Goal: Task Accomplishment & Management: Manage account settings

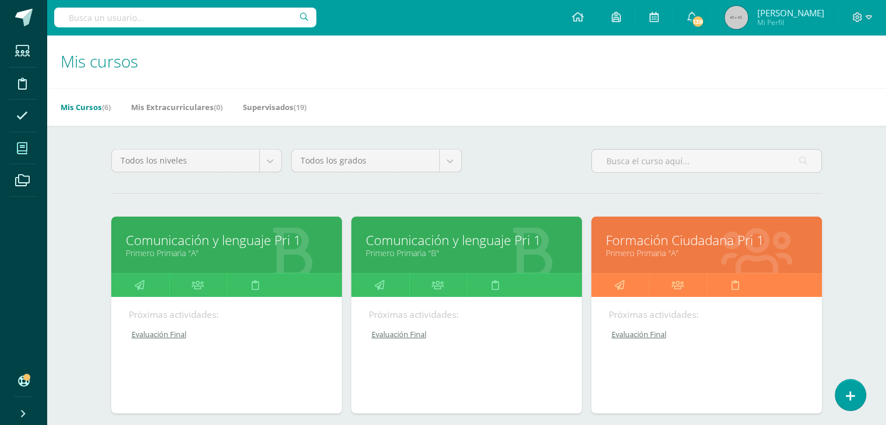
click at [188, 239] on link "Comunicación y lenguaje Pri 1" at bounding box center [227, 240] width 202 height 18
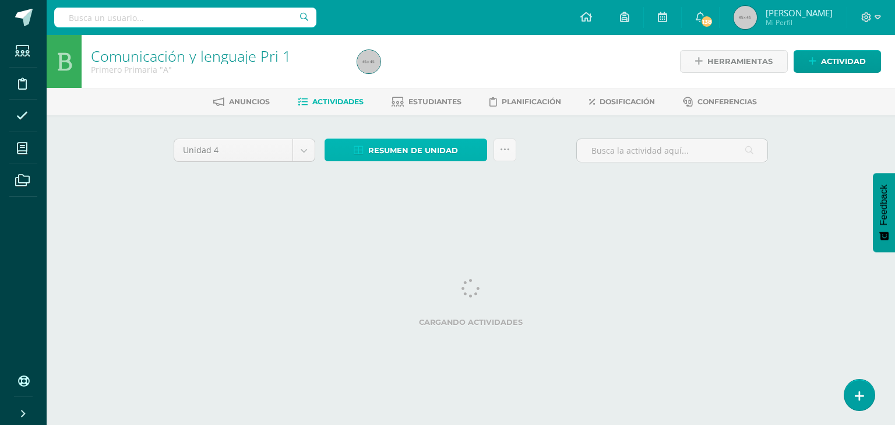
click at [410, 156] on span "Resumen de unidad" at bounding box center [413, 151] width 90 height 22
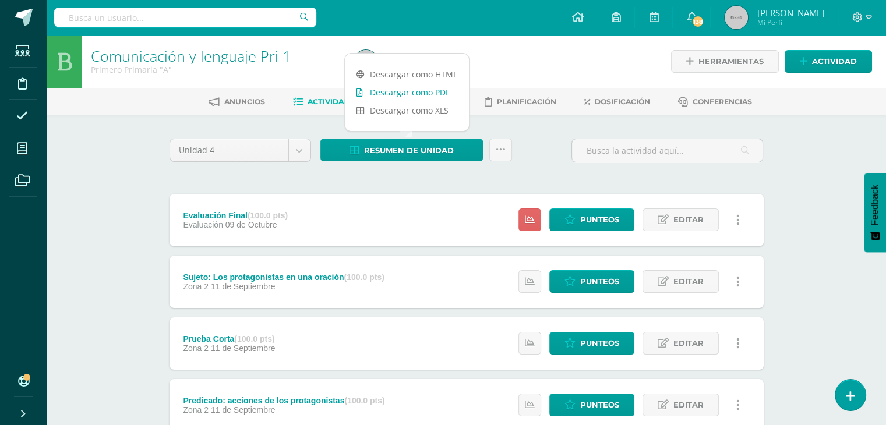
click at [398, 90] on link "Descargar como PDF" at bounding box center [407, 92] width 124 height 18
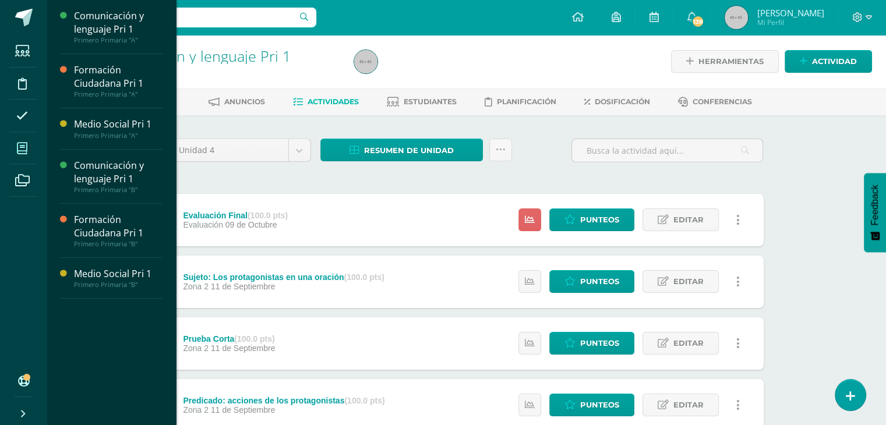
click at [23, 146] on icon at bounding box center [22, 149] width 10 height 12
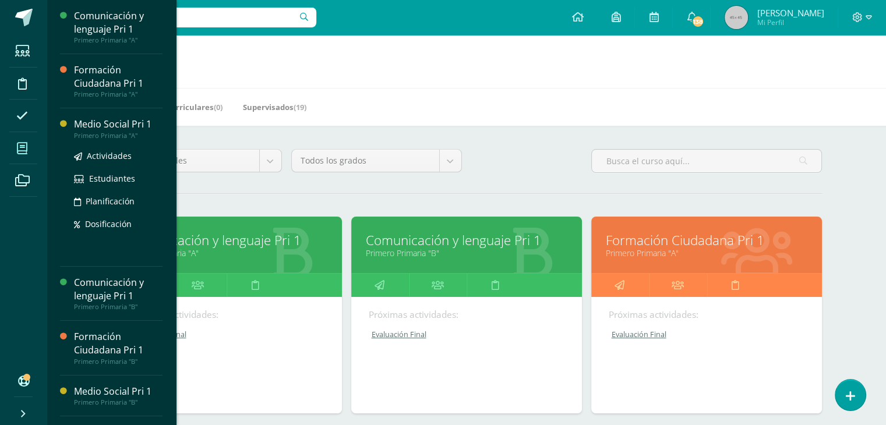
click at [107, 119] on div "Medio Social Pri 1" at bounding box center [118, 124] width 89 height 13
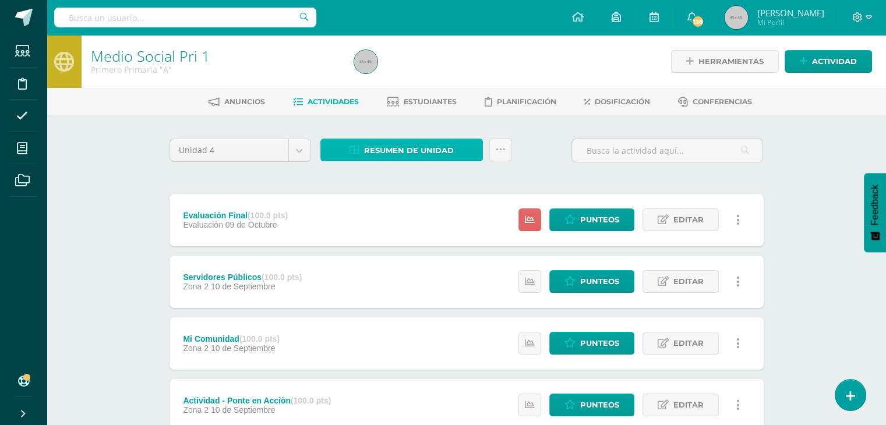
click at [409, 149] on span "Resumen de unidad" at bounding box center [409, 151] width 90 height 22
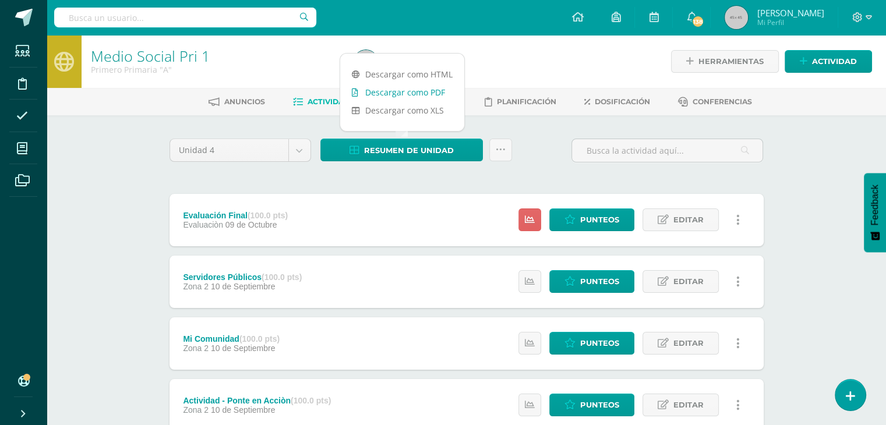
click at [428, 90] on link "Descargar como PDF" at bounding box center [402, 92] width 124 height 18
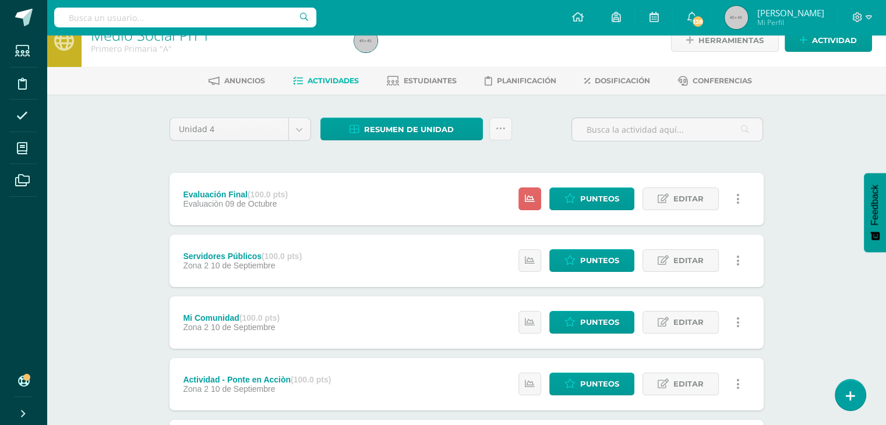
scroll to position [13, 0]
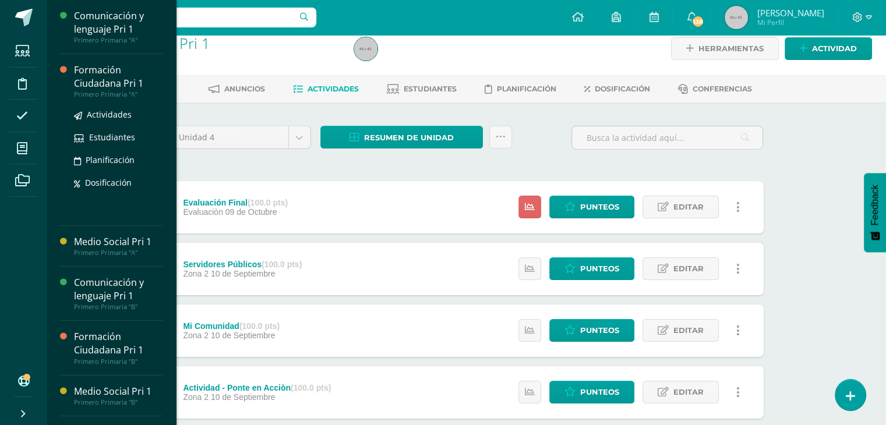
click at [96, 86] on div "Formación Ciudadana Pri 1" at bounding box center [118, 76] width 89 height 27
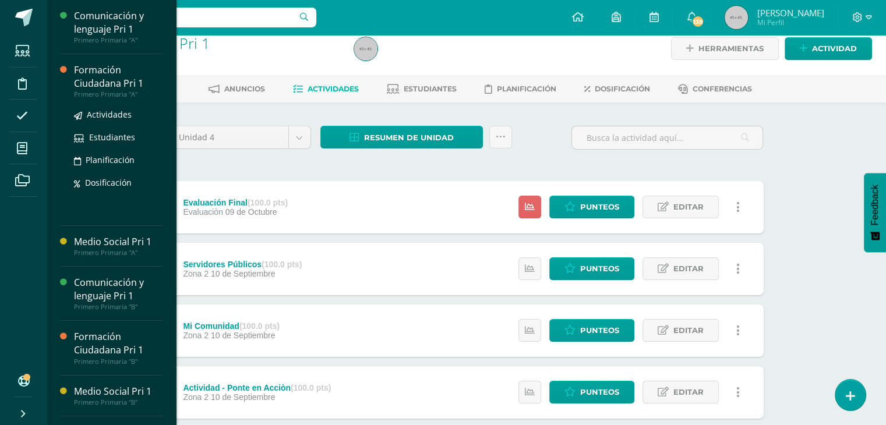
click at [96, 86] on div "Formación Ciudadana Pri 1" at bounding box center [118, 76] width 89 height 27
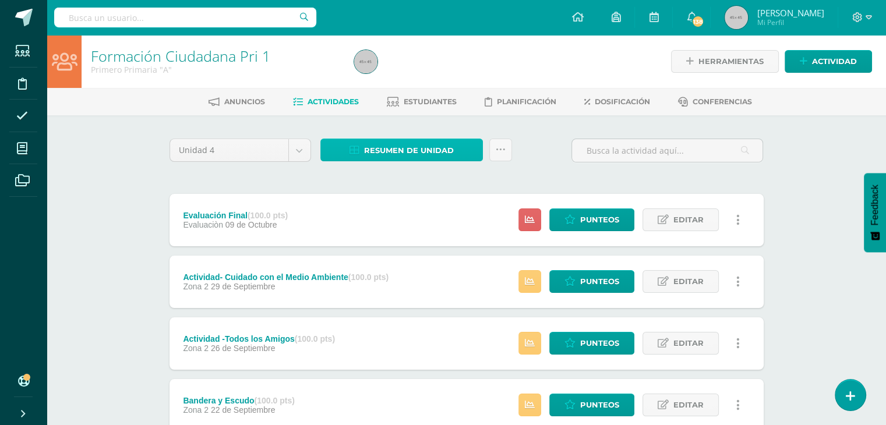
click at [410, 150] on span "Resumen de unidad" at bounding box center [409, 151] width 90 height 22
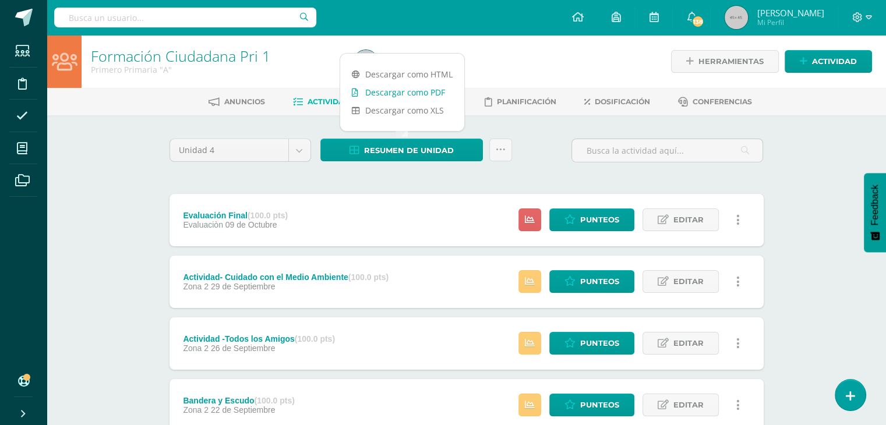
click at [402, 93] on link "Descargar como PDF" at bounding box center [402, 92] width 124 height 18
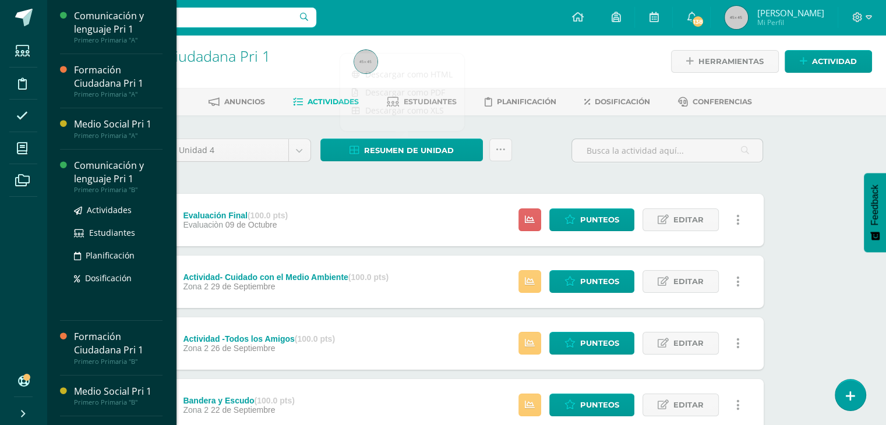
click at [109, 169] on div "Comunicación y lenguaje Pri 1" at bounding box center [118, 172] width 89 height 27
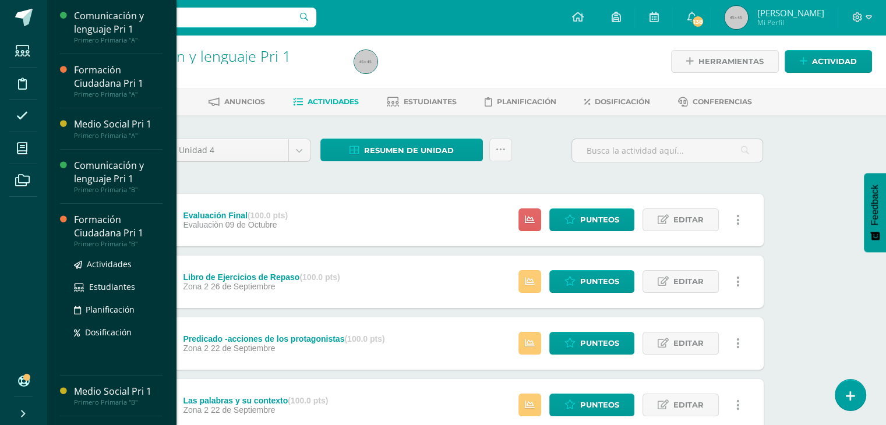
click at [95, 222] on div "Formación Ciudadana Pri 1" at bounding box center [118, 226] width 89 height 27
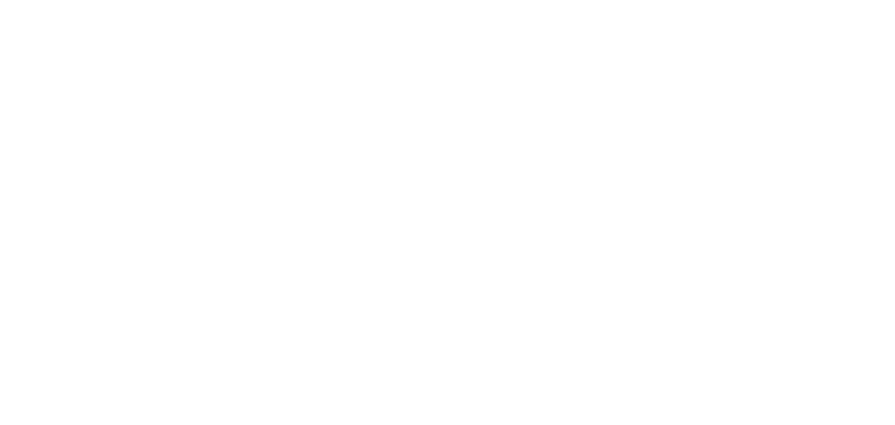
click at [0, 0] on html at bounding box center [0, 0] width 0 height 0
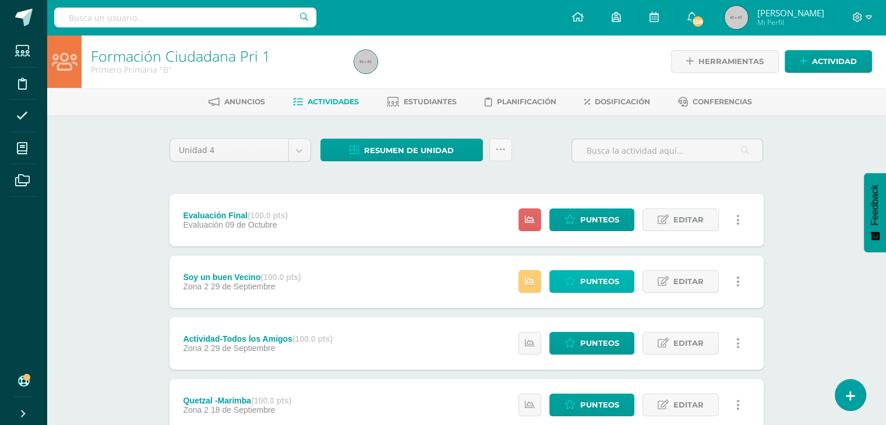
click at [605, 280] on span "Punteos" at bounding box center [599, 282] width 39 height 22
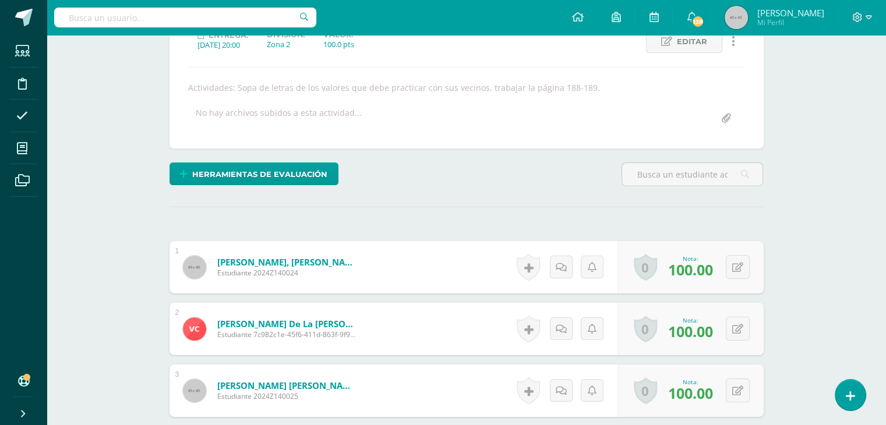
scroll to position [121, 0]
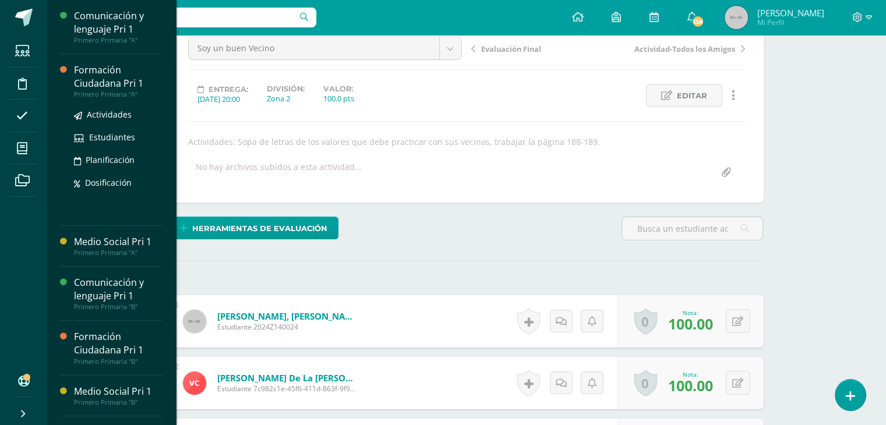
click at [89, 66] on div "Formación Ciudadana Pri 1" at bounding box center [118, 76] width 89 height 27
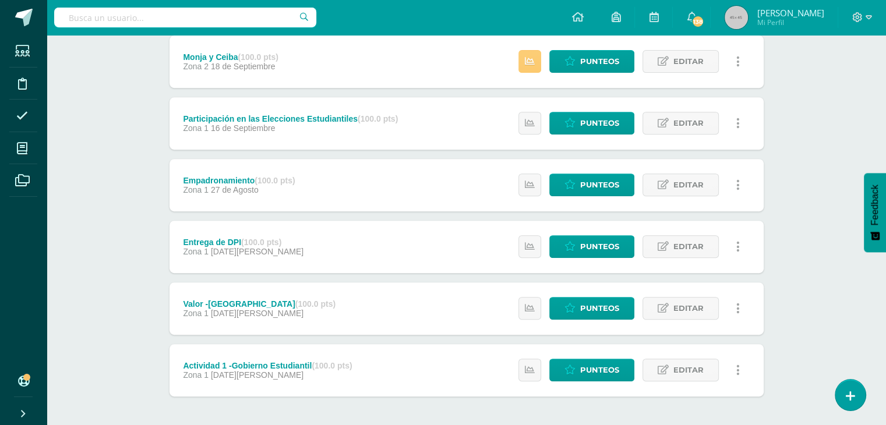
scroll to position [516, 0]
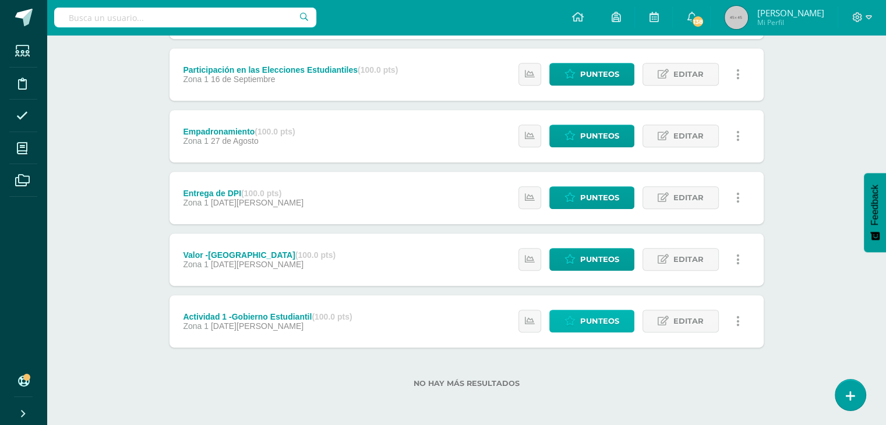
click at [587, 325] on span "Punteos" at bounding box center [599, 321] width 39 height 22
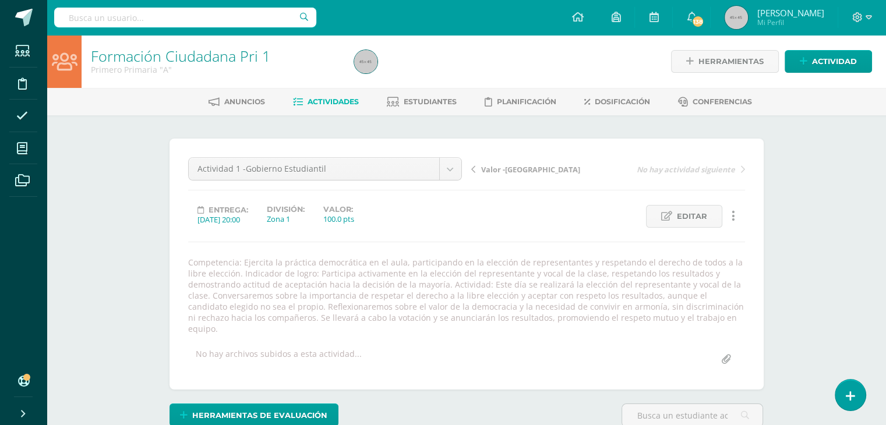
click at [324, 101] on span "Actividades" at bounding box center [333, 101] width 51 height 9
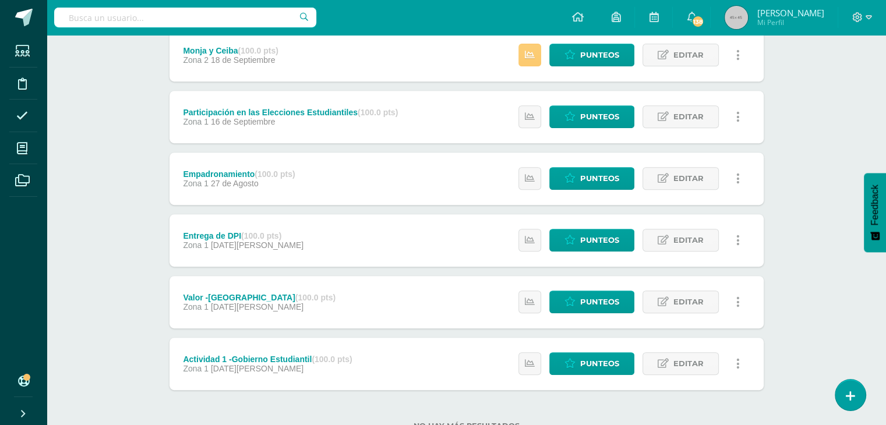
scroll to position [516, 0]
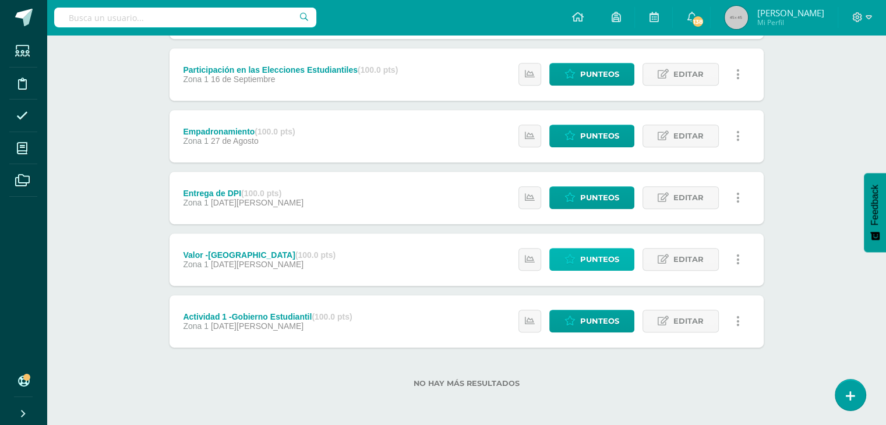
click at [580, 250] on link "Punteos" at bounding box center [591, 259] width 85 height 23
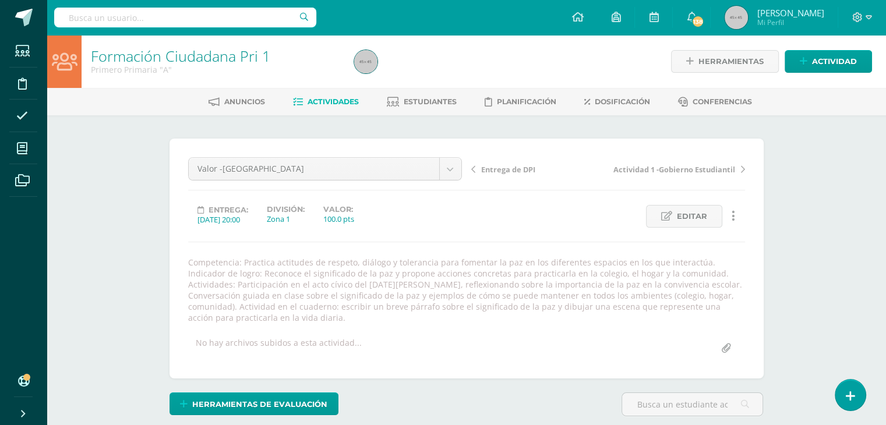
click at [320, 109] on link "Actividades" at bounding box center [326, 102] width 66 height 19
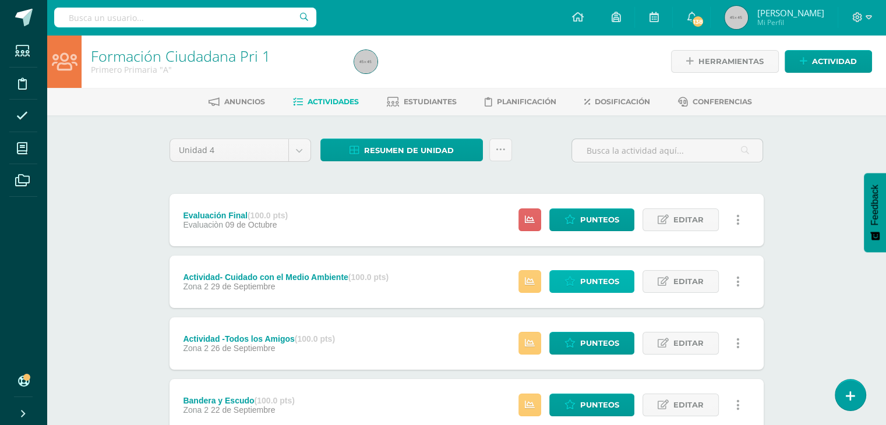
click at [585, 276] on span "Punteos" at bounding box center [599, 282] width 39 height 22
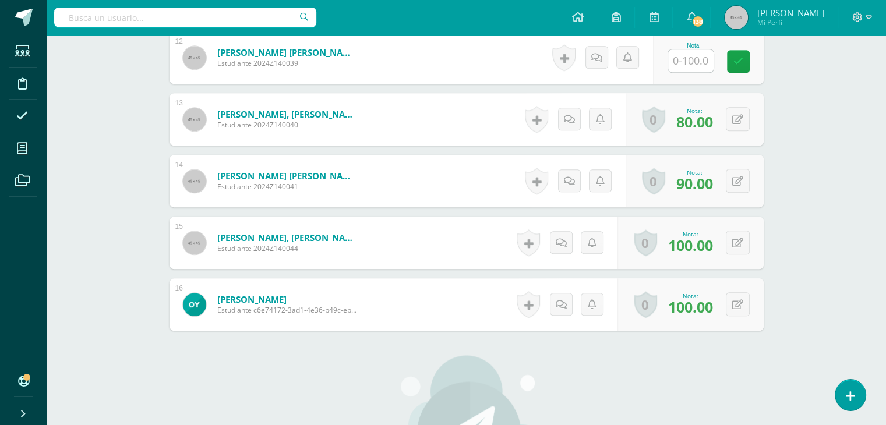
scroll to position [1072, 0]
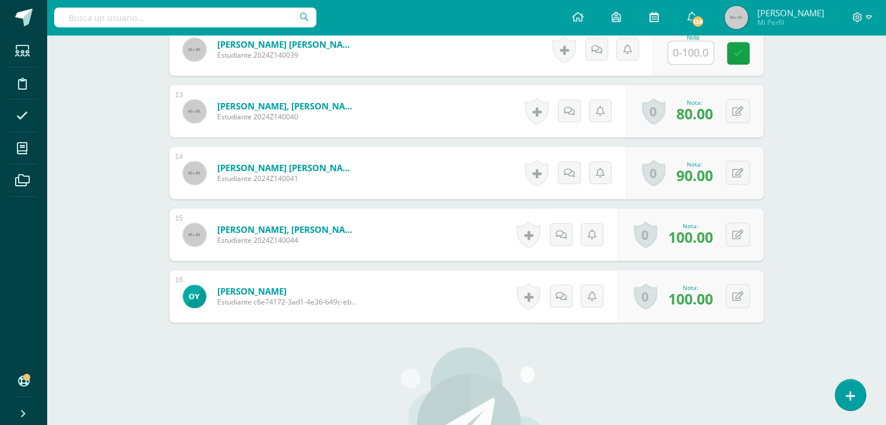
click at [672, 8] on link at bounding box center [653, 17] width 37 height 35
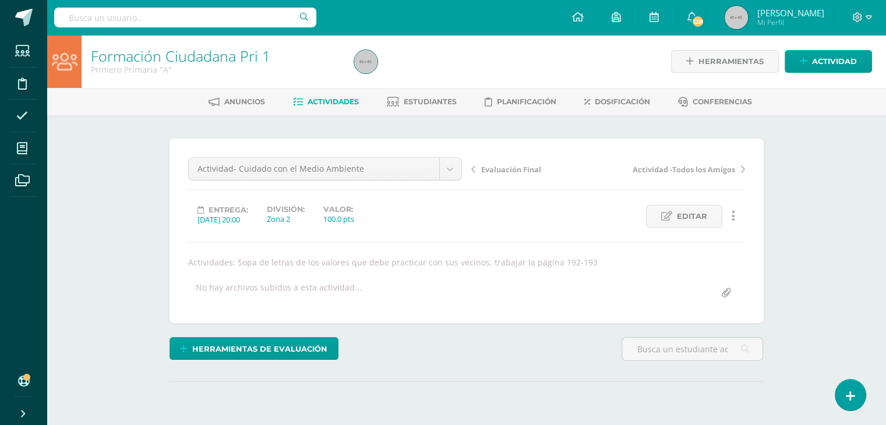
click at [328, 100] on span "Actividades" at bounding box center [333, 101] width 51 height 9
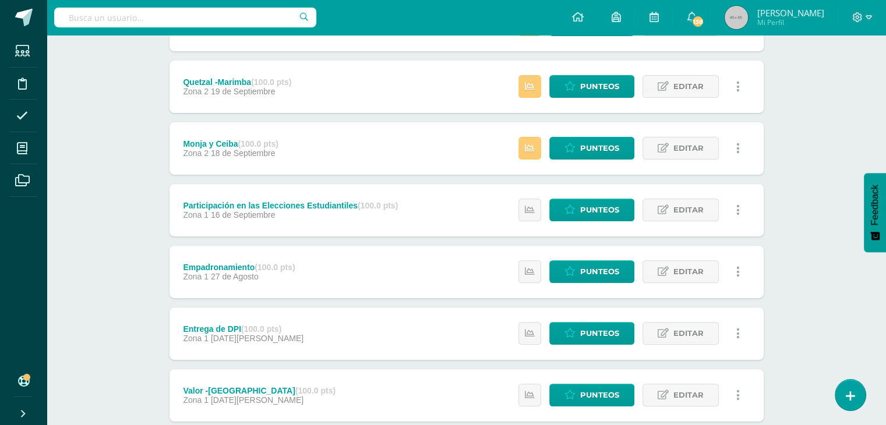
scroll to position [326, 0]
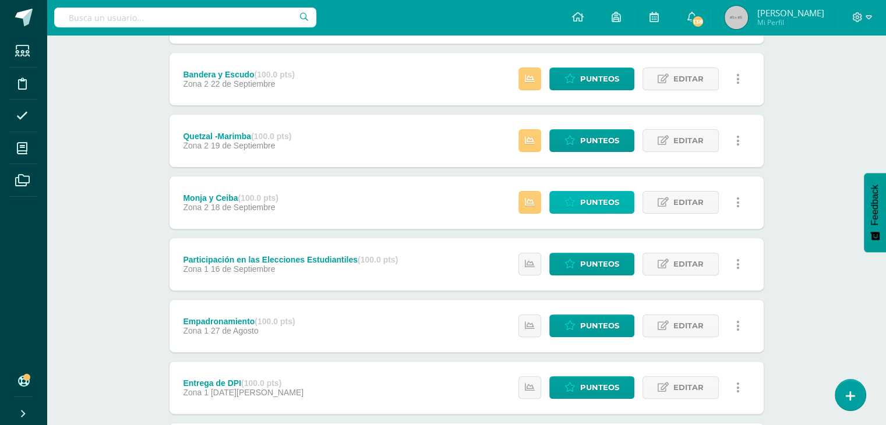
click at [582, 204] on span "Punteos" at bounding box center [599, 203] width 39 height 22
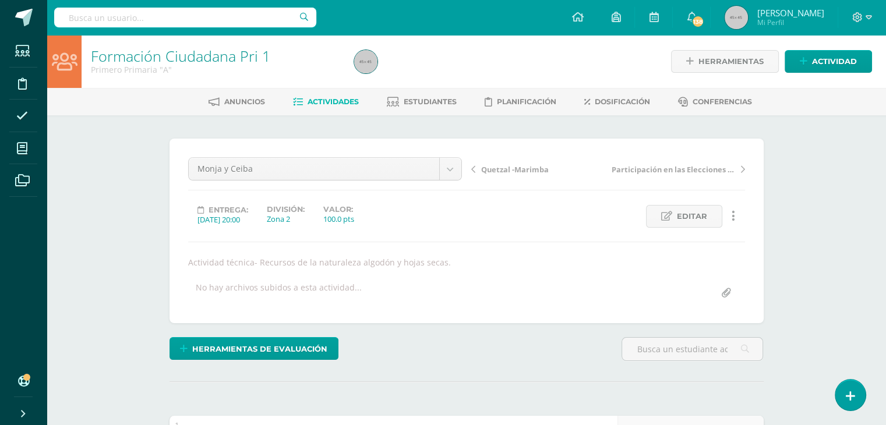
click at [336, 103] on span "Actividades" at bounding box center [333, 101] width 51 height 9
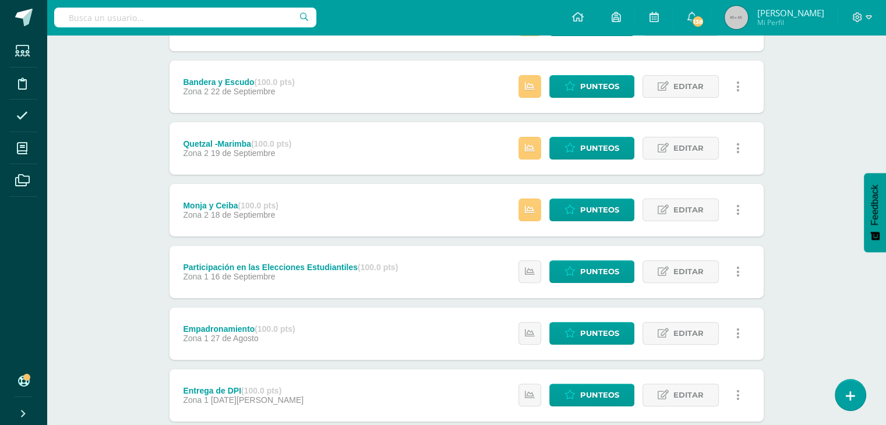
scroll to position [288, 0]
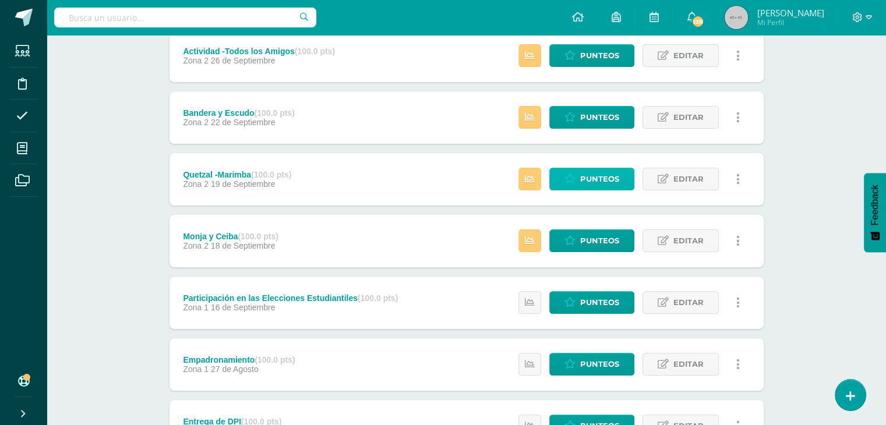
click at [589, 182] on span "Punteos" at bounding box center [599, 179] width 39 height 22
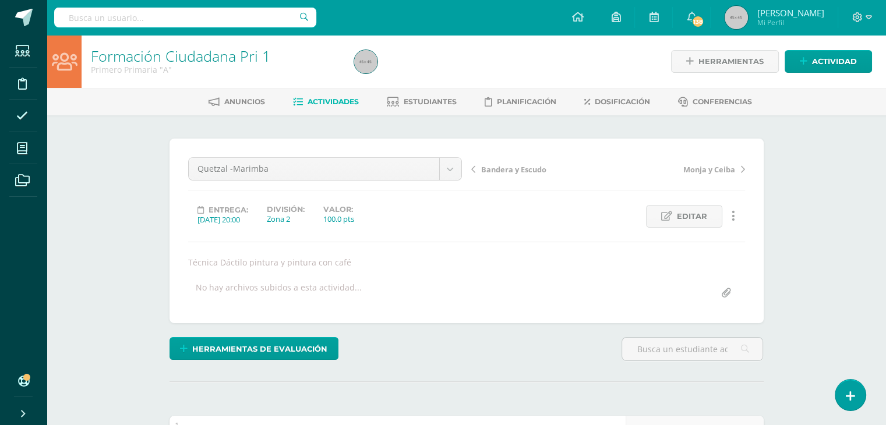
click at [313, 103] on span "Actividades" at bounding box center [333, 101] width 51 height 9
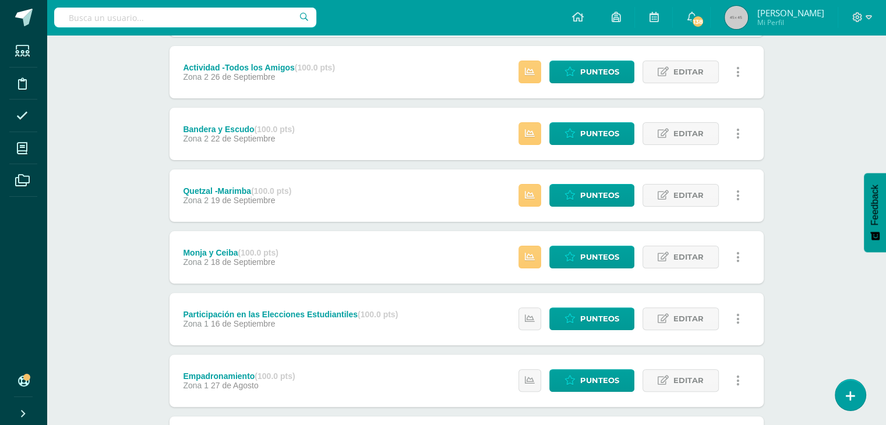
scroll to position [302, 0]
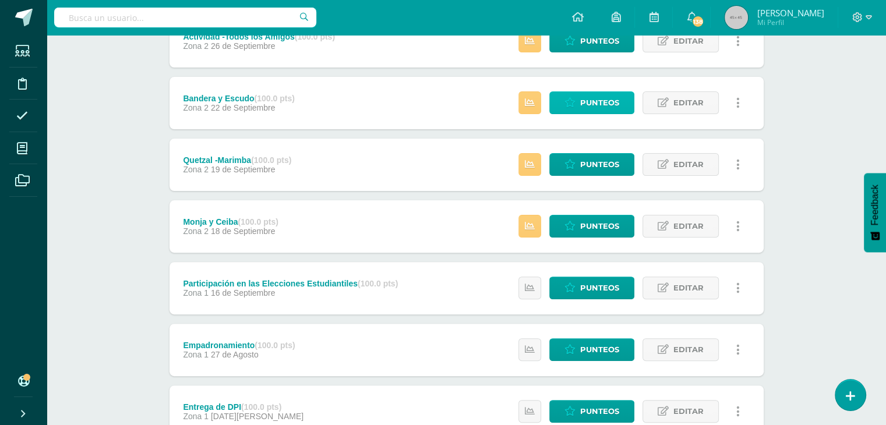
click at [594, 103] on span "Punteos" at bounding box center [599, 103] width 39 height 22
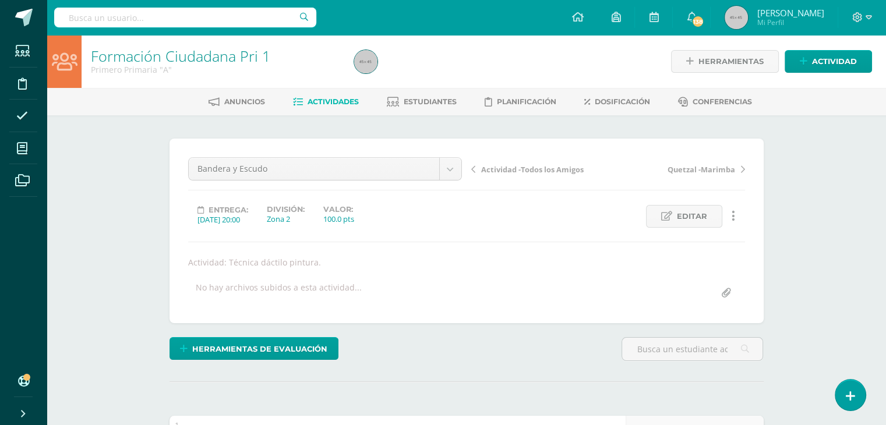
click at [331, 98] on span "Actividades" at bounding box center [333, 101] width 51 height 9
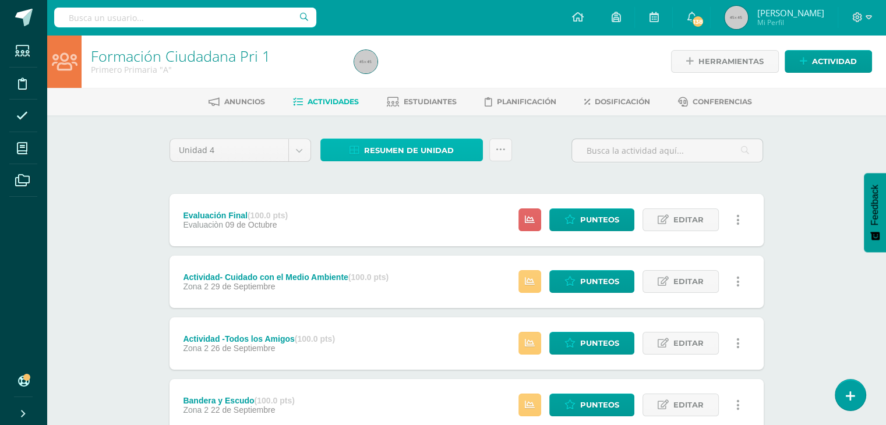
click at [393, 147] on span "Resumen de unidad" at bounding box center [409, 151] width 90 height 22
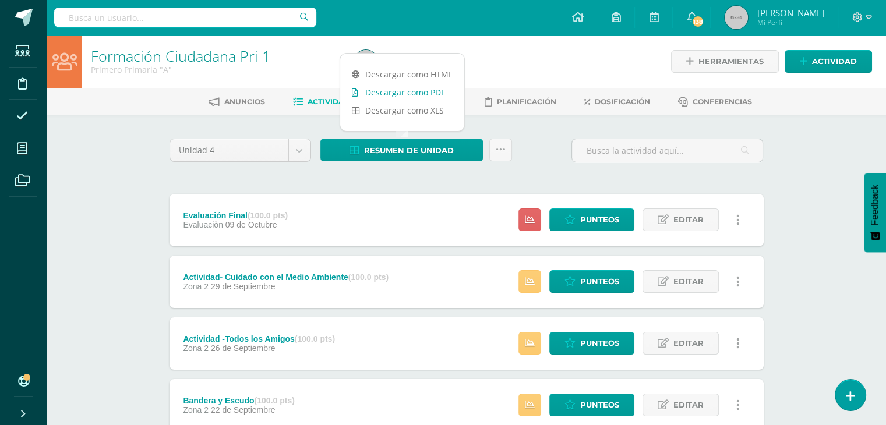
click at [394, 90] on link "Descargar como PDF" at bounding box center [402, 92] width 124 height 18
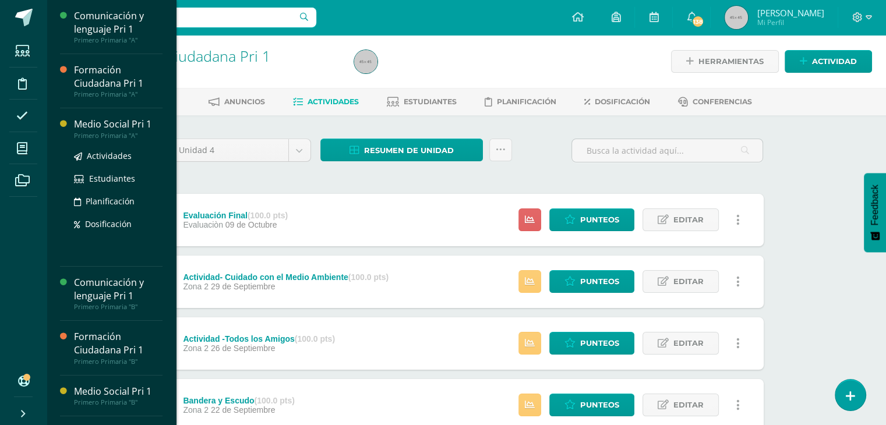
click at [106, 126] on div "Medio Social Pri 1" at bounding box center [118, 124] width 89 height 13
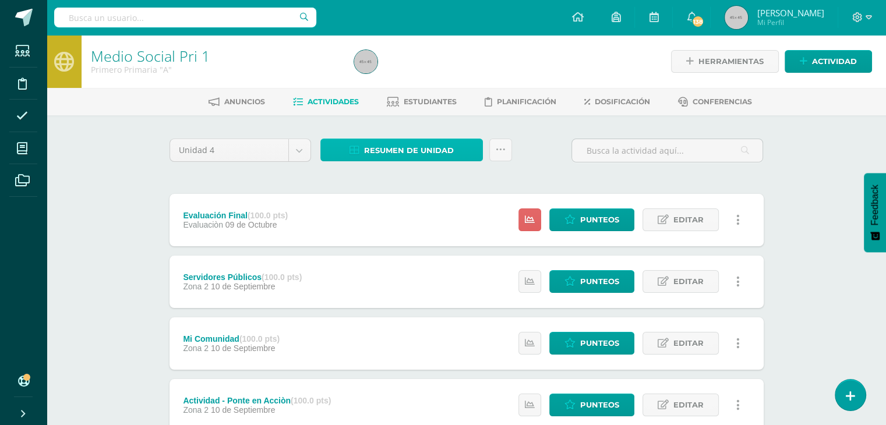
click at [388, 150] on span "Resumen de unidad" at bounding box center [409, 151] width 90 height 22
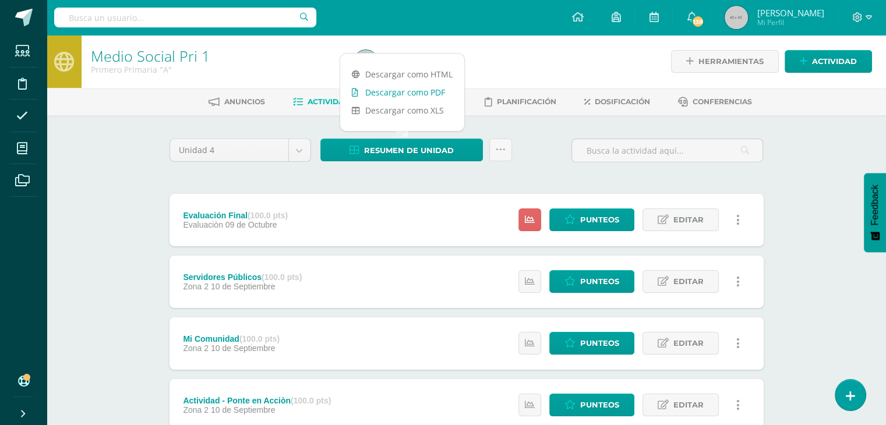
click at [422, 93] on link "Descargar como PDF" at bounding box center [402, 92] width 124 height 18
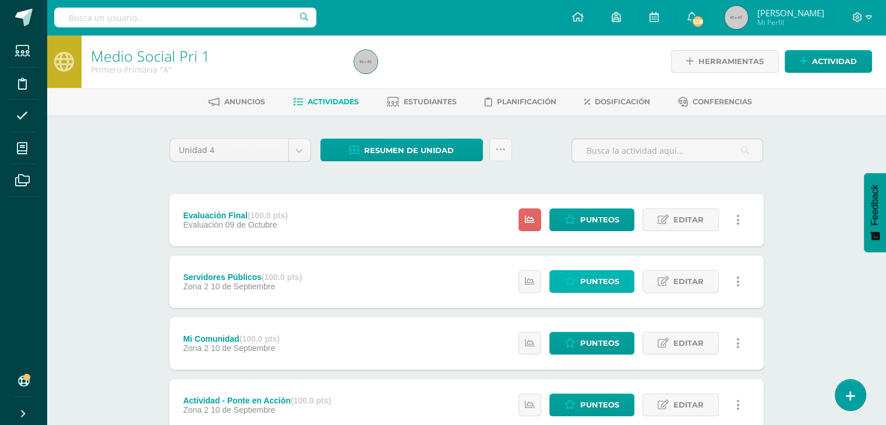
click at [592, 280] on span "Punteos" at bounding box center [599, 282] width 39 height 22
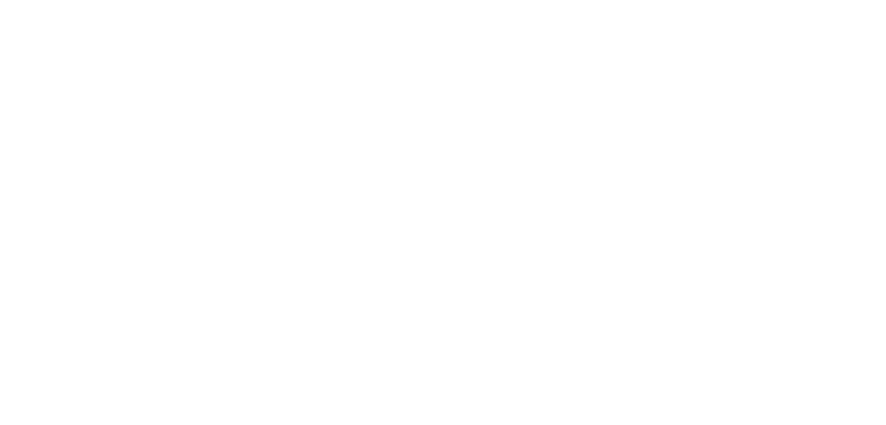
click at [0, 0] on html at bounding box center [0, 0] width 0 height 0
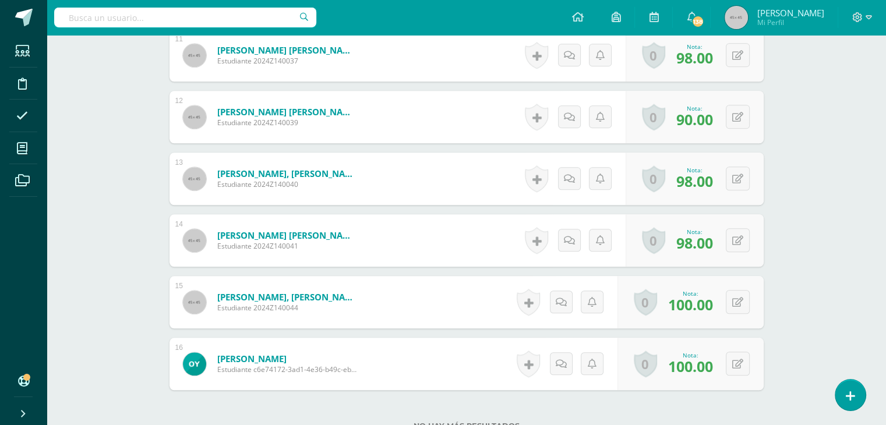
scroll to position [1024, 0]
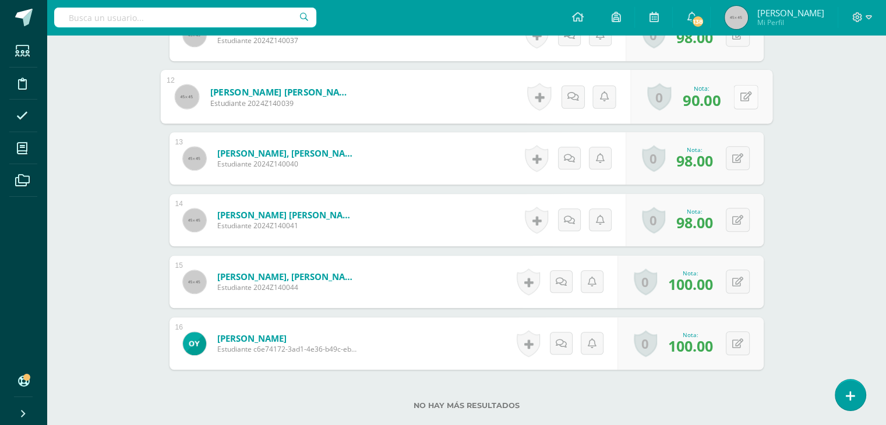
click at [738, 95] on button at bounding box center [745, 96] width 24 height 24
type input "0"
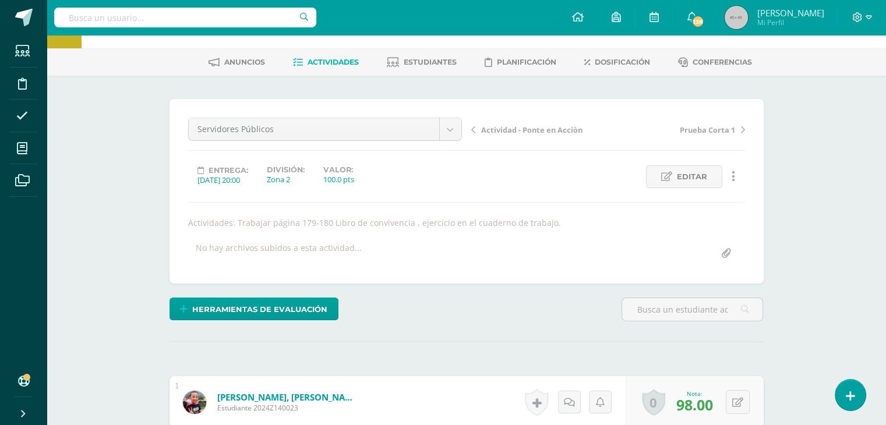
scroll to position [0, 0]
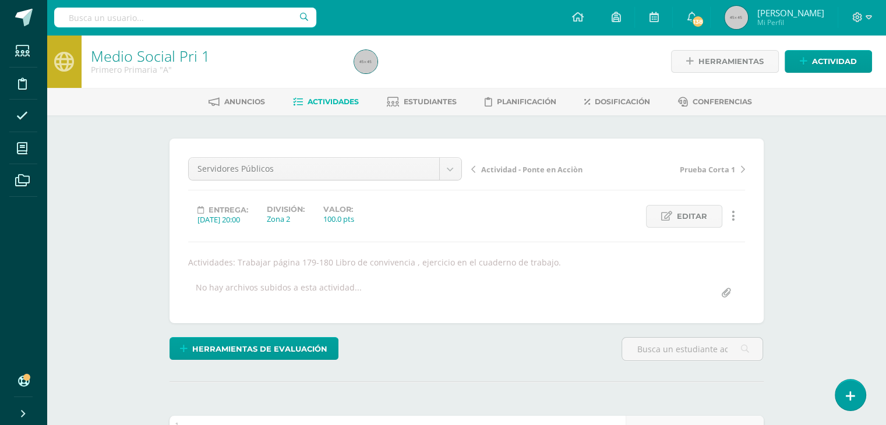
click at [333, 101] on span "Actividades" at bounding box center [333, 101] width 51 height 9
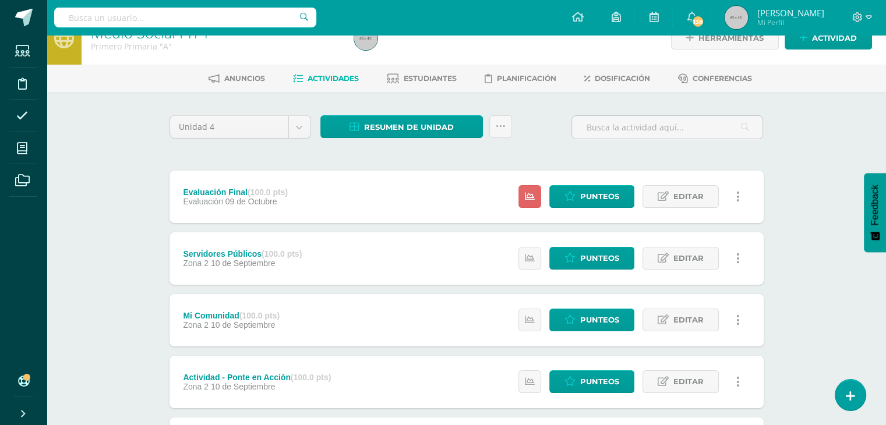
scroll to position [77, 0]
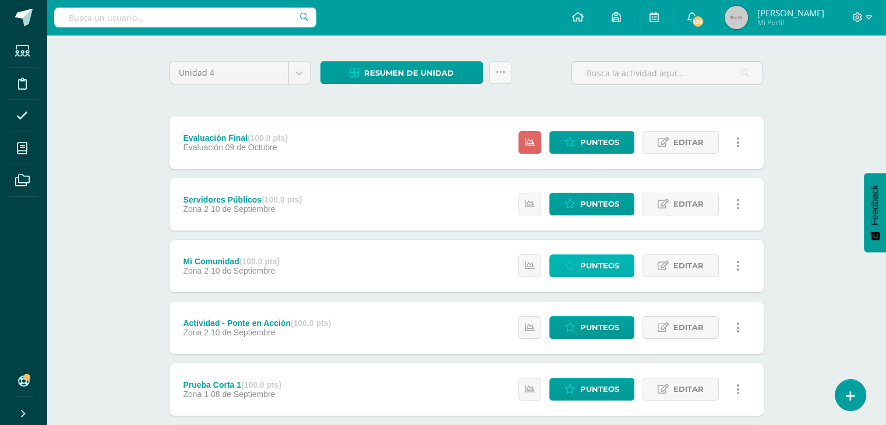
click at [596, 255] on span "Punteos" at bounding box center [599, 266] width 39 height 22
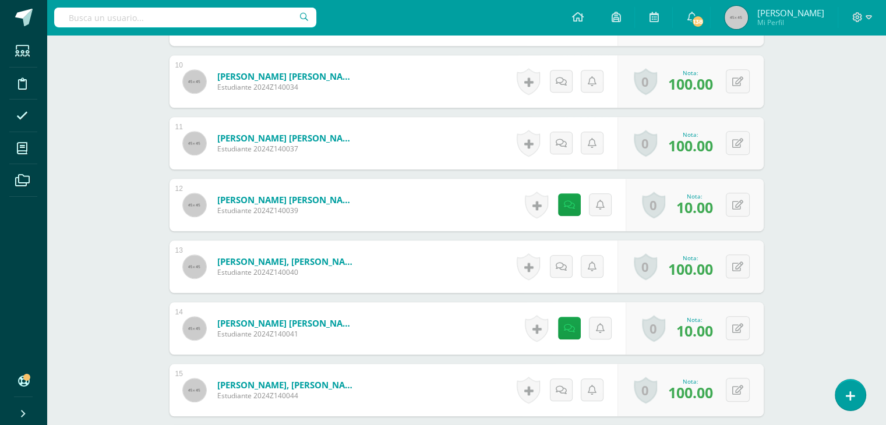
scroll to position [955, 0]
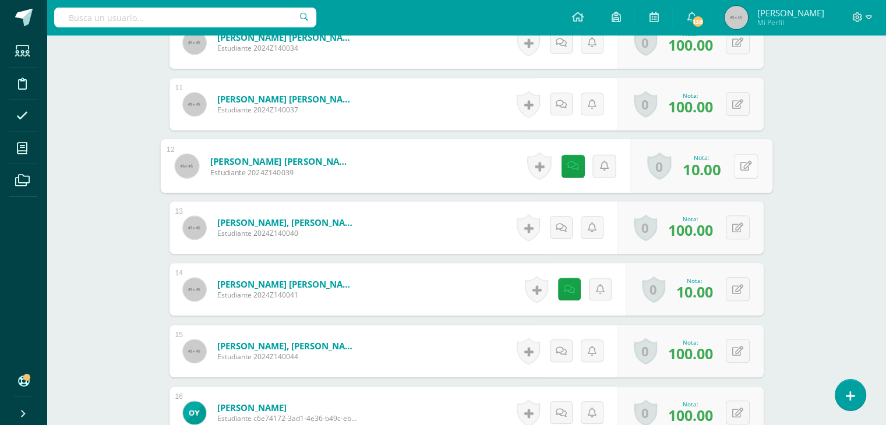
click at [734, 168] on button at bounding box center [745, 166] width 24 height 24
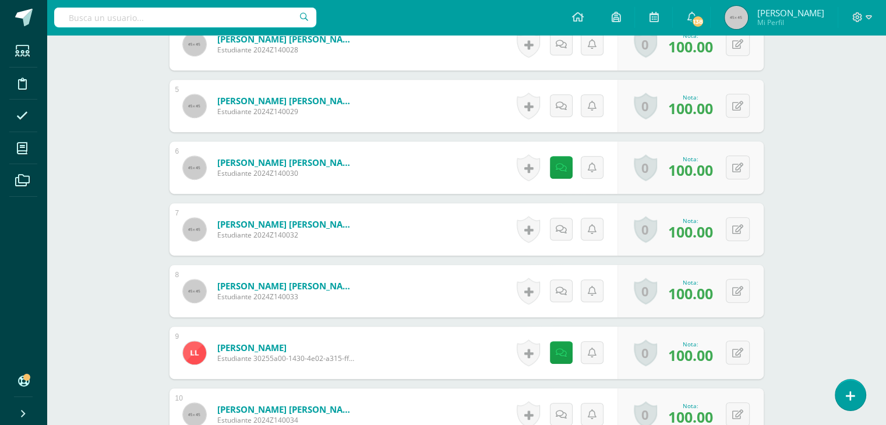
scroll to position [0, 0]
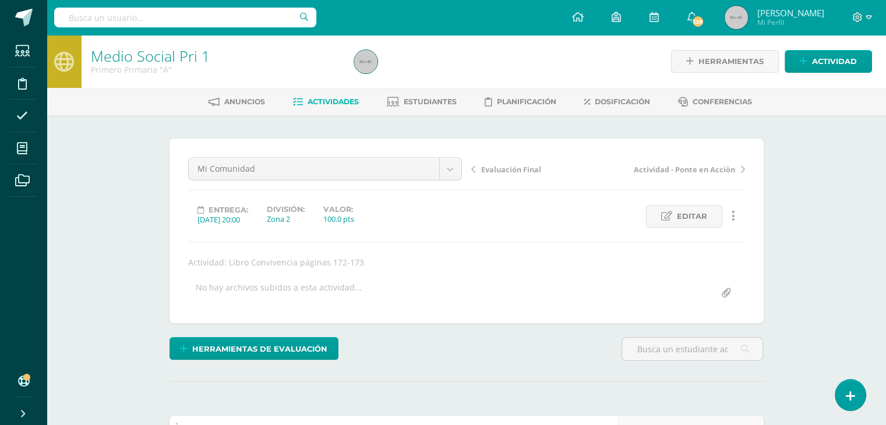
click at [319, 109] on link "Actividades" at bounding box center [326, 102] width 66 height 19
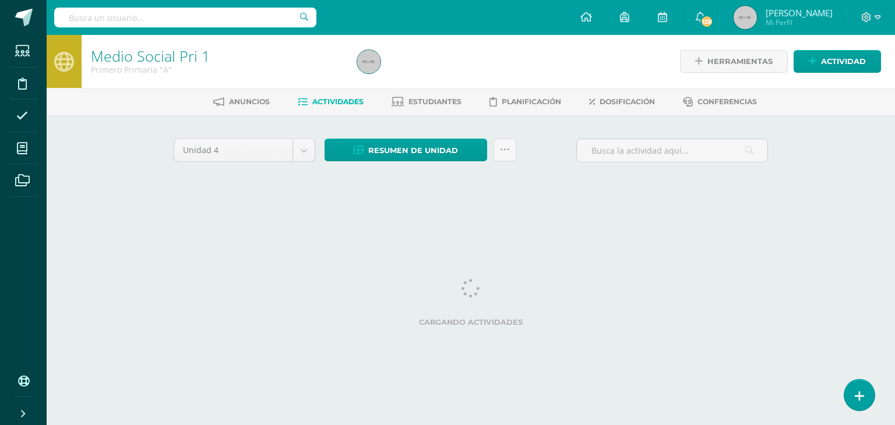
click at [319, 109] on link "Actividades" at bounding box center [331, 102] width 66 height 19
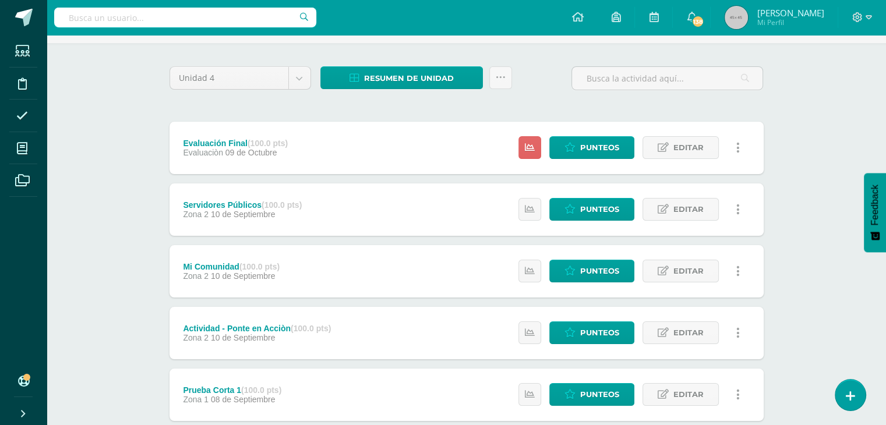
scroll to position [77, 0]
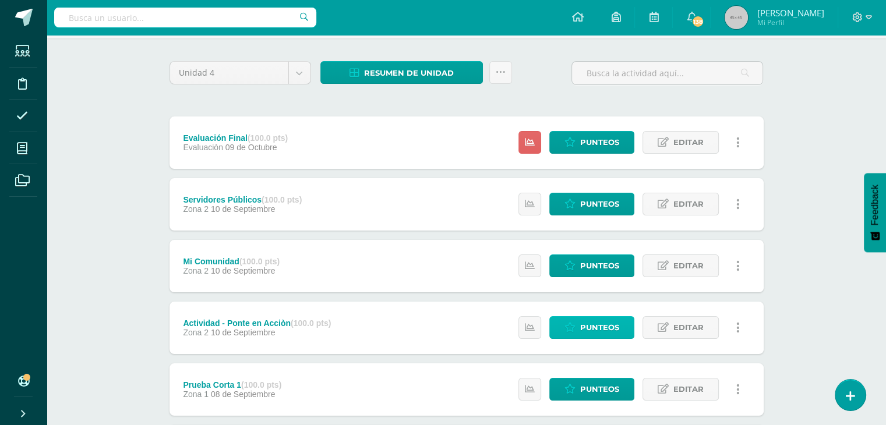
click at [598, 322] on span "Punteos" at bounding box center [599, 328] width 39 height 22
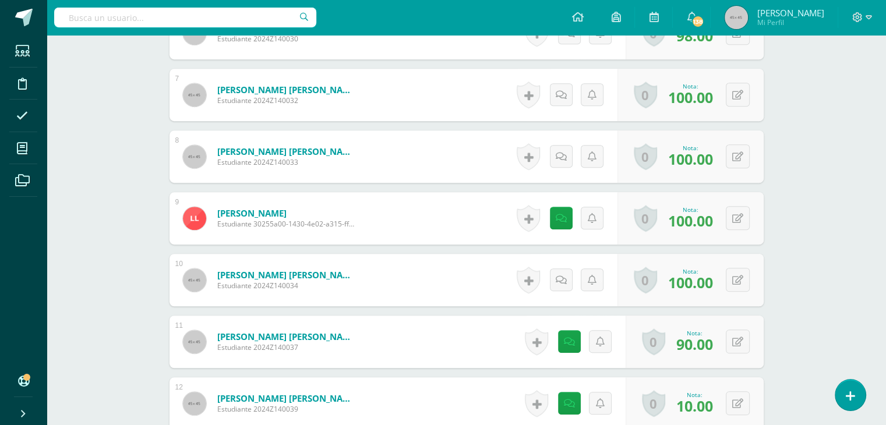
scroll to position [764, 0]
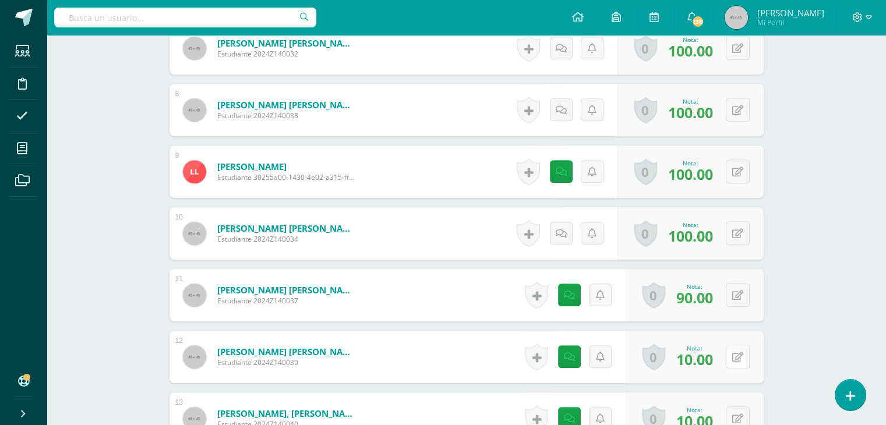
click at [736, 356] on button at bounding box center [738, 357] width 24 height 24
click at [856, 100] on div "Medio Social Pri 1 Primero Primaria "A" Herramientas Detalle de asistencias Act…" at bounding box center [466, 17] width 839 height 1493
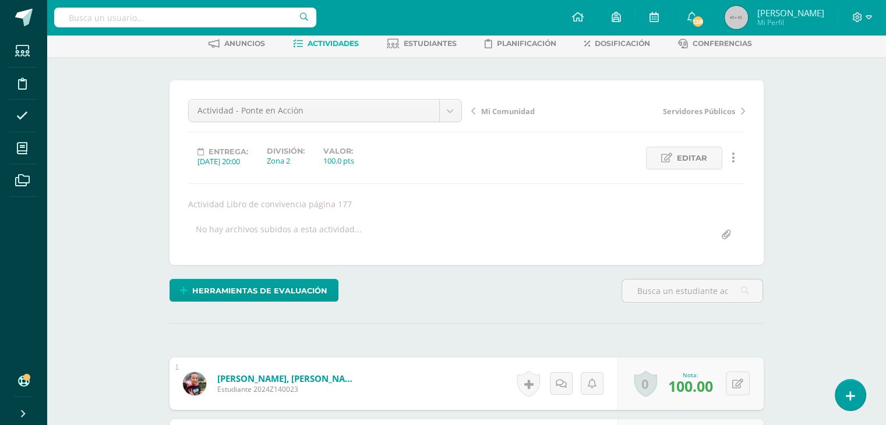
scroll to position [0, 0]
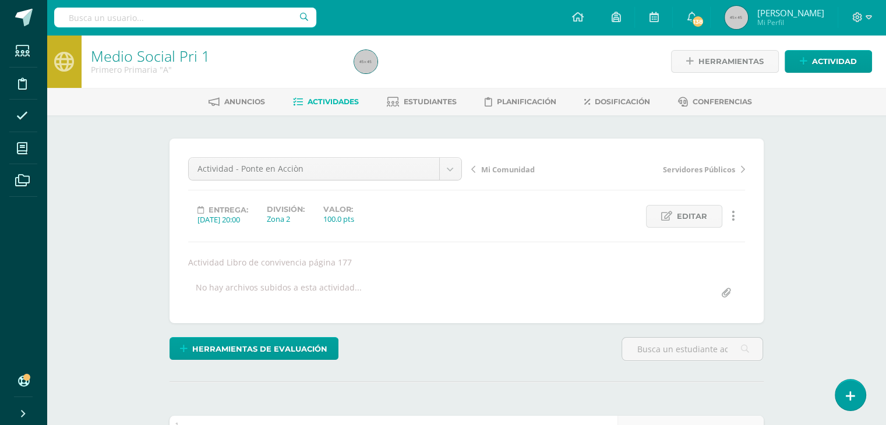
click at [318, 105] on span "Actividades" at bounding box center [333, 101] width 51 height 9
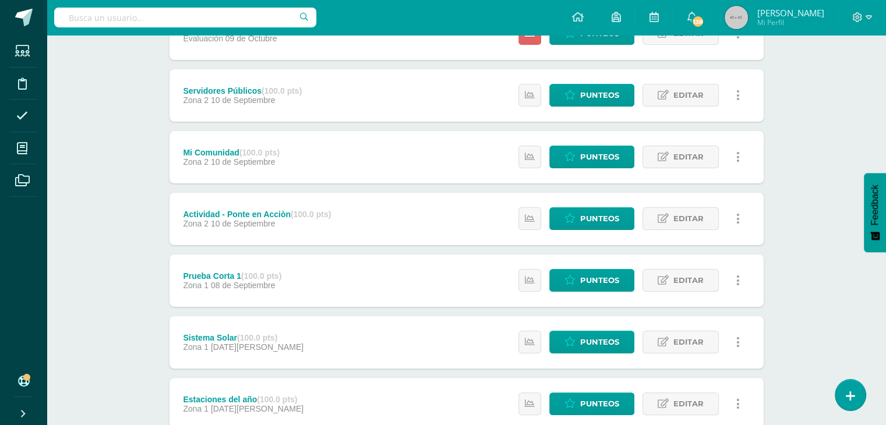
scroll to position [202, 0]
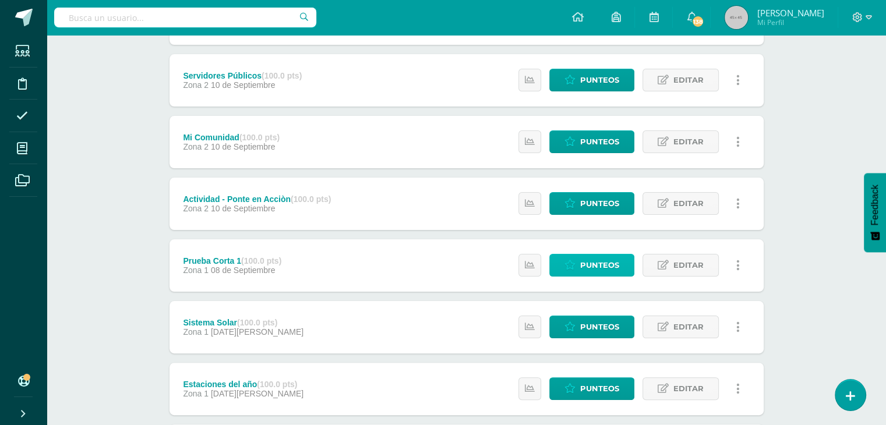
click at [587, 261] on span "Punteos" at bounding box center [599, 266] width 39 height 22
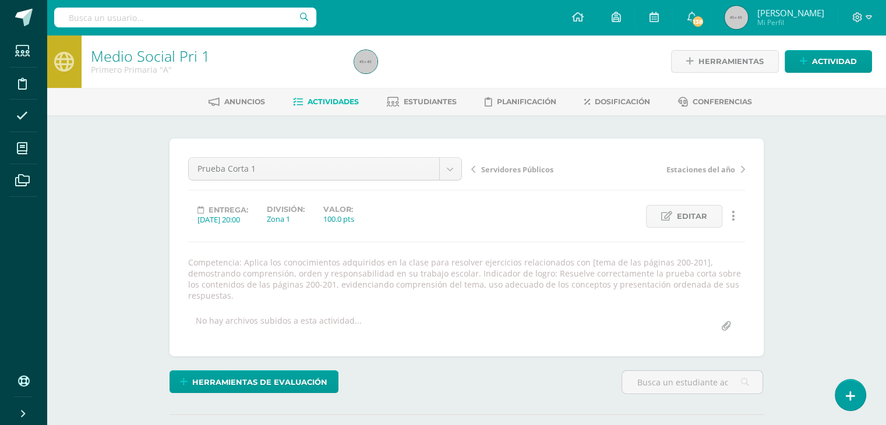
click at [329, 98] on span "Actividades" at bounding box center [333, 101] width 51 height 9
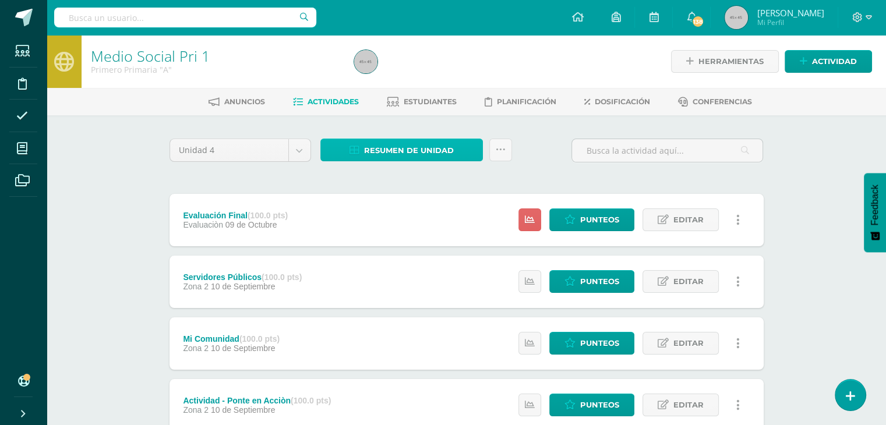
click at [408, 156] on span "Resumen de unidad" at bounding box center [409, 151] width 90 height 22
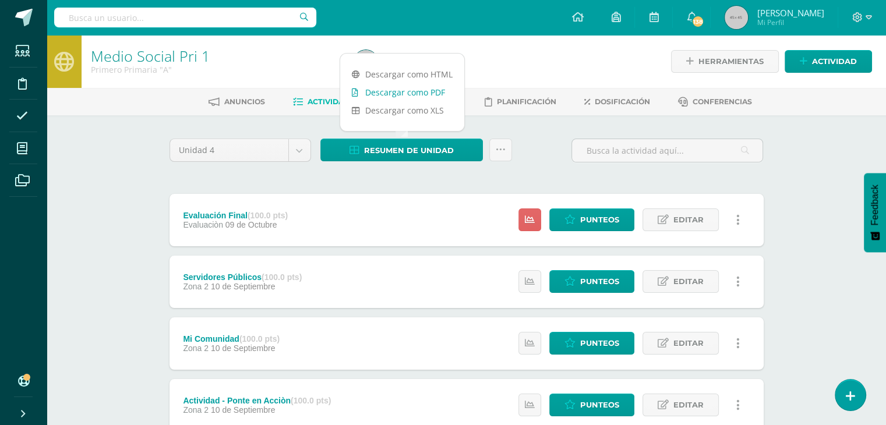
click at [416, 96] on link "Descargar como PDF" at bounding box center [402, 92] width 124 height 18
click at [388, 96] on link "Descargar como PDF" at bounding box center [402, 92] width 124 height 18
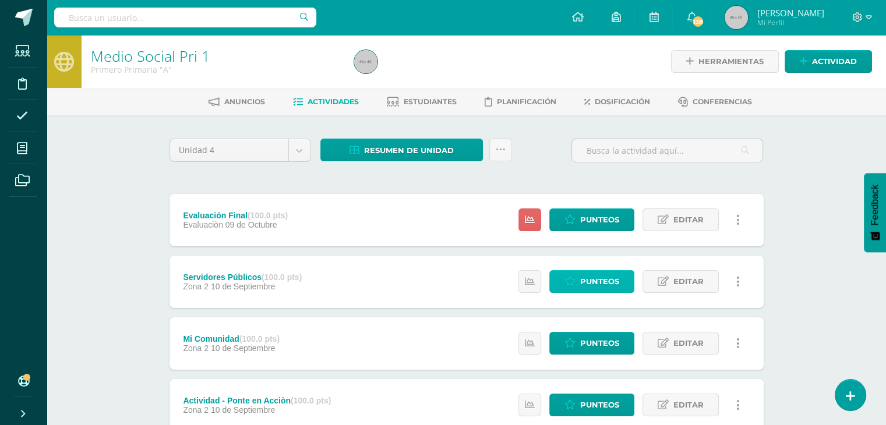
click at [590, 282] on span "Punteos" at bounding box center [599, 282] width 39 height 22
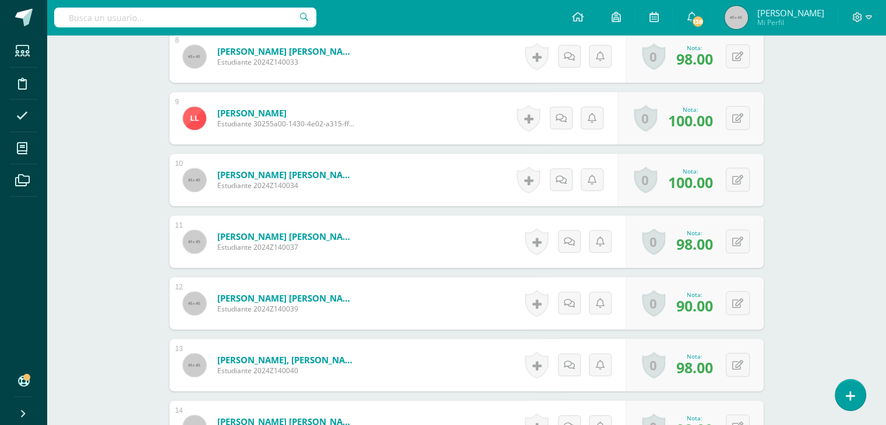
scroll to position [823, 0]
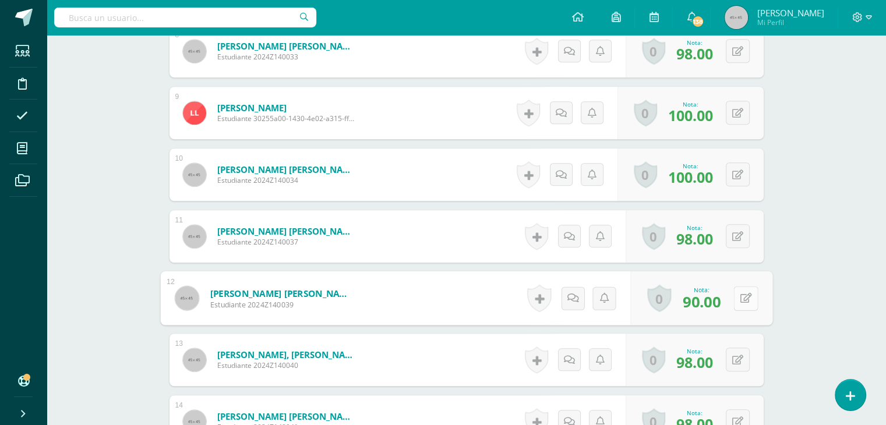
click at [734, 297] on button at bounding box center [745, 298] width 24 height 24
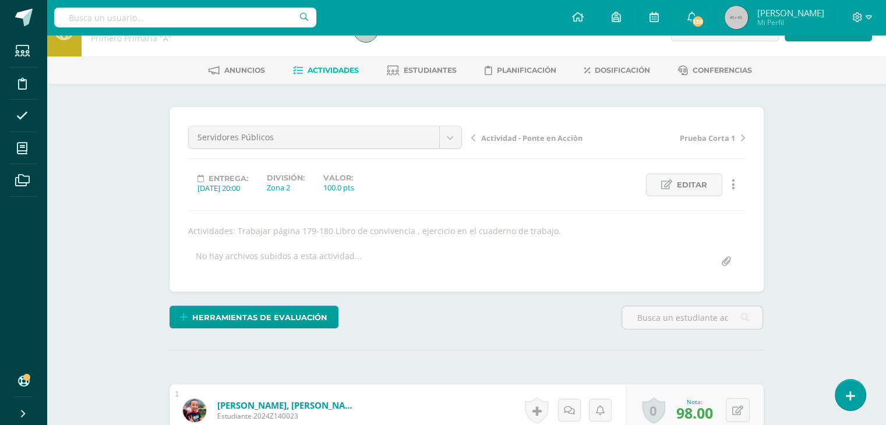
scroll to position [0, 0]
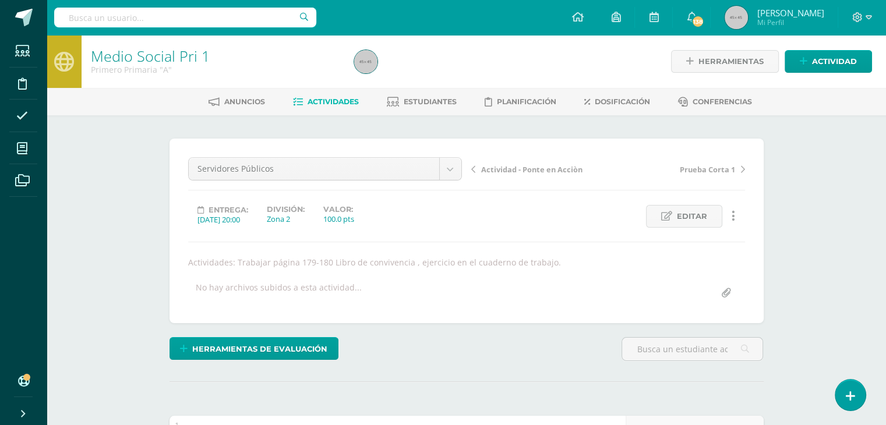
click at [331, 104] on span "Actividades" at bounding box center [333, 101] width 51 height 9
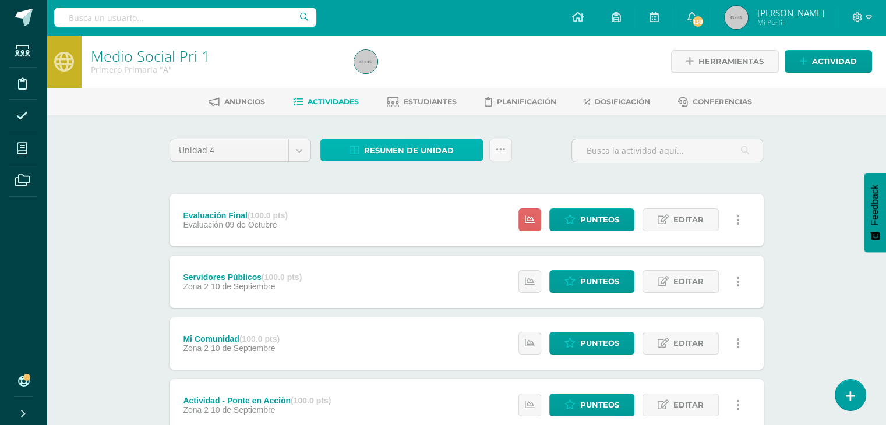
click at [380, 156] on span "Resumen de unidad" at bounding box center [409, 151] width 90 height 22
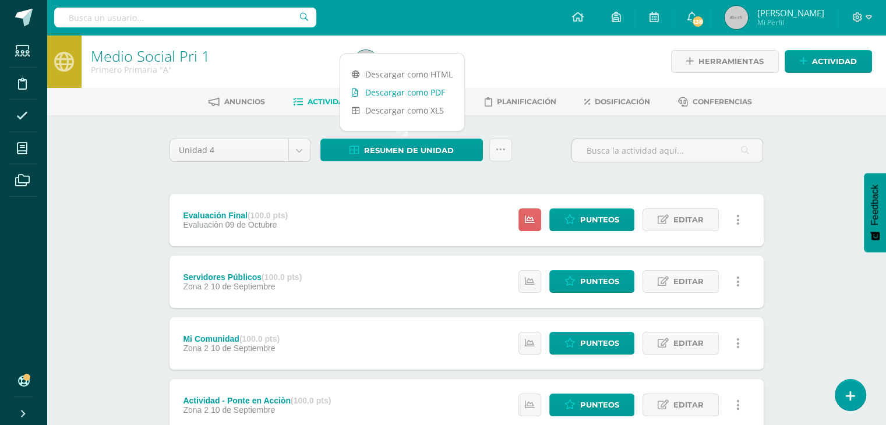
click at [400, 92] on link "Descargar como PDF" at bounding box center [402, 92] width 124 height 18
click at [609, 346] on span "Punteos" at bounding box center [599, 344] width 39 height 22
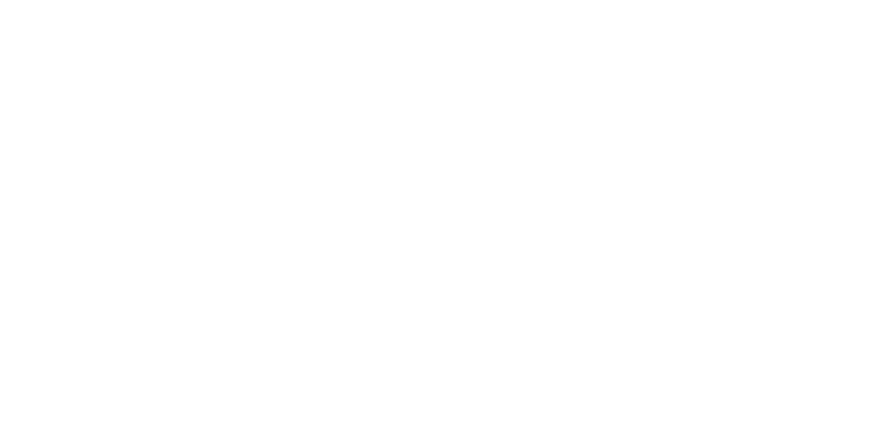
click at [0, 0] on html at bounding box center [0, 0] width 0 height 0
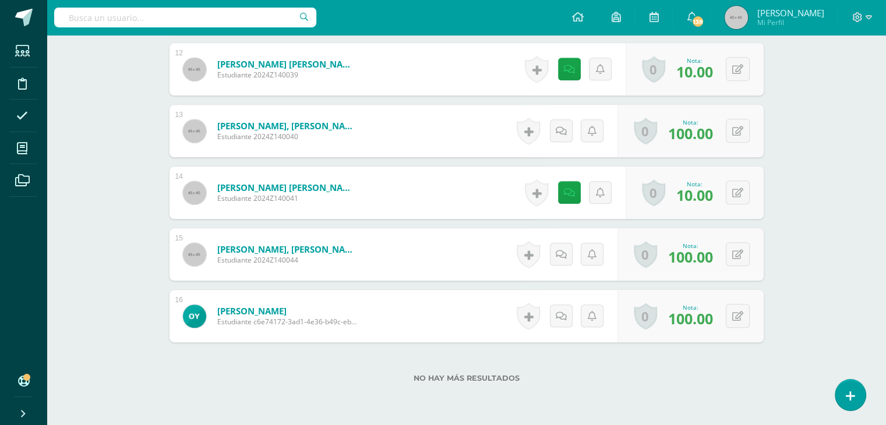
scroll to position [959, 0]
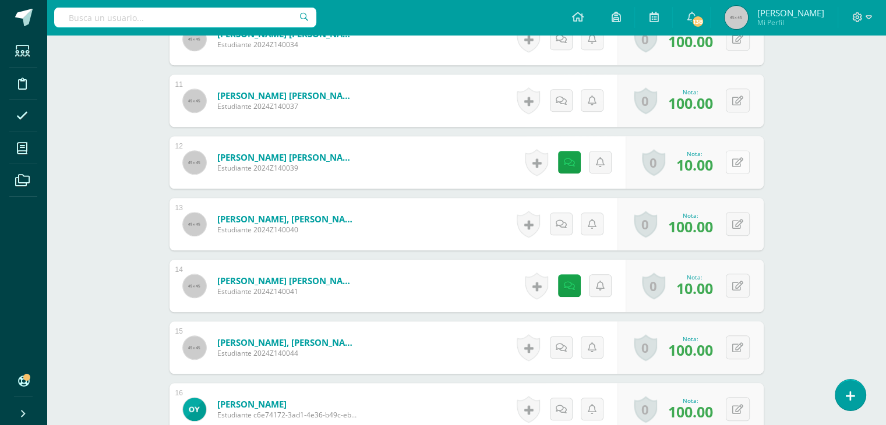
click at [737, 161] on button at bounding box center [738, 162] width 24 height 24
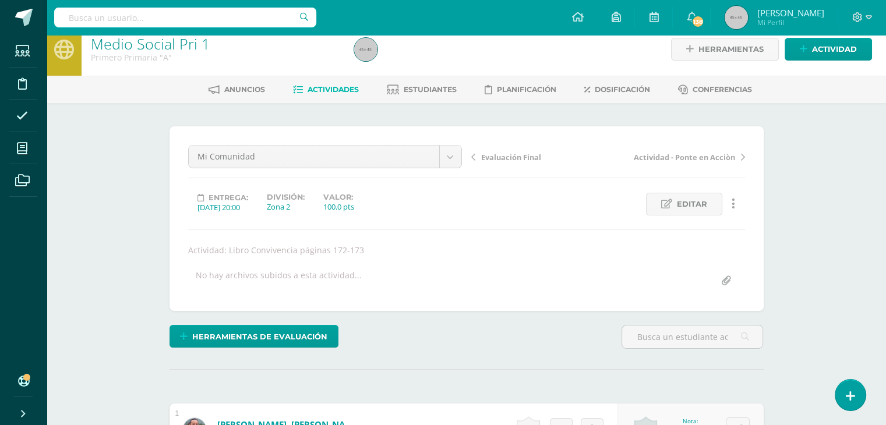
scroll to position [0, 0]
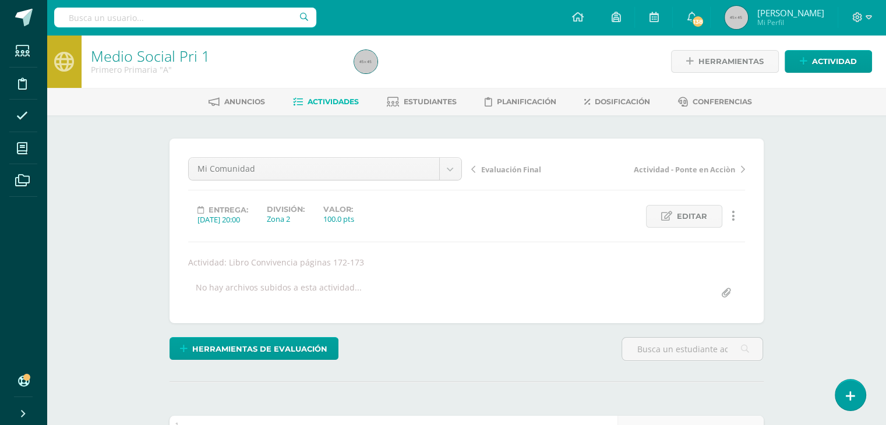
click at [331, 103] on span "Actividades" at bounding box center [333, 101] width 51 height 9
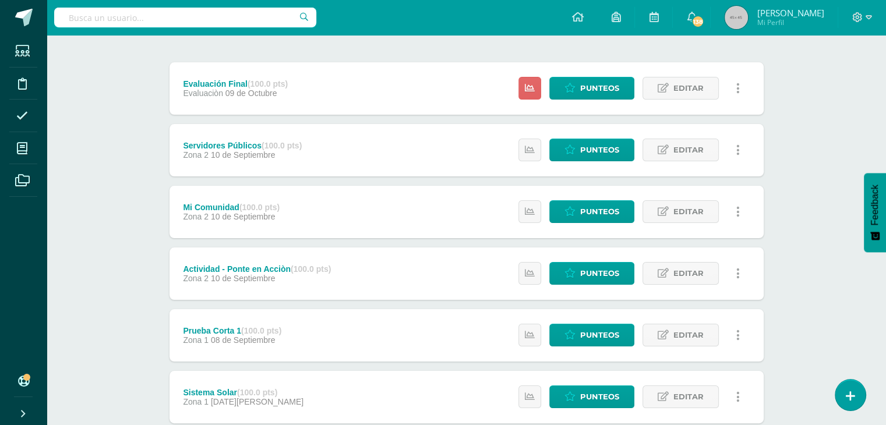
scroll to position [178, 0]
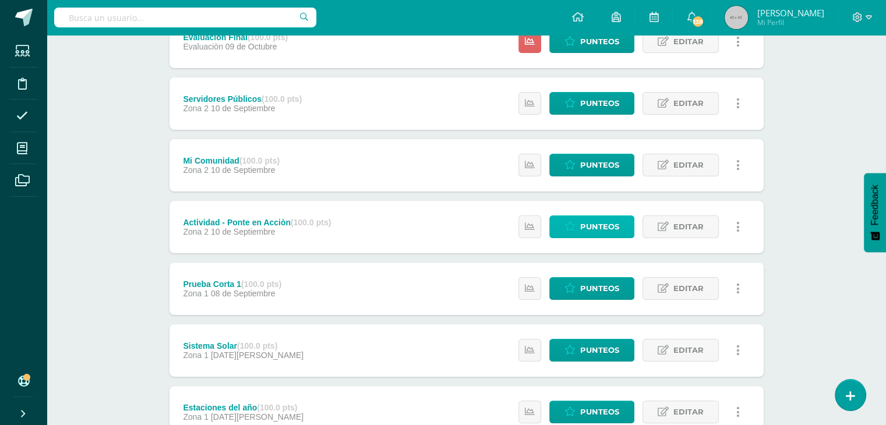
click at [600, 227] on span "Punteos" at bounding box center [599, 227] width 39 height 22
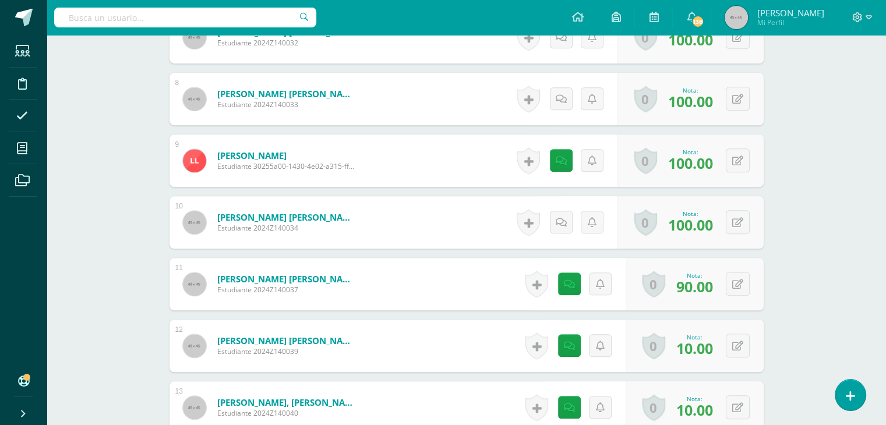
scroll to position [853, 0]
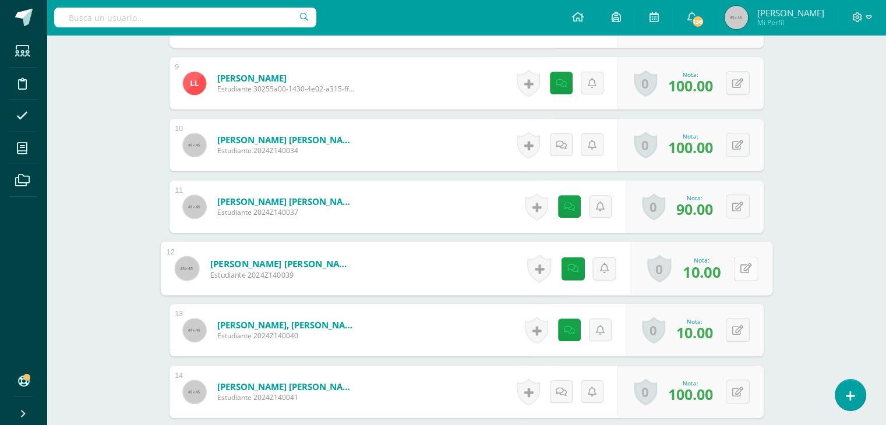
click at [738, 271] on button at bounding box center [745, 268] width 24 height 24
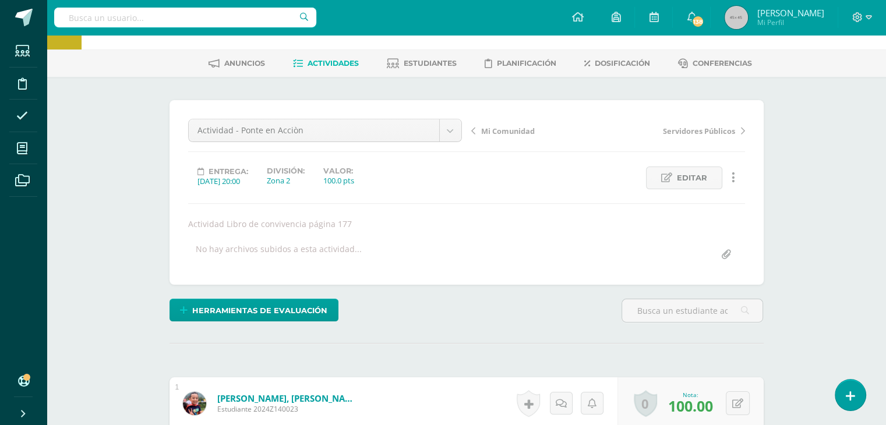
scroll to position [0, 0]
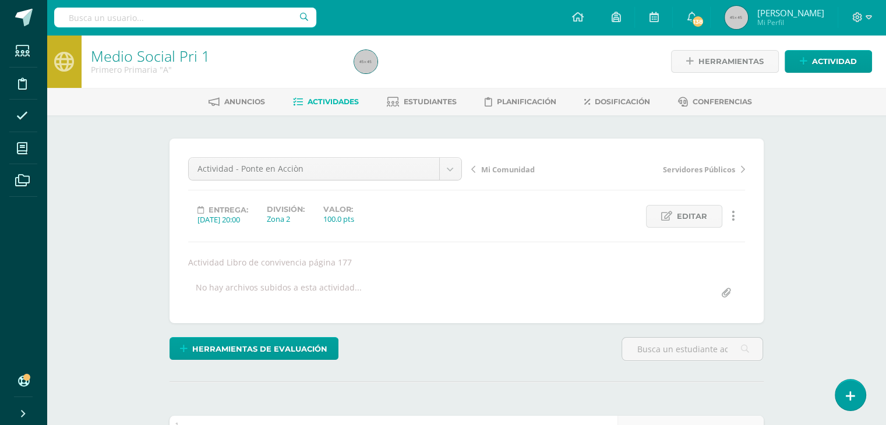
click at [341, 105] on span "Actividades" at bounding box center [333, 101] width 51 height 9
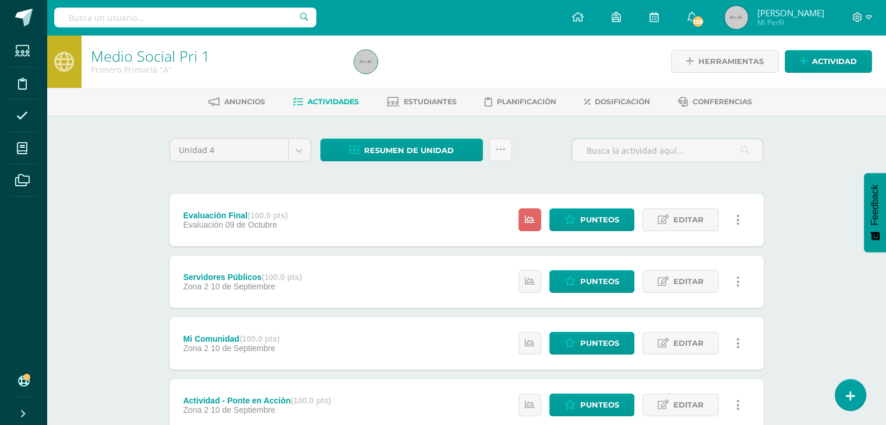
click at [324, 98] on span "Actividades" at bounding box center [333, 101] width 51 height 9
click at [381, 149] on span "Resumen de unidad" at bounding box center [409, 151] width 90 height 22
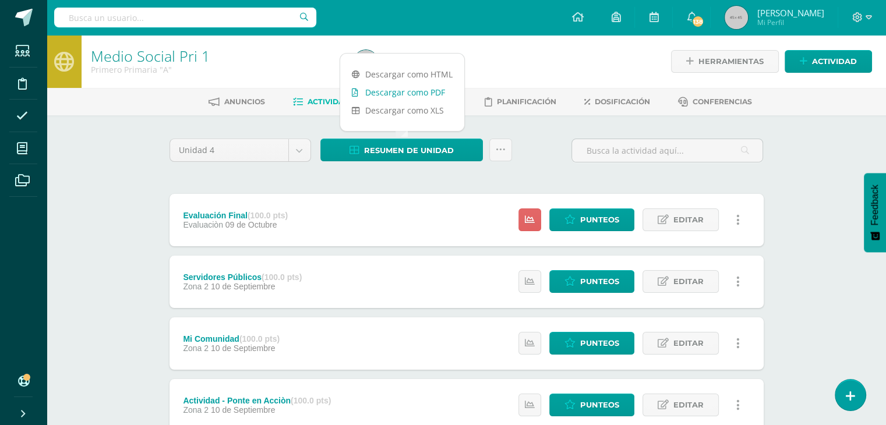
click at [404, 90] on link "Descargar como PDF" at bounding box center [402, 92] width 124 height 18
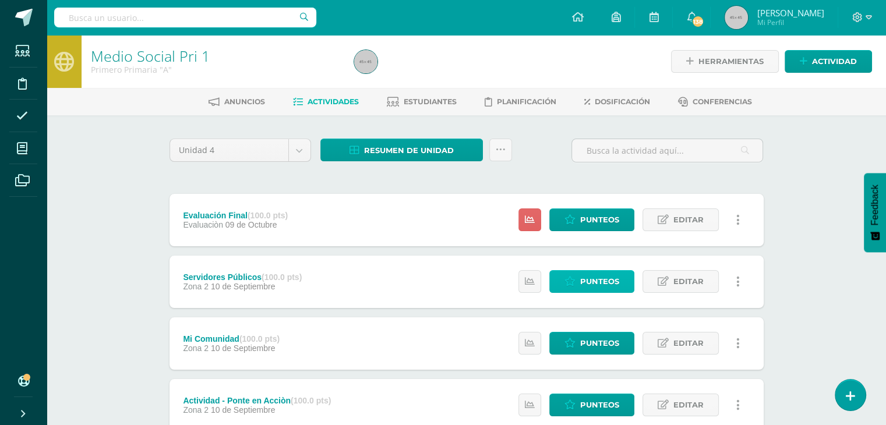
click at [603, 279] on span "Punteos" at bounding box center [599, 282] width 39 height 22
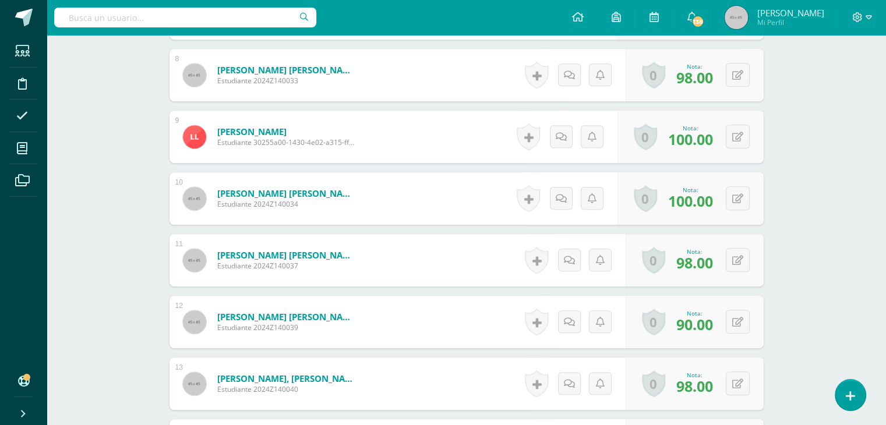
scroll to position [877, 0]
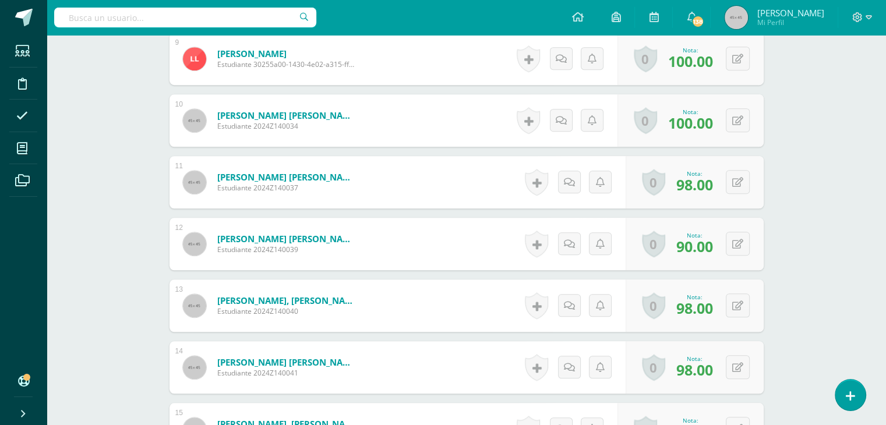
click at [697, 252] on span "90.00" at bounding box center [694, 246] width 37 height 20
click at [717, 244] on div "Nota: 90.00" at bounding box center [695, 243] width 46 height 25
click at [732, 241] on div "0 Logros Logros obtenidos Aún no hay logros agregados Nota: 90.00" at bounding box center [701, 244] width 142 height 54
click at [745, 241] on icon at bounding box center [746, 244] width 12 height 10
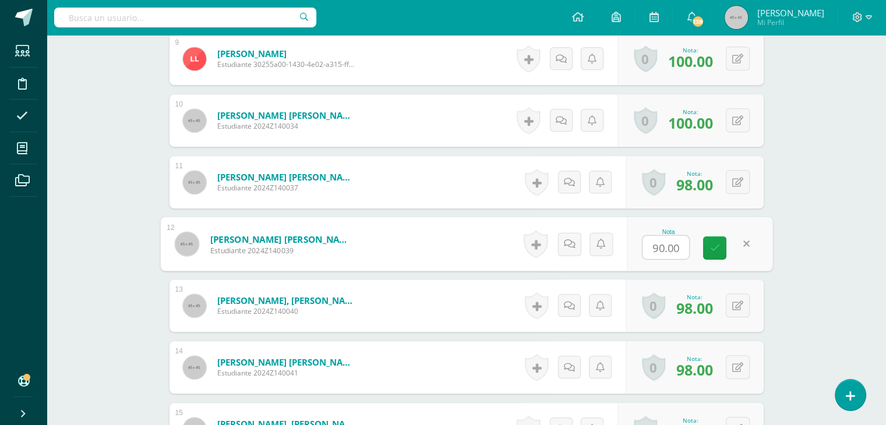
click at [683, 243] on input "90.00" at bounding box center [665, 247] width 47 height 23
type input "9"
click at [739, 246] on icon at bounding box center [738, 244] width 6 height 10
click at [741, 246] on icon at bounding box center [746, 244] width 12 height 10
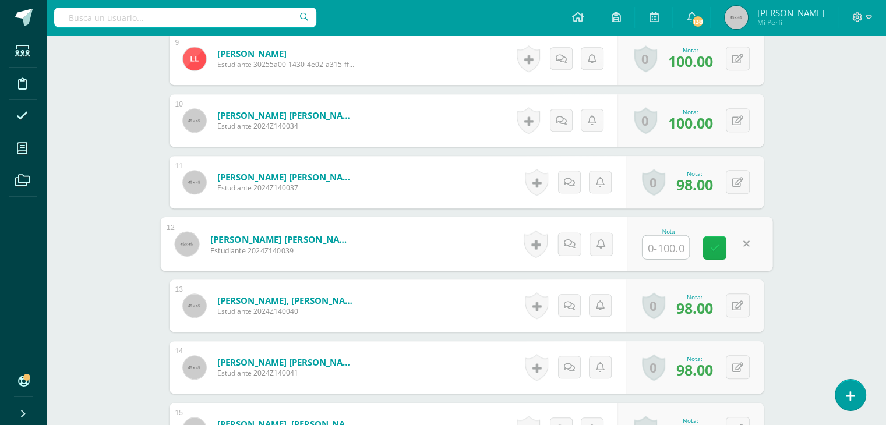
click at [718, 243] on icon at bounding box center [714, 248] width 10 height 10
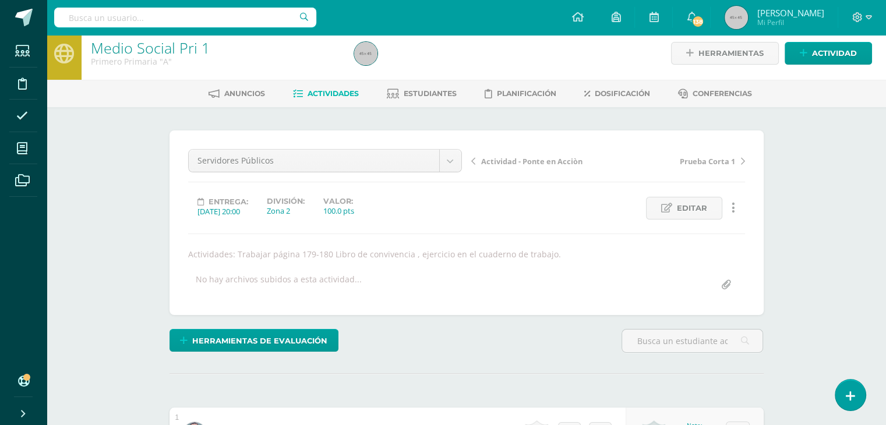
scroll to position [0, 0]
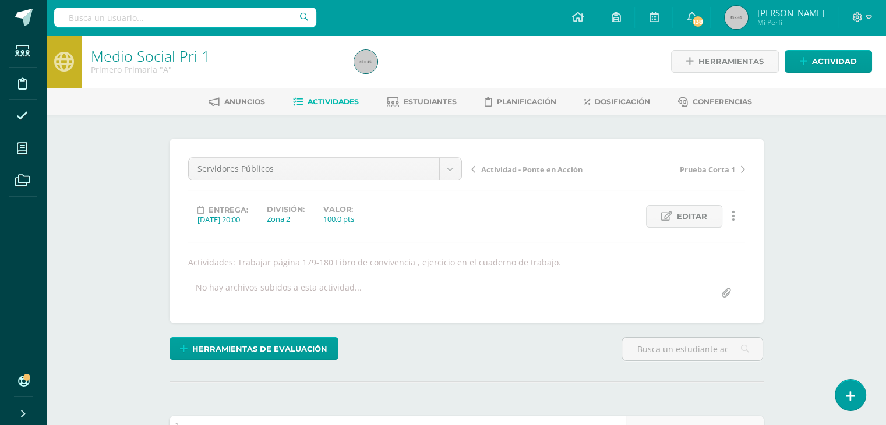
click at [328, 96] on link "Actividades" at bounding box center [326, 102] width 66 height 19
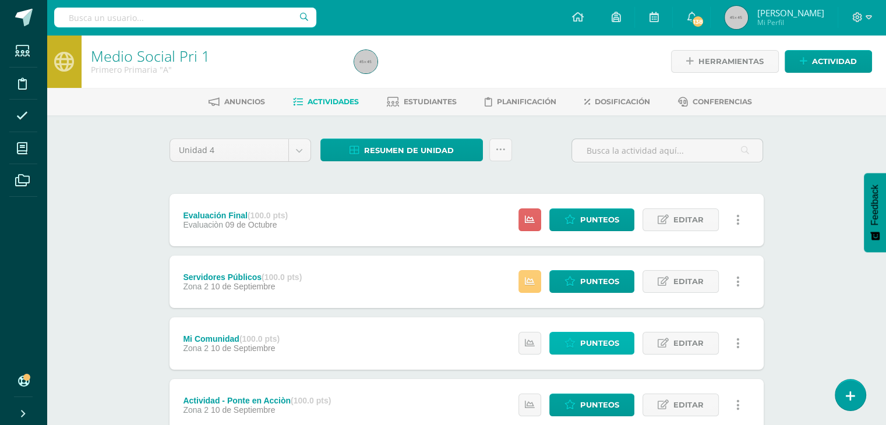
click at [602, 338] on span "Punteos" at bounding box center [599, 344] width 39 height 22
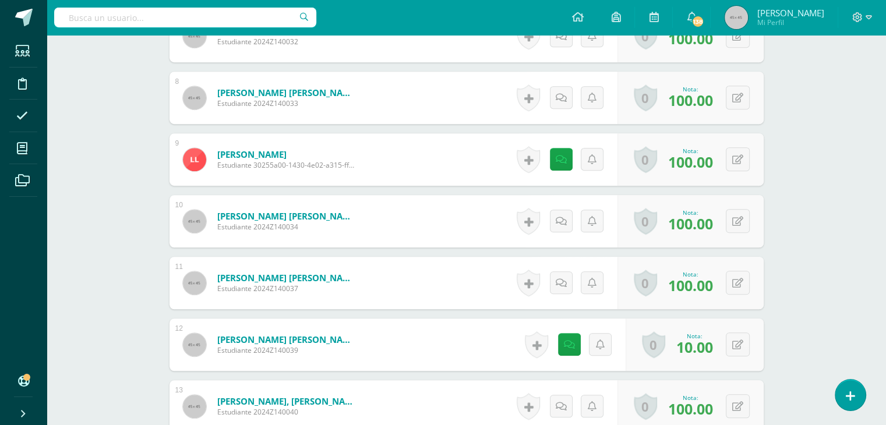
scroll to position [823, 0]
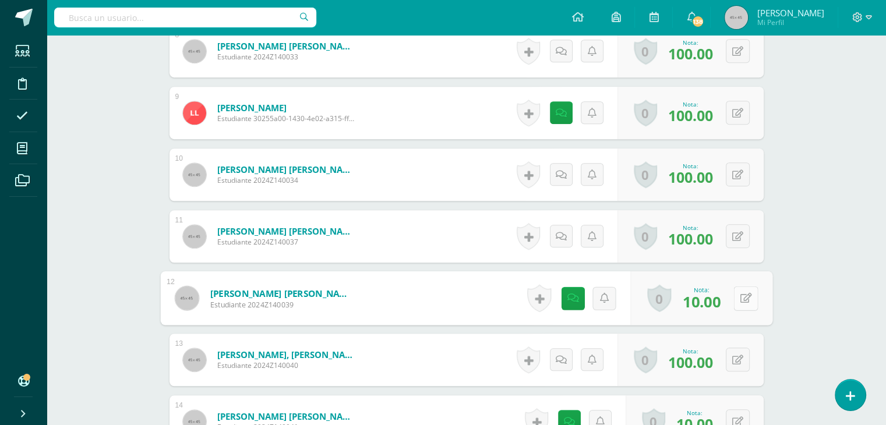
click at [734, 300] on button at bounding box center [745, 298] width 24 height 24
click at [709, 301] on icon at bounding box center [714, 302] width 10 height 10
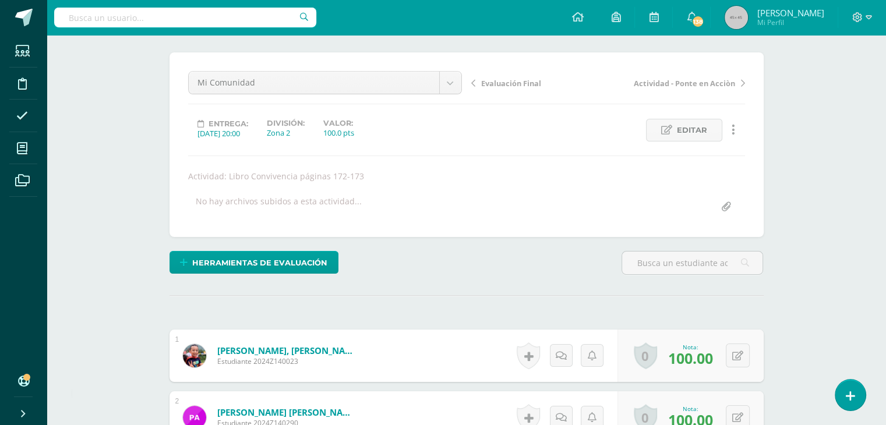
scroll to position [0, 0]
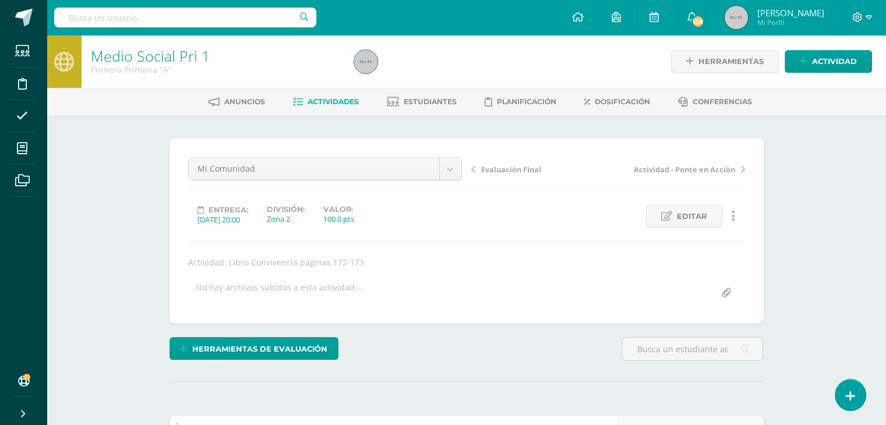
click at [336, 98] on span "Actividades" at bounding box center [333, 101] width 51 height 9
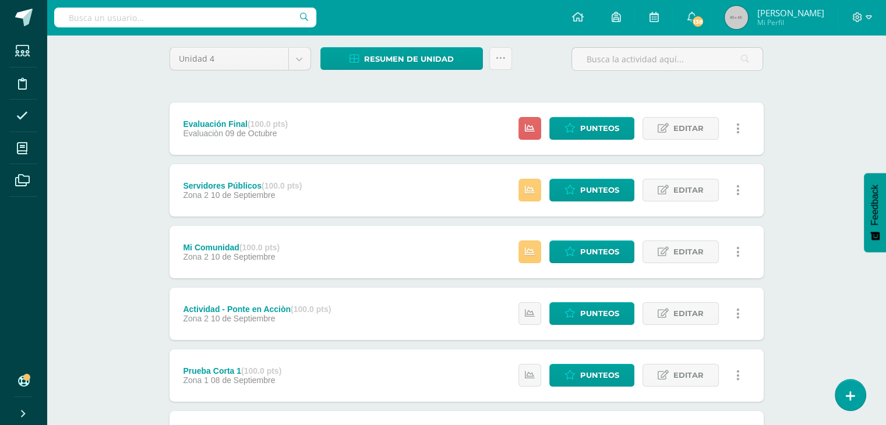
scroll to position [108, 0]
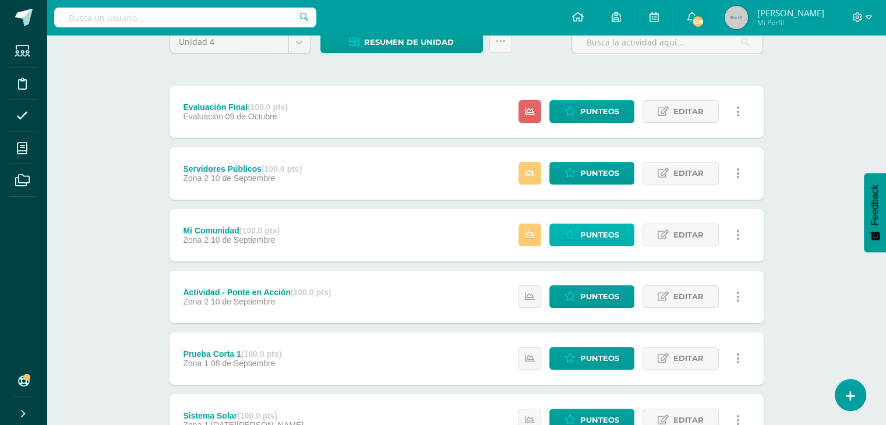
click at [605, 229] on span "Punteos" at bounding box center [599, 235] width 39 height 22
click at [606, 236] on span "Punteos" at bounding box center [599, 235] width 39 height 22
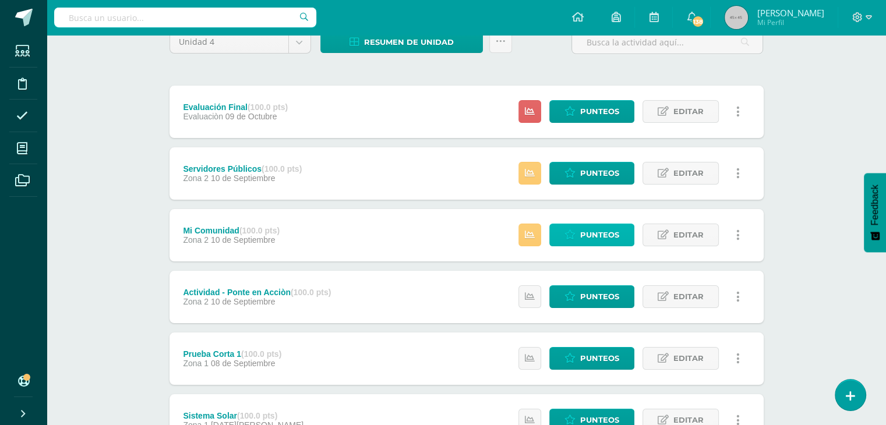
click at [606, 236] on span "Punteos" at bounding box center [599, 235] width 39 height 22
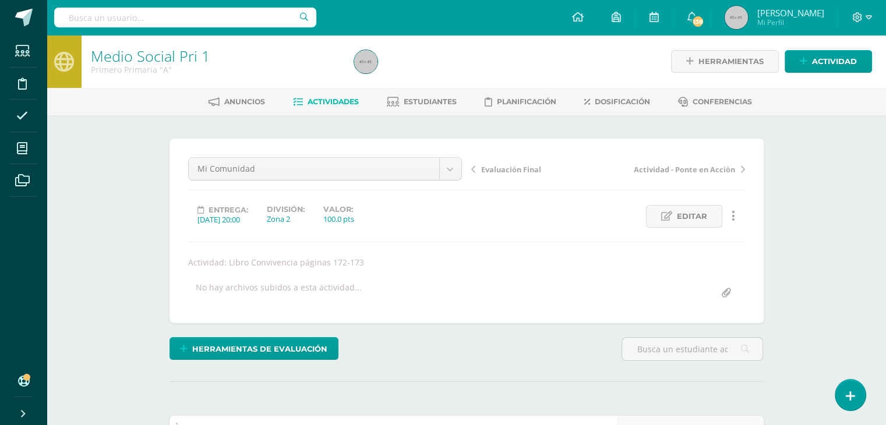
click at [341, 108] on link "Actividades" at bounding box center [326, 102] width 66 height 19
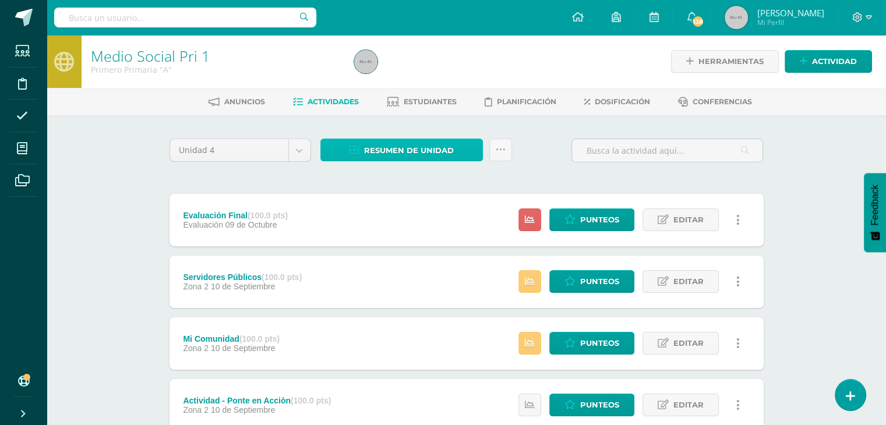
click at [414, 152] on span "Resumen de unidad" at bounding box center [409, 151] width 90 height 22
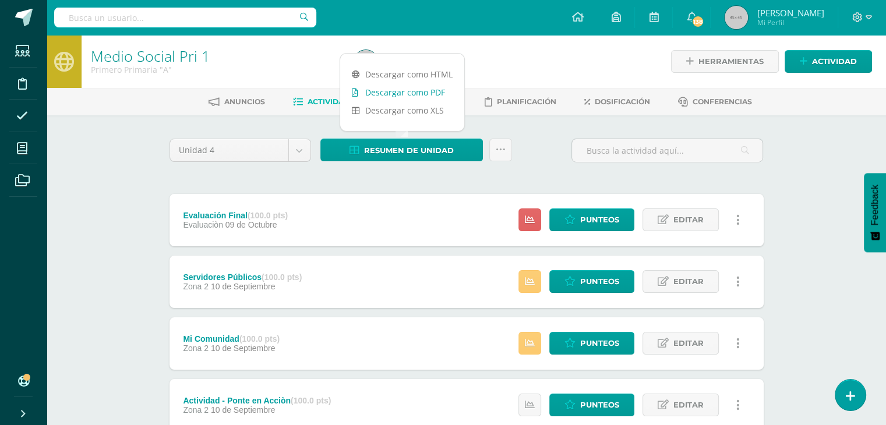
click at [400, 98] on link "Descargar como PDF" at bounding box center [402, 92] width 124 height 18
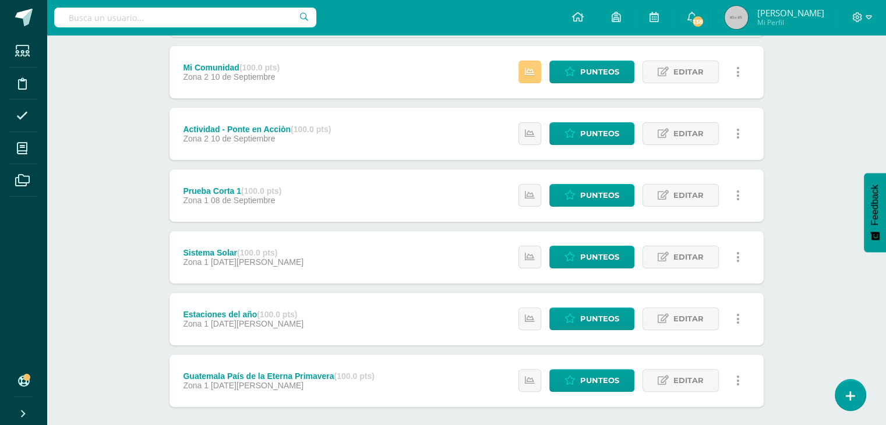
scroll to position [310, 0]
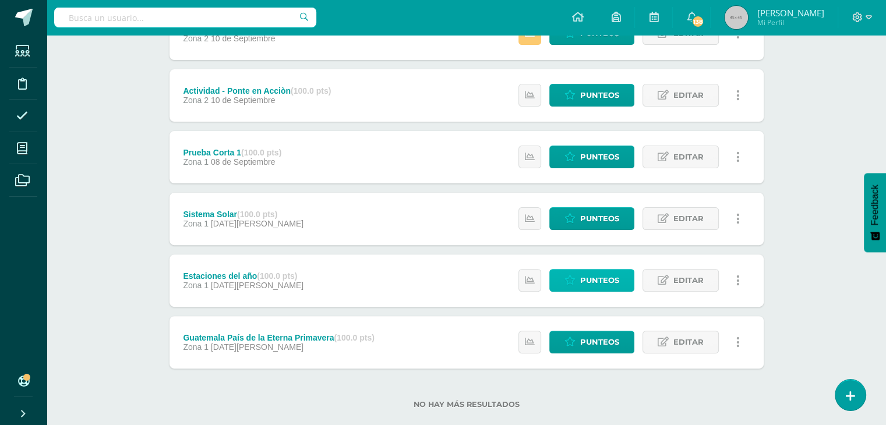
click at [585, 278] on span "Punteos" at bounding box center [599, 281] width 39 height 22
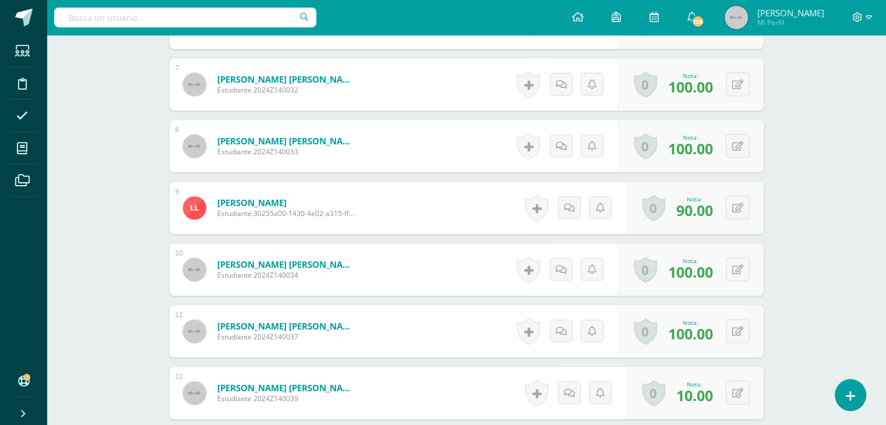
scroll to position [762, 0]
click at [734, 395] on button at bounding box center [745, 392] width 24 height 24
click at [679, 394] on input "10.00" at bounding box center [665, 395] width 47 height 23
type input "1"
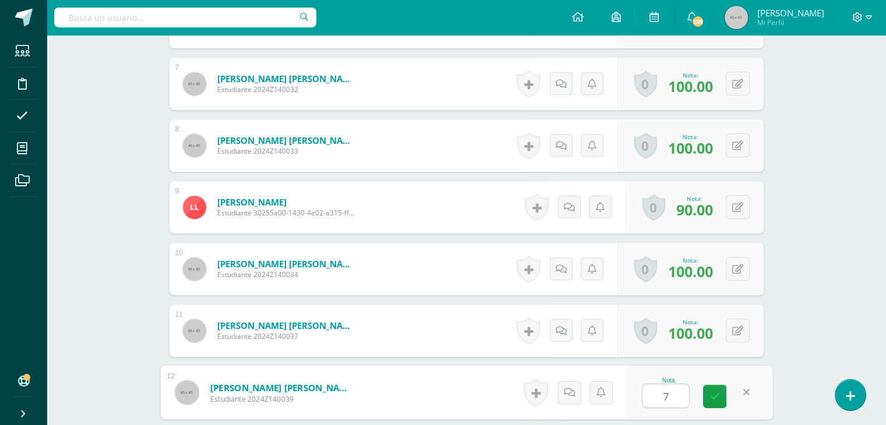
type input "70"
click at [719, 392] on link at bounding box center [714, 396] width 23 height 23
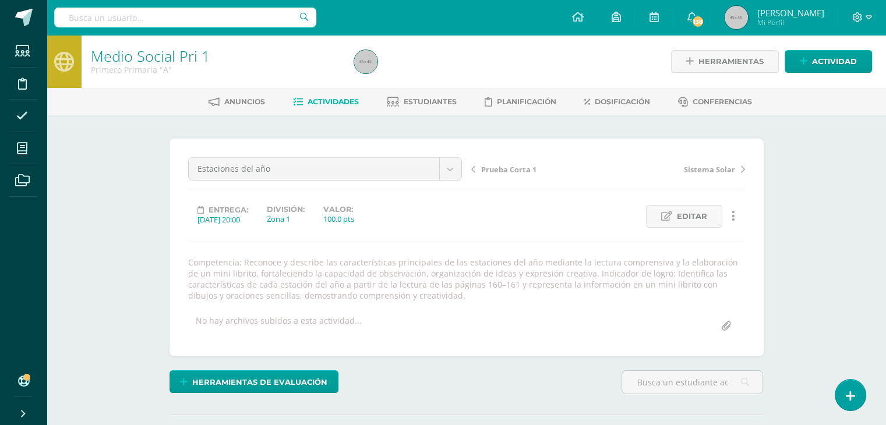
click at [331, 105] on span "Actividades" at bounding box center [333, 101] width 51 height 9
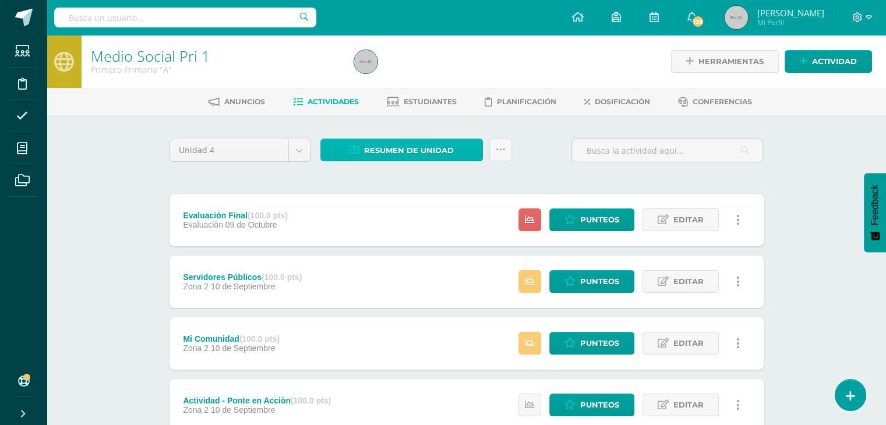
click at [380, 151] on span "Resumen de unidad" at bounding box center [409, 151] width 90 height 22
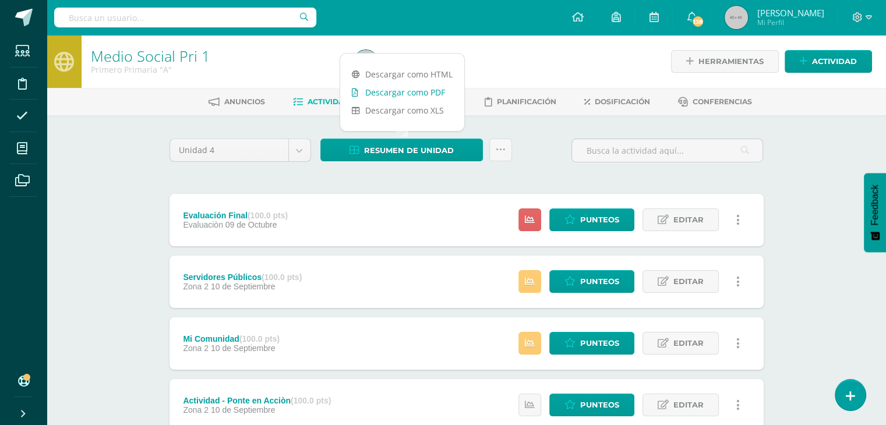
click at [395, 90] on link "Descargar como PDF" at bounding box center [402, 92] width 124 height 18
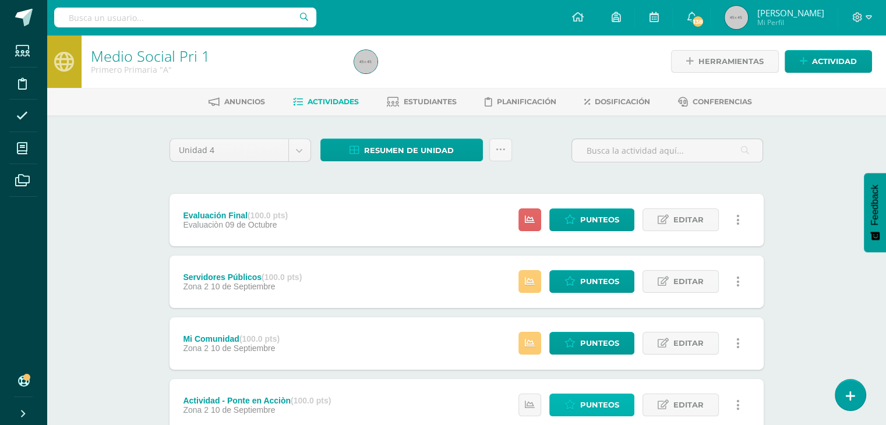
click at [599, 401] on span "Punteos" at bounding box center [599, 405] width 39 height 22
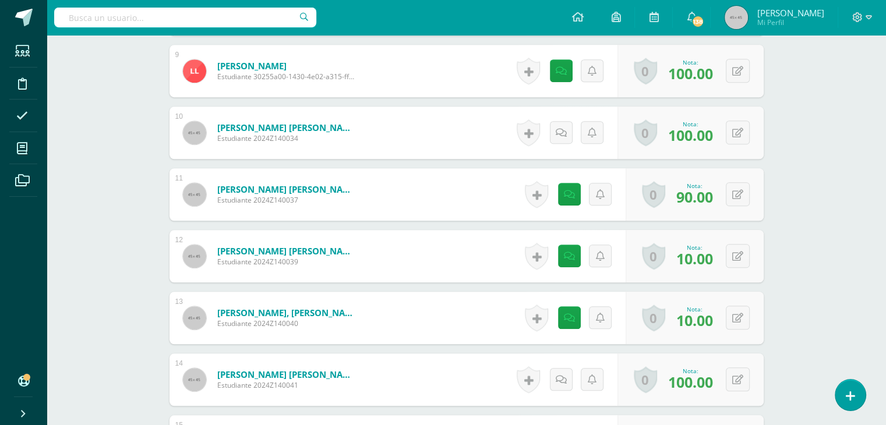
scroll to position [881, 0]
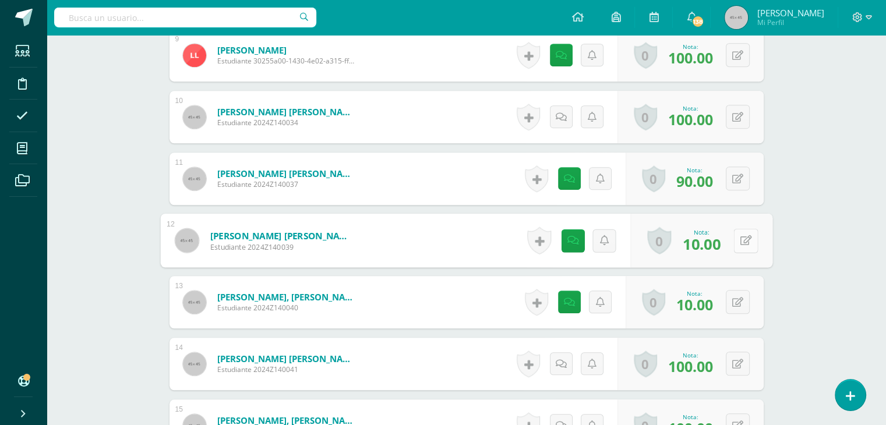
click at [739, 241] on button at bounding box center [745, 240] width 24 height 24
click at [710, 246] on icon at bounding box center [714, 244] width 10 height 10
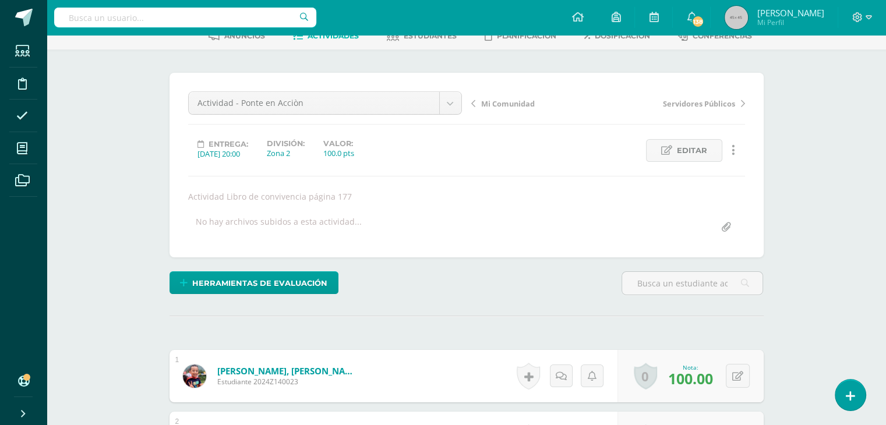
scroll to position [43, 0]
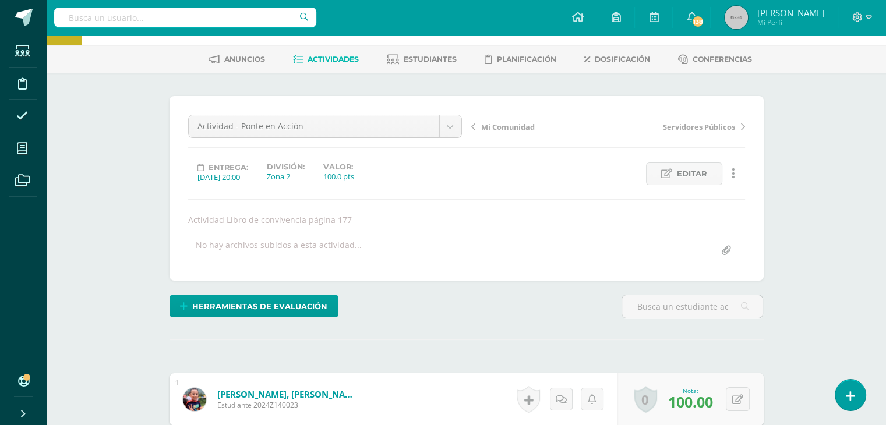
click at [337, 57] on span "Actividades" at bounding box center [333, 59] width 51 height 9
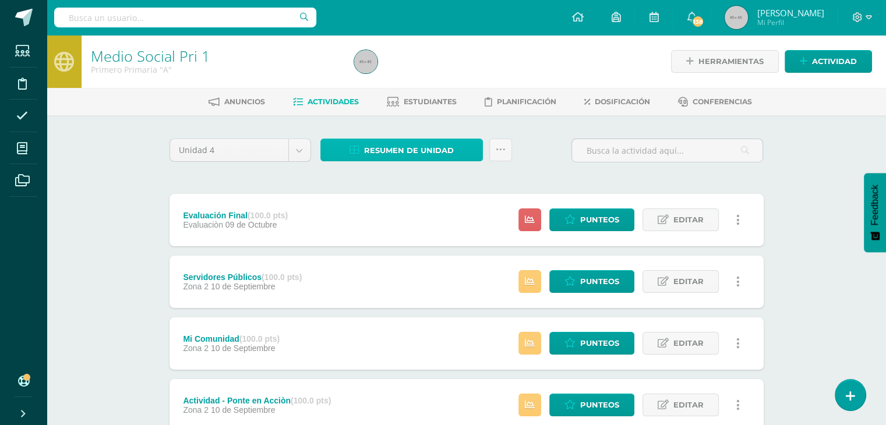
click at [384, 147] on span "Resumen de unidad" at bounding box center [409, 151] width 90 height 22
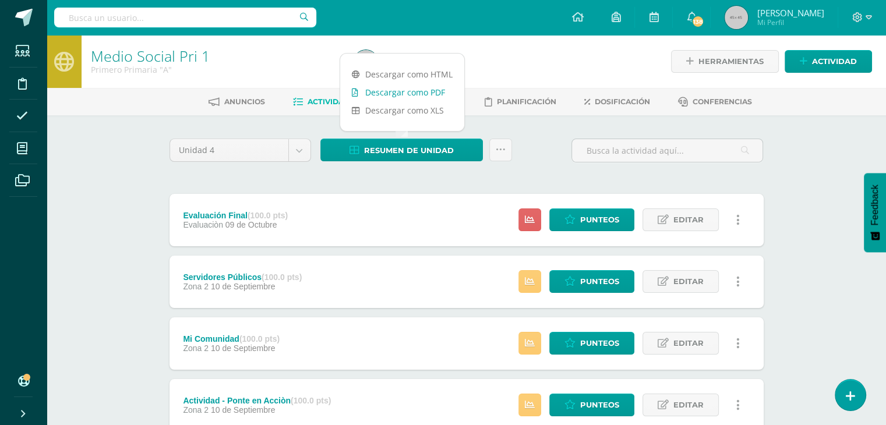
click at [407, 91] on link "Descargar como PDF" at bounding box center [402, 92] width 124 height 18
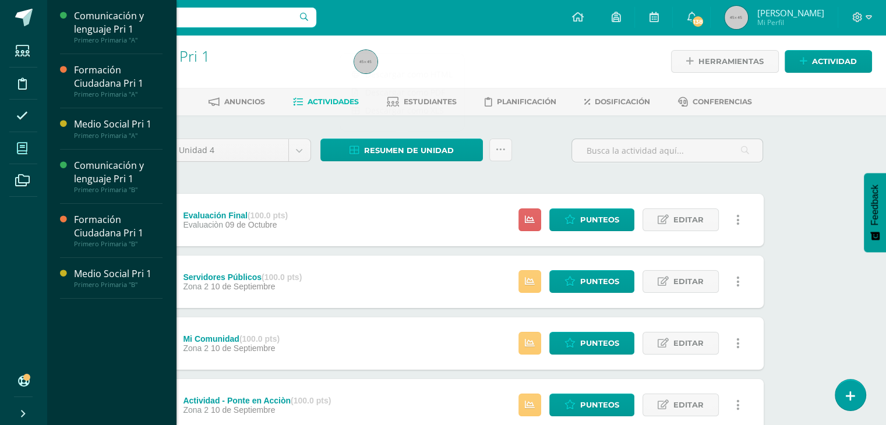
click at [17, 147] on icon at bounding box center [22, 149] width 10 height 12
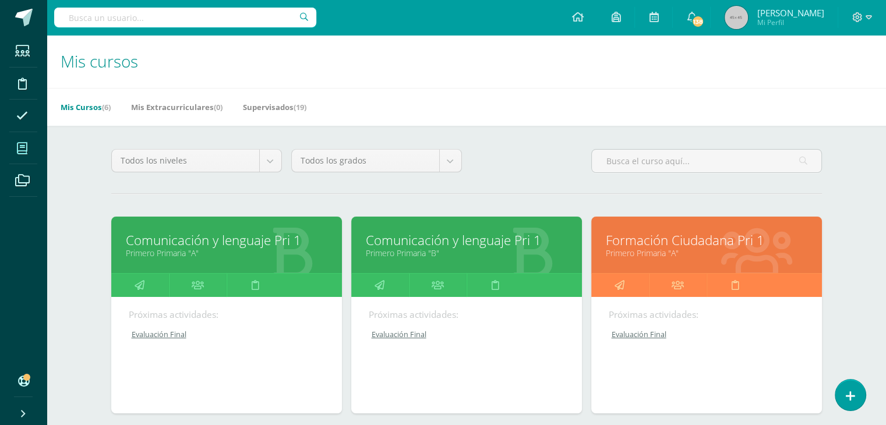
click at [664, 243] on link "Formación Ciudadana Pri 1" at bounding box center [707, 240] width 202 height 18
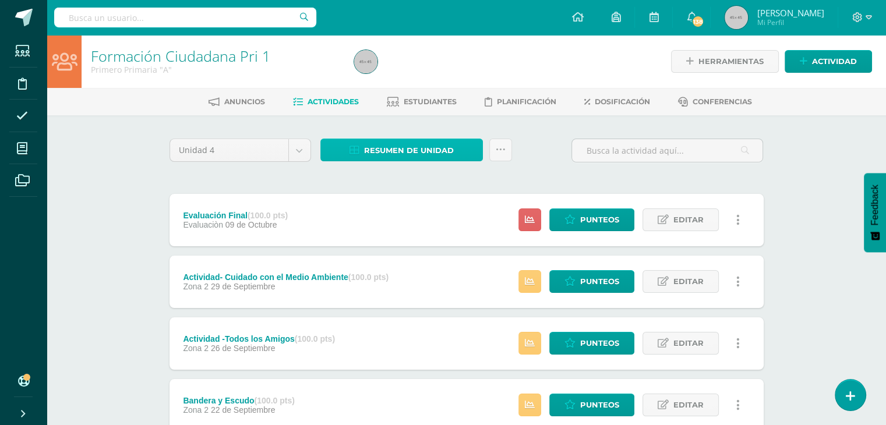
click at [382, 140] on span "Resumen de unidad" at bounding box center [409, 151] width 90 height 22
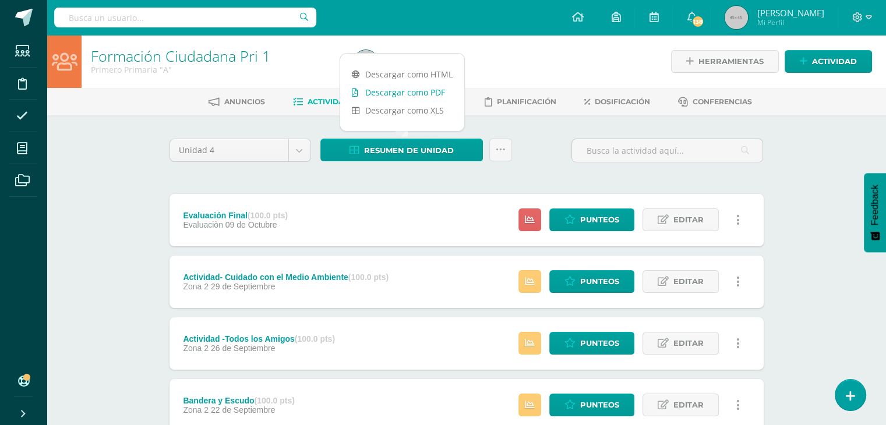
click at [387, 96] on link "Descargar como PDF" at bounding box center [402, 92] width 124 height 18
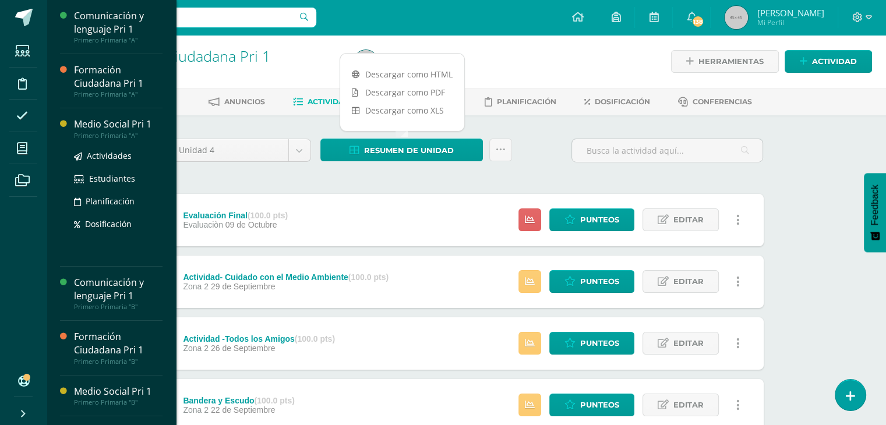
click at [83, 132] on div "Primero Primaria "A"" at bounding box center [118, 136] width 89 height 8
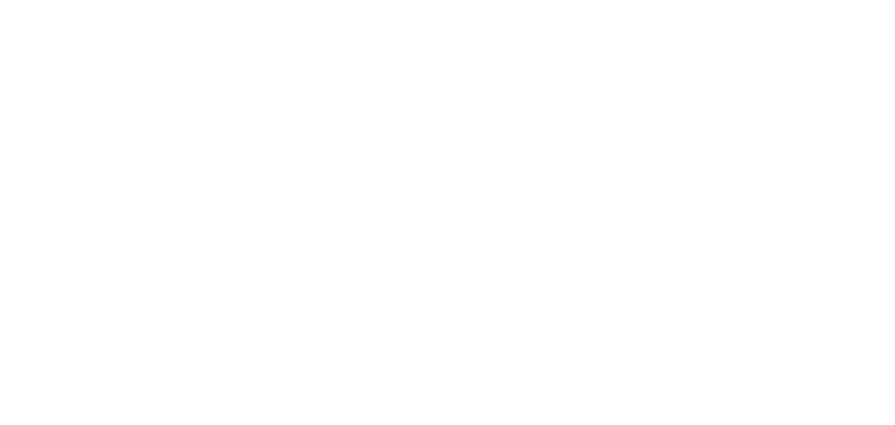
click at [0, 0] on html at bounding box center [0, 0] width 0 height 0
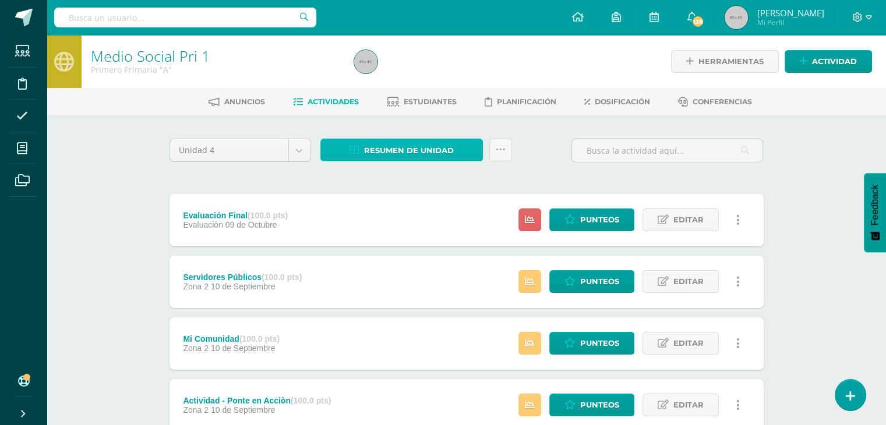
click at [412, 153] on span "Resumen de unidad" at bounding box center [409, 151] width 90 height 22
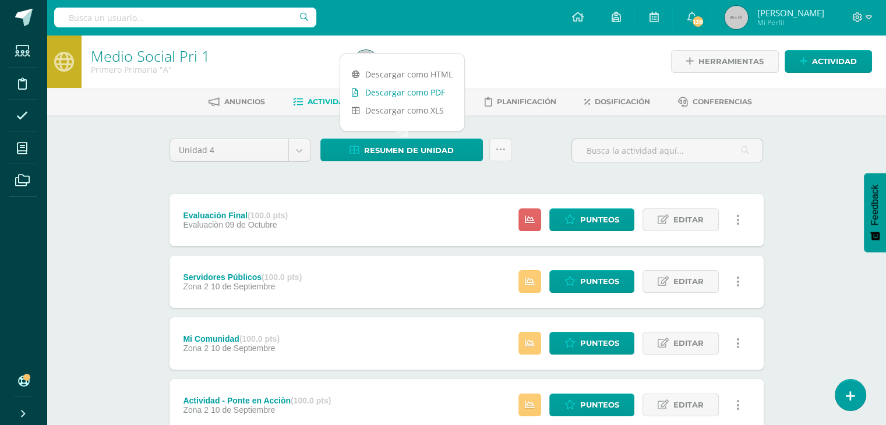
click at [422, 93] on link "Descargar como PDF" at bounding box center [402, 92] width 124 height 18
click at [416, 90] on link "Descargar como PDF" at bounding box center [402, 92] width 124 height 18
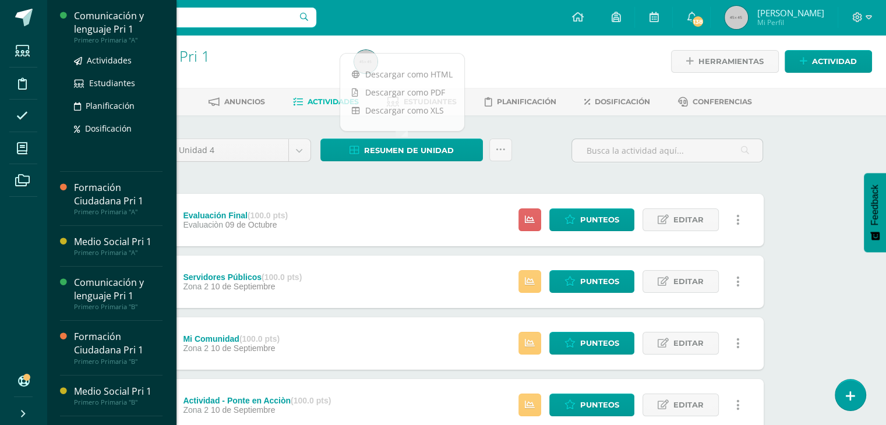
click at [112, 15] on div "Comunicación y lenguaje Pri 1" at bounding box center [118, 22] width 89 height 27
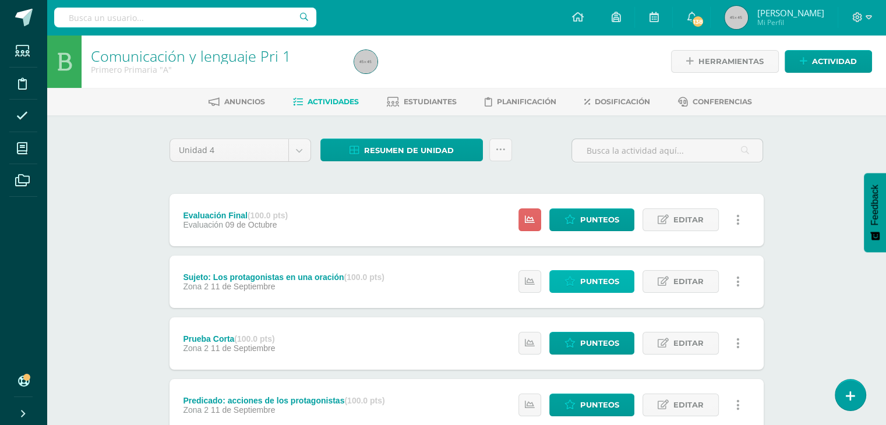
click at [589, 287] on span "Punteos" at bounding box center [599, 282] width 39 height 22
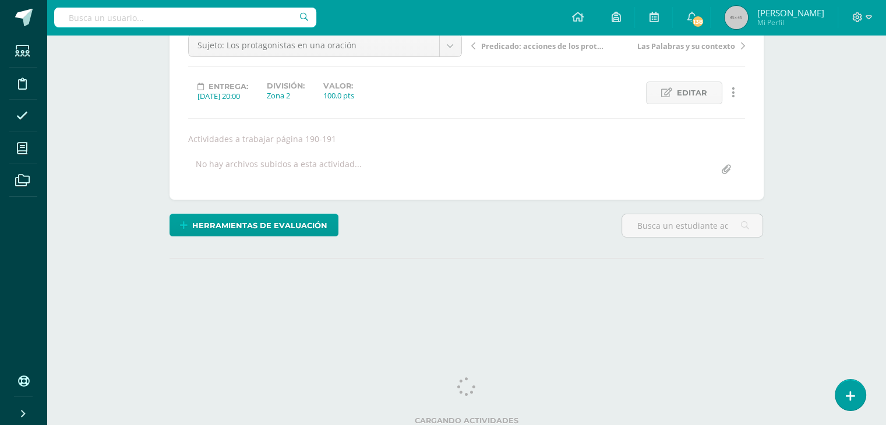
scroll to position [128, 0]
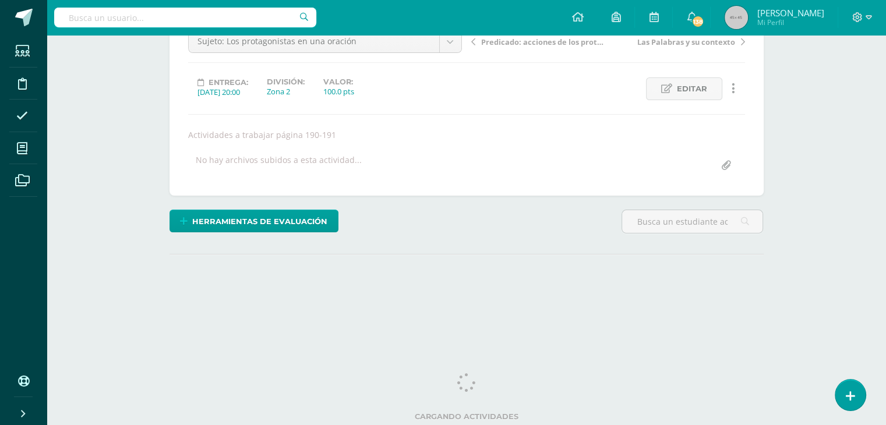
click at [886, 345] on html "Estudiantes Disciplina Asistencia Mis cursos Archivos Soporte Ayuda Reportar un…" at bounding box center [443, 108] width 886 height 472
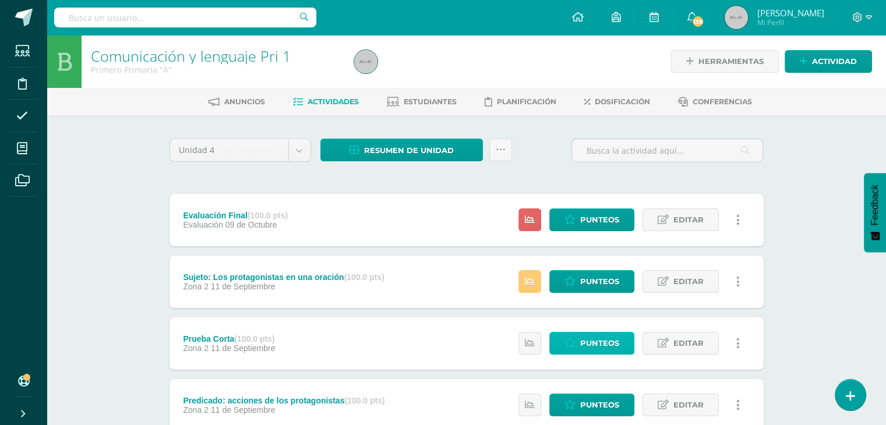
click at [581, 349] on span "Punteos" at bounding box center [599, 344] width 39 height 22
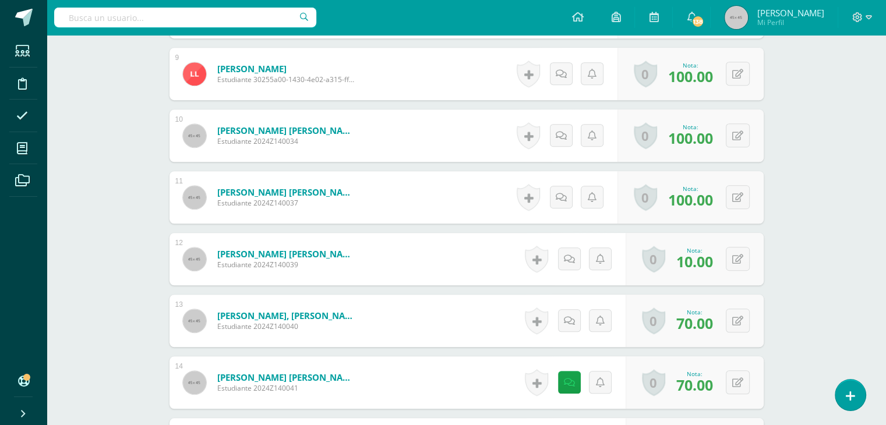
scroll to position [870, 0]
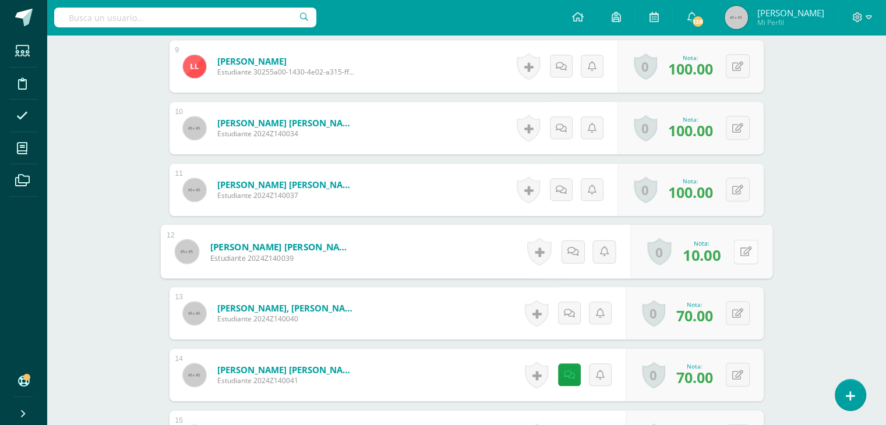
click at [736, 245] on button at bounding box center [745, 251] width 24 height 24
click at [712, 252] on icon at bounding box center [714, 255] width 10 height 10
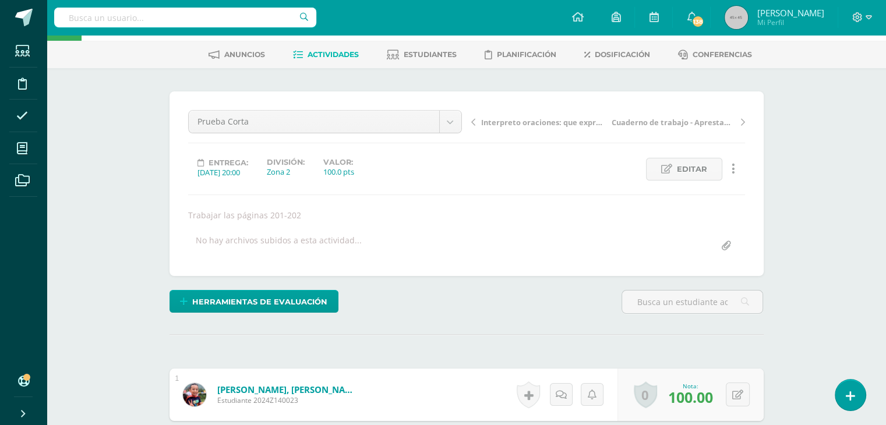
scroll to position [0, 0]
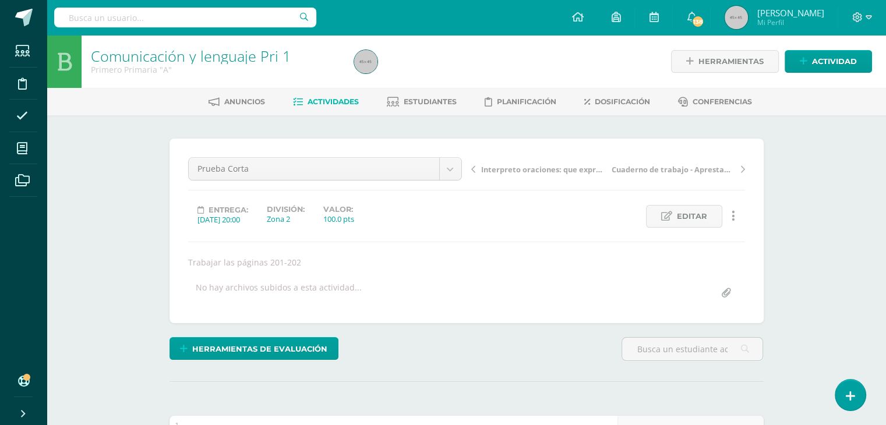
click at [324, 102] on span "Actividades" at bounding box center [333, 101] width 51 height 9
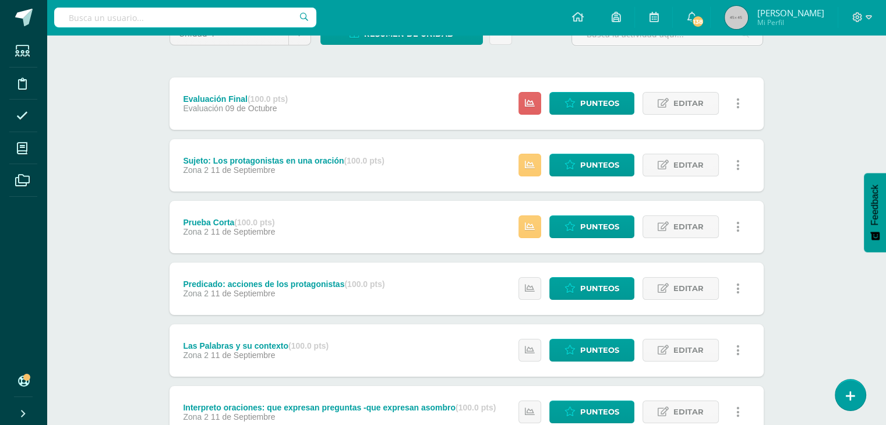
scroll to position [225, 0]
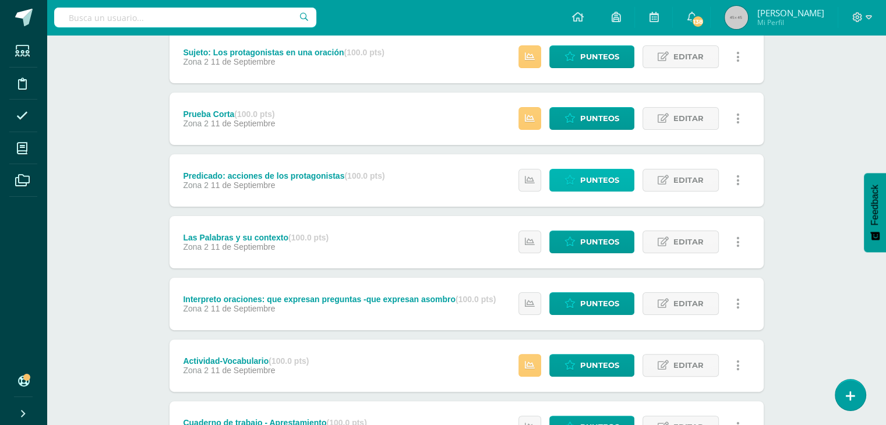
click at [592, 178] on span "Punteos" at bounding box center [599, 180] width 39 height 22
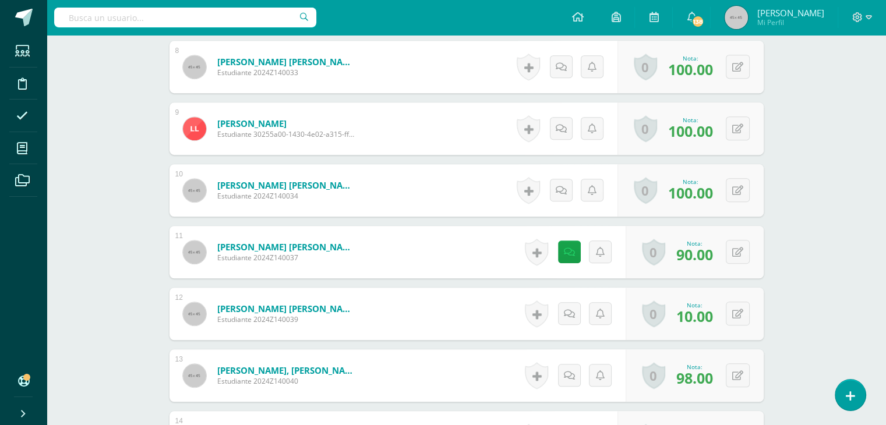
scroll to position [823, 0]
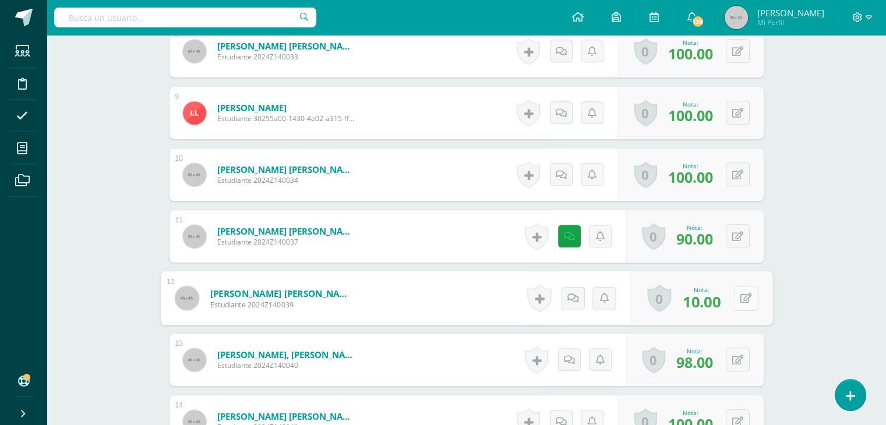
click at [733, 293] on div "0 [GEOGRAPHIC_DATA] Logros obtenidos Aún no hay logros agregados Nota: 10.00" at bounding box center [701, 298] width 142 height 54
click at [747, 297] on icon at bounding box center [746, 298] width 12 height 10
click at [708, 300] on link at bounding box center [714, 302] width 23 height 23
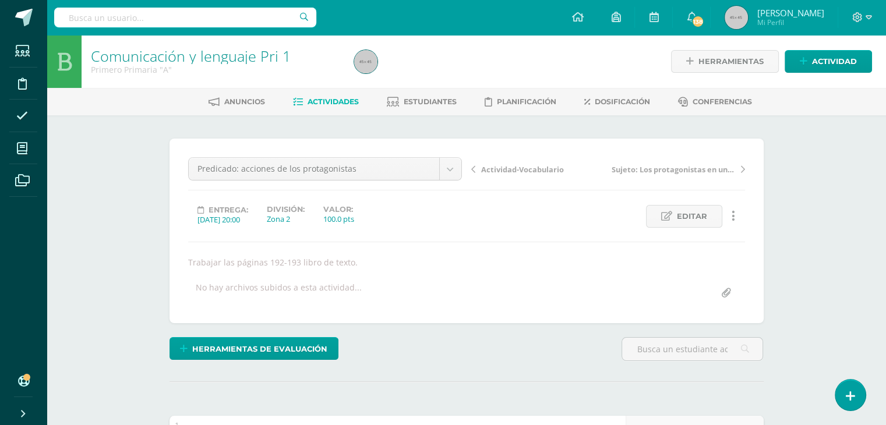
scroll to position [0, 0]
click at [327, 100] on span "Actividades" at bounding box center [333, 101] width 51 height 9
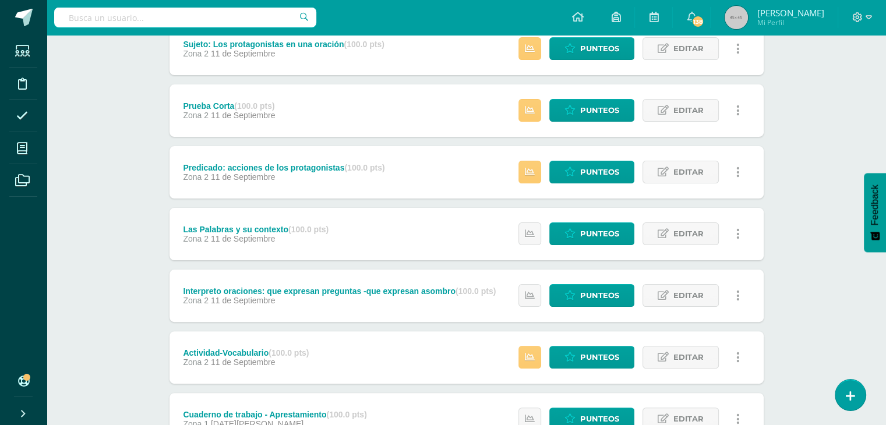
scroll to position [326, 0]
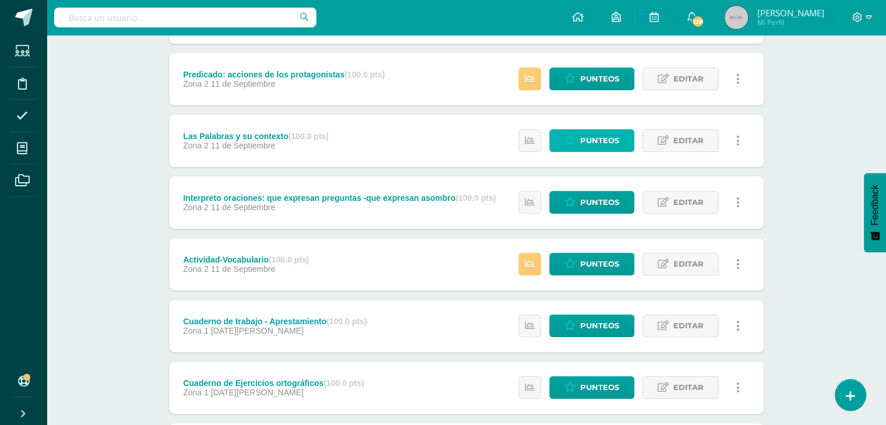
click at [601, 145] on span "Punteos" at bounding box center [599, 141] width 39 height 22
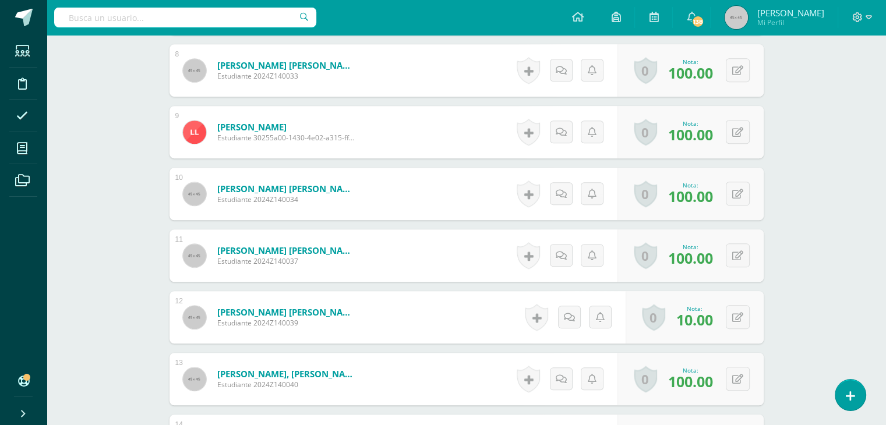
scroll to position [850, 0]
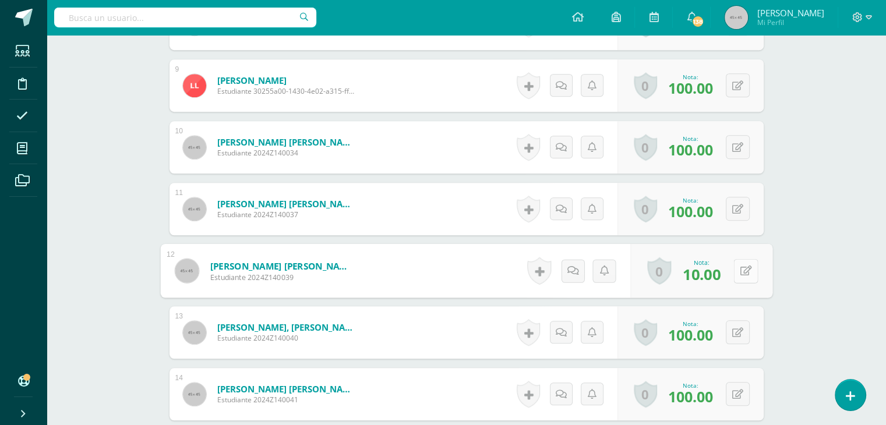
click at [738, 273] on button at bounding box center [745, 271] width 24 height 24
click at [711, 270] on icon at bounding box center [714, 275] width 10 height 10
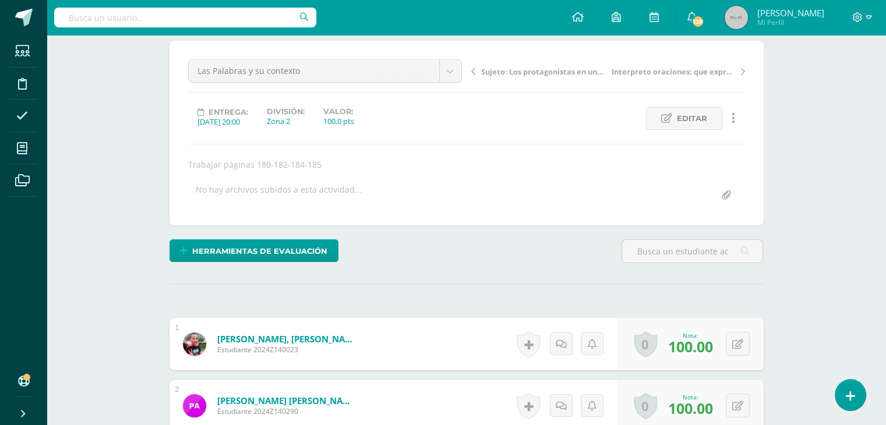
scroll to position [0, 0]
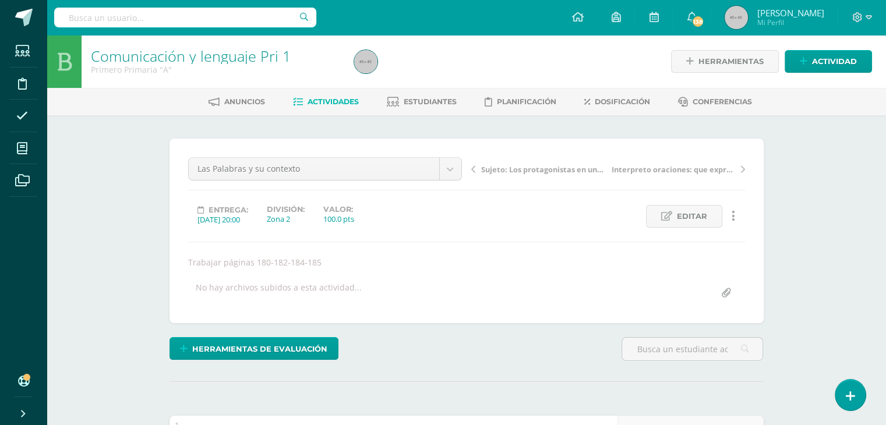
click at [309, 104] on span "Actividades" at bounding box center [333, 101] width 51 height 9
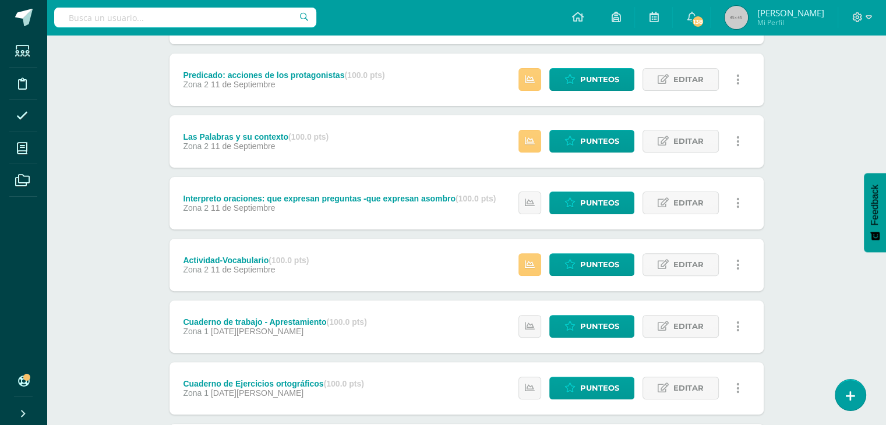
scroll to position [365, 0]
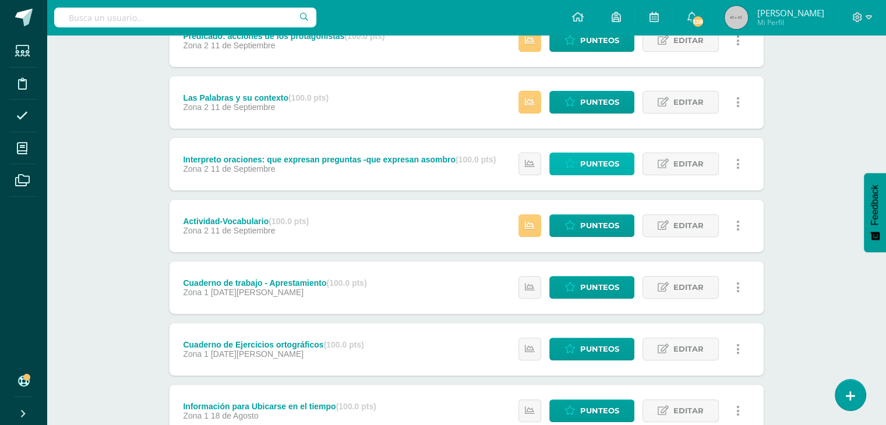
click at [585, 164] on span "Punteos" at bounding box center [599, 164] width 39 height 22
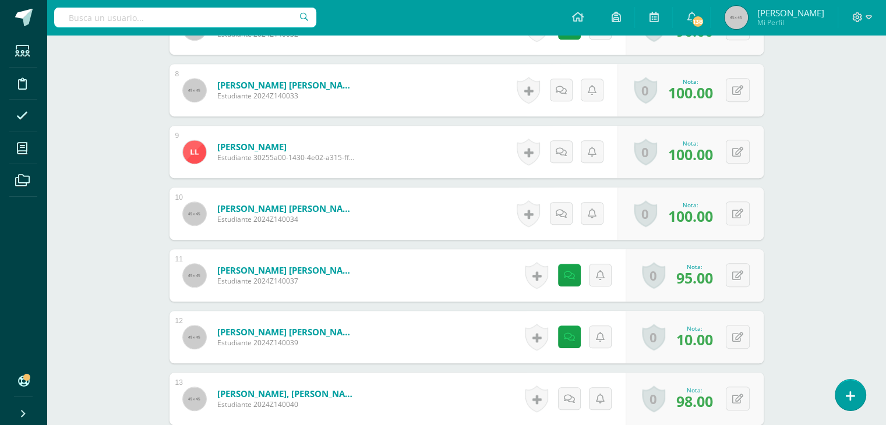
scroll to position [785, 0]
click at [733, 336] on div "0 Logros Logros obtenidos Aún no hay logros agregados Nota: 10.00" at bounding box center [695, 336] width 138 height 52
click at [740, 335] on icon at bounding box center [746, 336] width 12 height 10
click at [706, 337] on link at bounding box center [714, 340] width 23 height 23
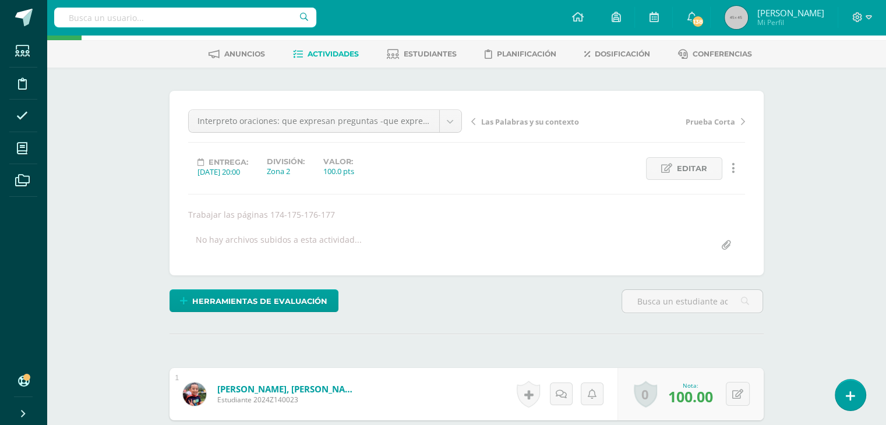
scroll to position [0, 0]
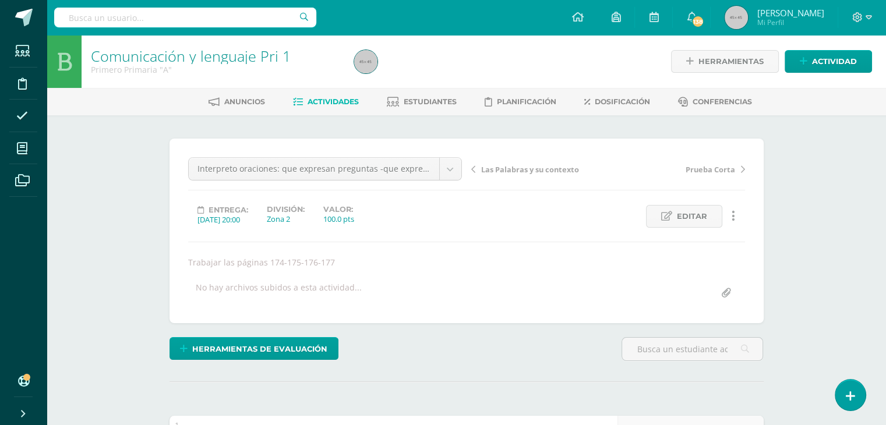
click at [328, 103] on span "Actividades" at bounding box center [333, 101] width 51 height 9
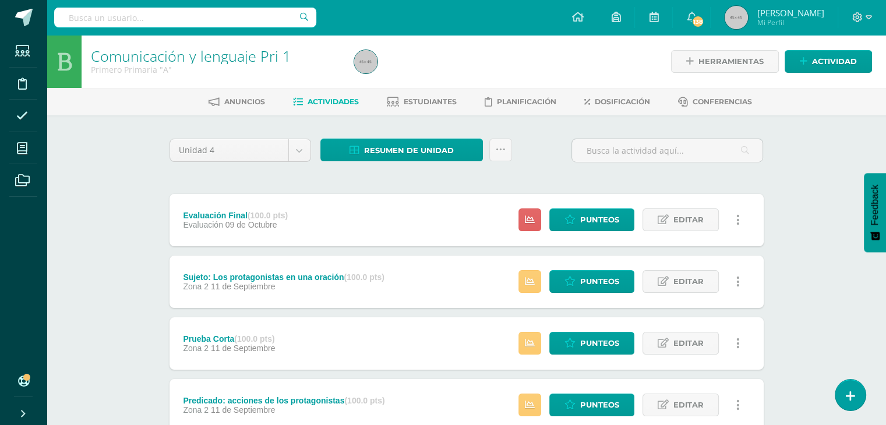
click at [309, 97] on span "Actividades" at bounding box center [333, 101] width 51 height 9
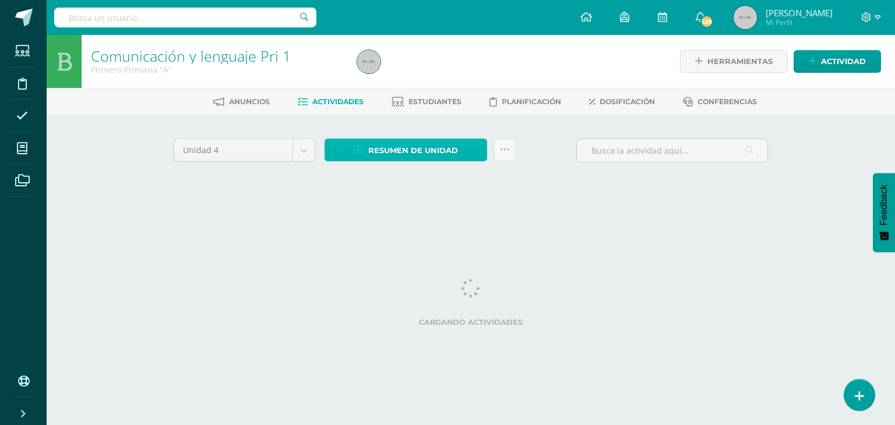
click at [416, 154] on span "Resumen de unidad" at bounding box center [413, 151] width 90 height 22
click at [407, 153] on span "Resumen de unidad" at bounding box center [413, 151] width 90 height 22
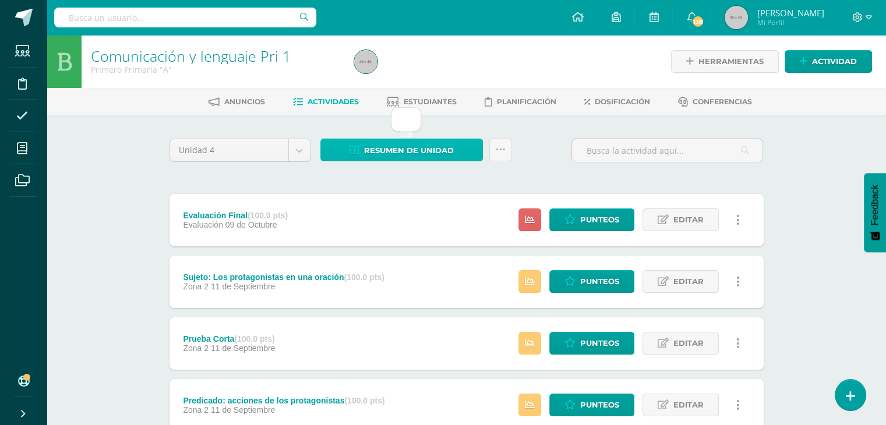
click at [407, 153] on span "Resumen de unidad" at bounding box center [409, 151] width 90 height 22
click at [426, 153] on span "Resumen de unidad" at bounding box center [409, 151] width 90 height 22
click at [445, 150] on span "Resumen de unidad" at bounding box center [409, 151] width 90 height 22
click at [405, 149] on span "Resumen de unidad" at bounding box center [409, 151] width 90 height 22
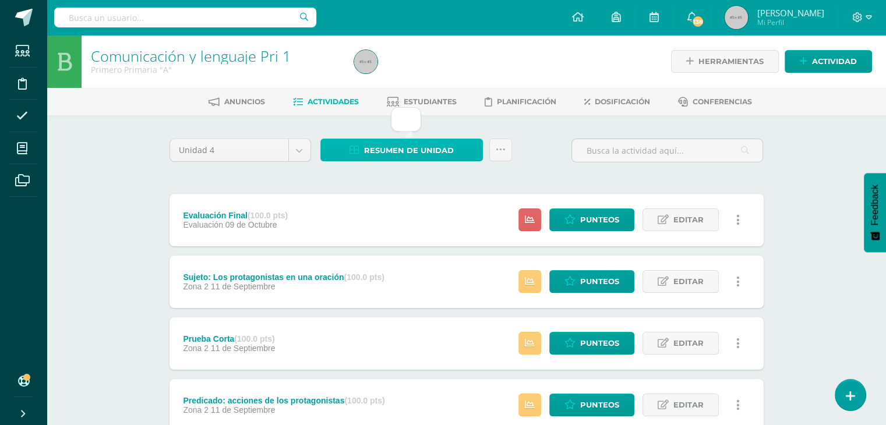
click at [405, 149] on span "Resumen de unidad" at bounding box center [409, 151] width 90 height 22
click at [389, 145] on span "Resumen de unidad" at bounding box center [409, 151] width 90 height 22
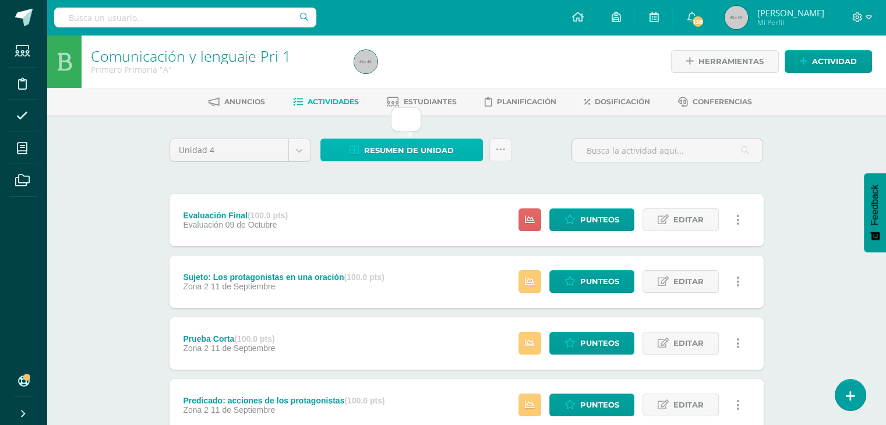
click at [400, 150] on span "Resumen de unidad" at bounding box center [409, 151] width 90 height 22
click at [440, 144] on span "Resumen de unidad" at bounding box center [409, 151] width 90 height 22
click at [395, 146] on span "Resumen de unidad" at bounding box center [409, 151] width 90 height 22
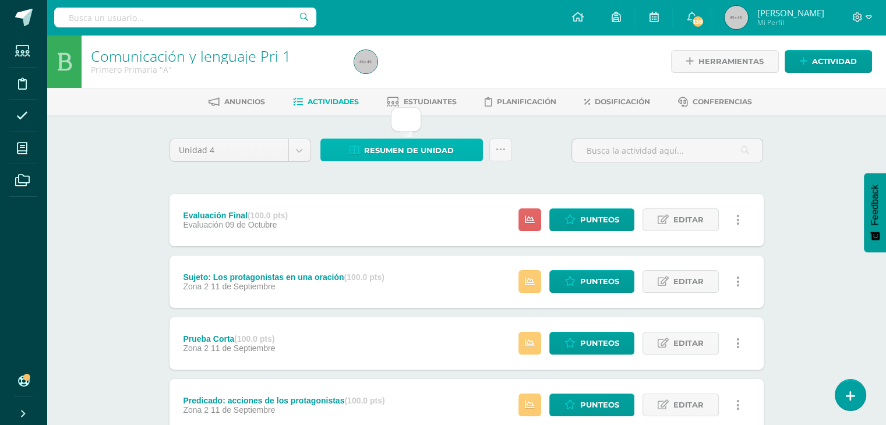
click at [396, 146] on span "Resumen de unidad" at bounding box center [409, 151] width 90 height 22
click at [397, 150] on span "Resumen de unidad" at bounding box center [409, 151] width 90 height 22
click at [423, 154] on span "Resumen de unidad" at bounding box center [409, 151] width 90 height 22
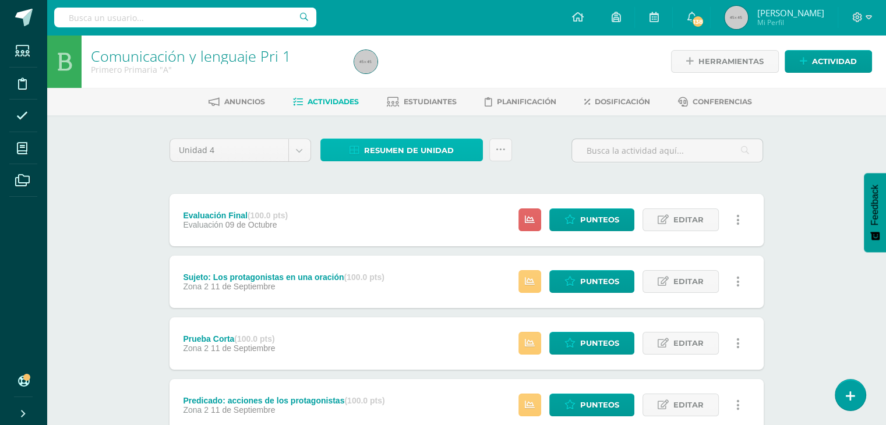
click at [401, 157] on span "Resumen de unidad" at bounding box center [409, 151] width 90 height 22
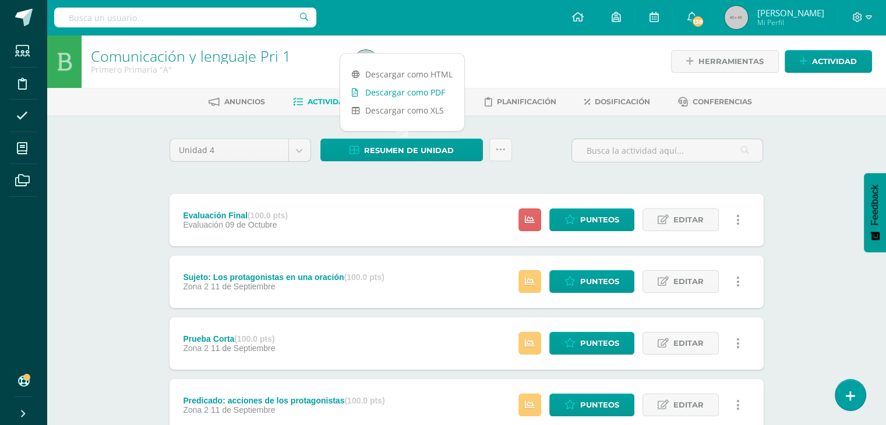
click at [408, 93] on link "Descargar como PDF" at bounding box center [402, 92] width 124 height 18
click at [418, 94] on link "Descargar como PDF" at bounding box center [402, 92] width 124 height 18
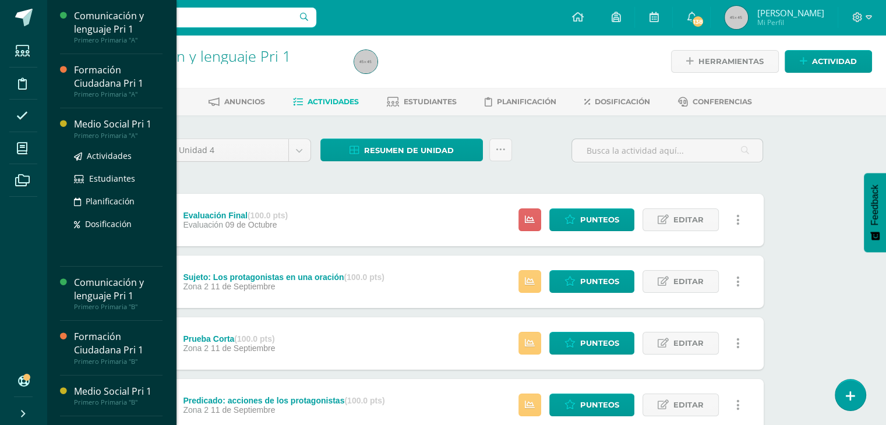
click at [99, 123] on div "Medio Social Pri 1" at bounding box center [118, 124] width 89 height 13
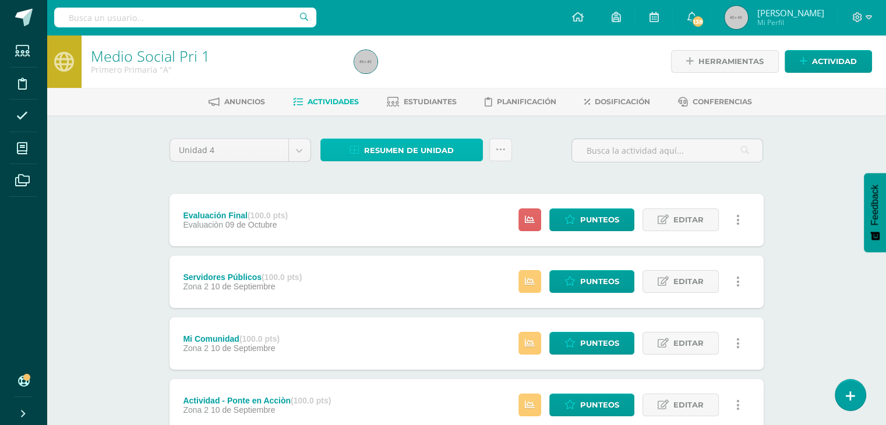
click at [380, 150] on span "Resumen de unidad" at bounding box center [409, 151] width 90 height 22
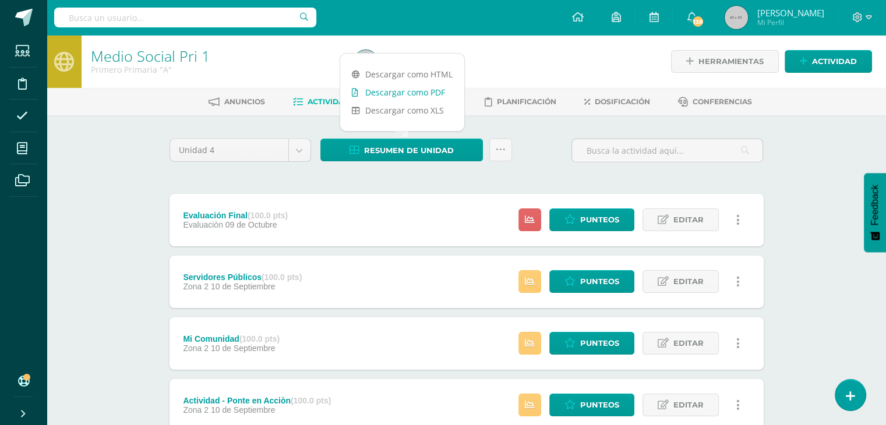
click at [391, 89] on link "Descargar como PDF" at bounding box center [402, 92] width 124 height 18
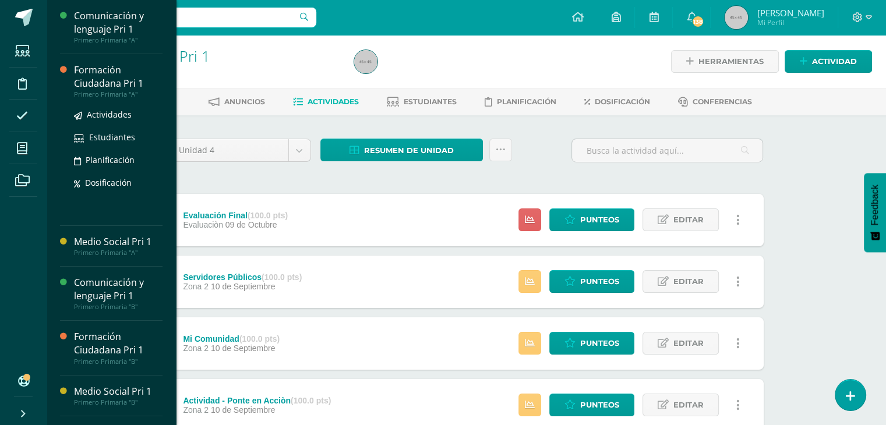
click at [109, 75] on div "Formación Ciudadana Pri 1" at bounding box center [118, 76] width 89 height 27
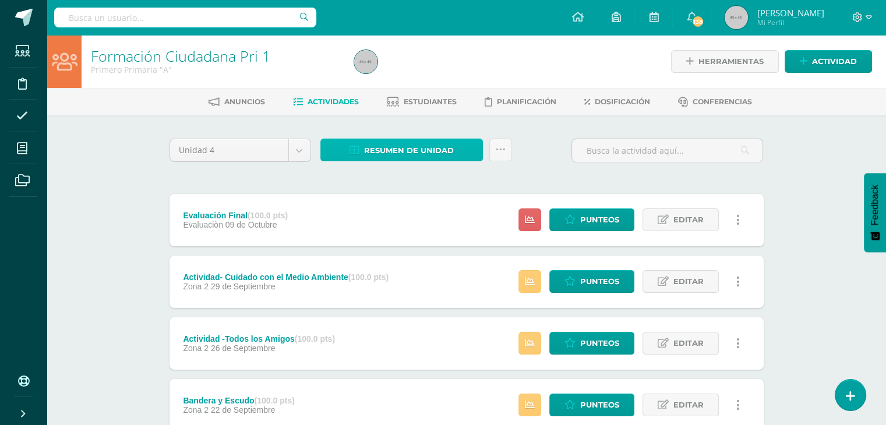
click at [387, 147] on span "Resumen de unidad" at bounding box center [409, 151] width 90 height 22
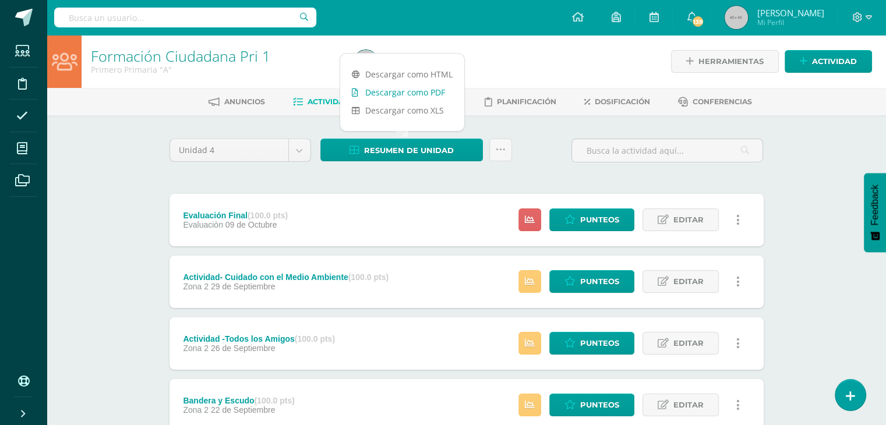
click at [414, 94] on link "Descargar como PDF" at bounding box center [402, 92] width 124 height 18
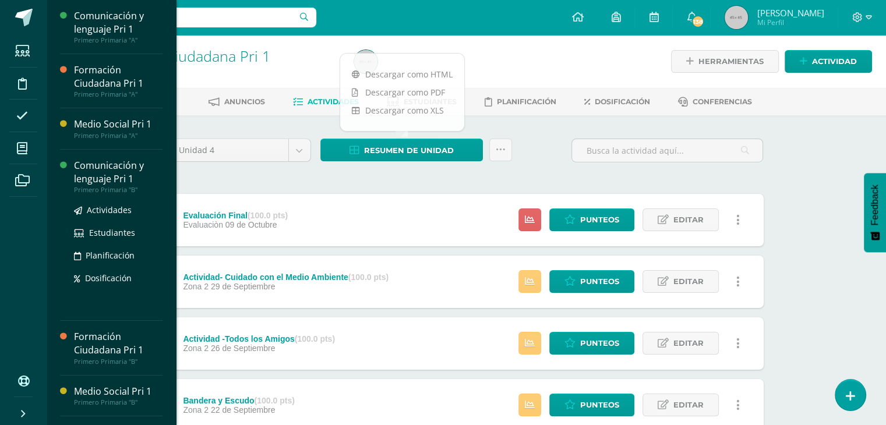
click at [100, 167] on div "Comunicación y lenguaje Pri 1" at bounding box center [118, 172] width 89 height 27
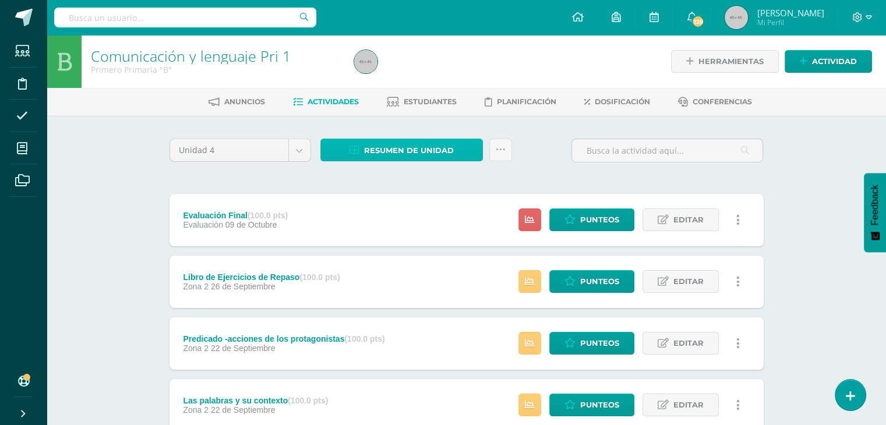
click at [402, 149] on span "Resumen de unidad" at bounding box center [409, 151] width 90 height 22
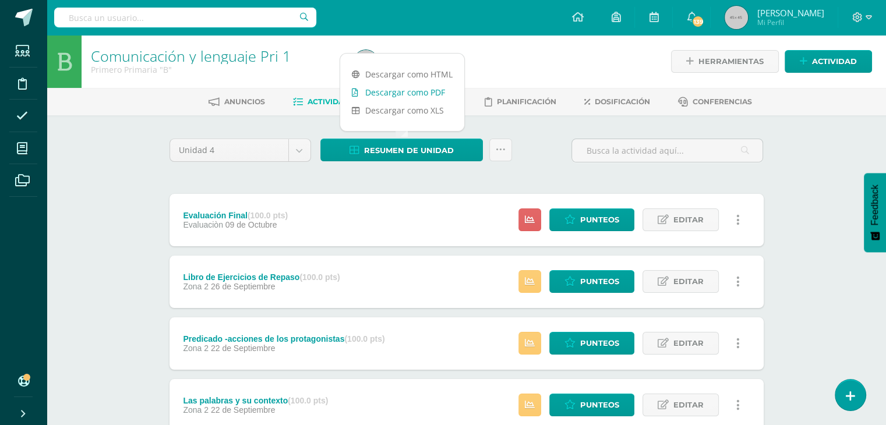
click at [409, 94] on link "Descargar como PDF" at bounding box center [402, 92] width 124 height 18
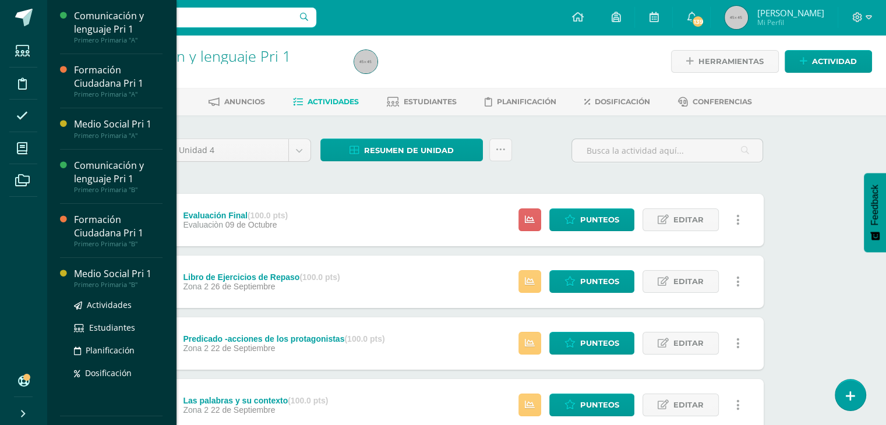
click at [91, 279] on div "Medio Social Pri 1" at bounding box center [118, 273] width 89 height 13
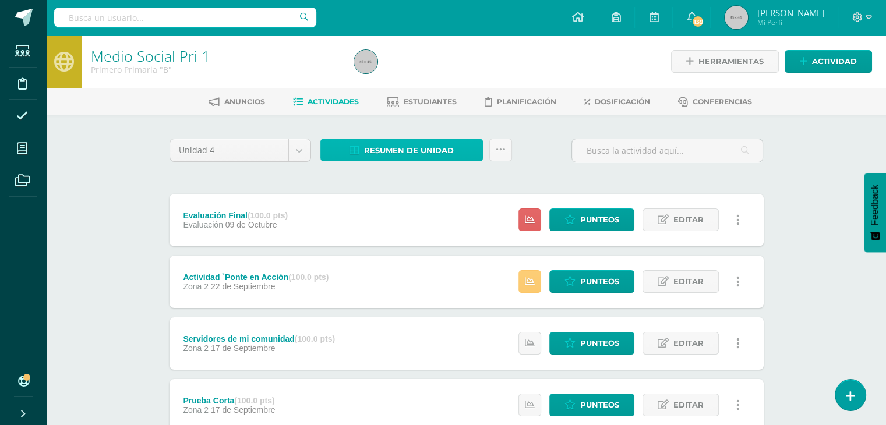
click at [404, 155] on span "Resumen de unidad" at bounding box center [409, 151] width 90 height 22
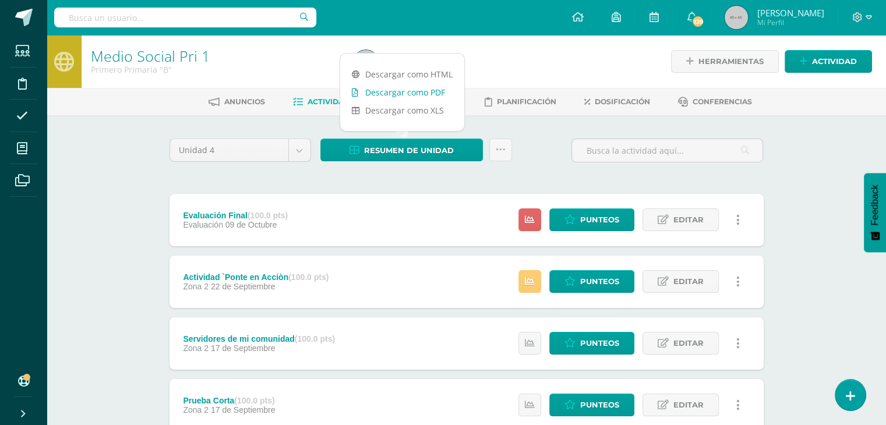
click at [413, 95] on link "Descargar como PDF" at bounding box center [402, 92] width 124 height 18
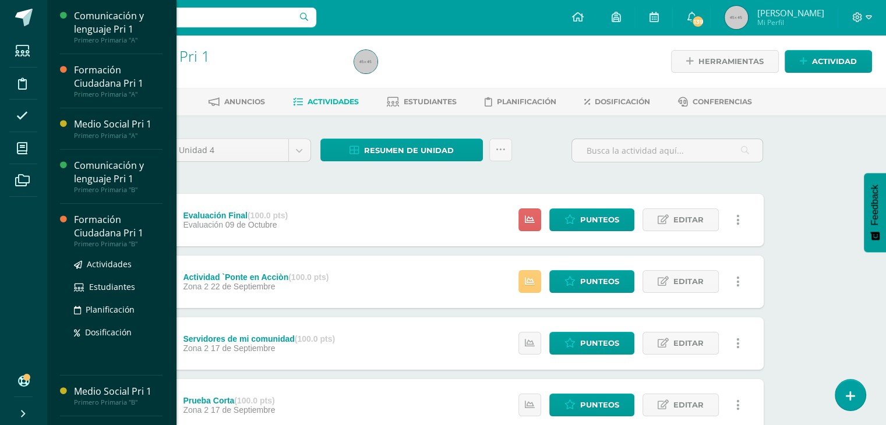
click at [91, 229] on div "Formación Ciudadana Pri 1" at bounding box center [118, 226] width 89 height 27
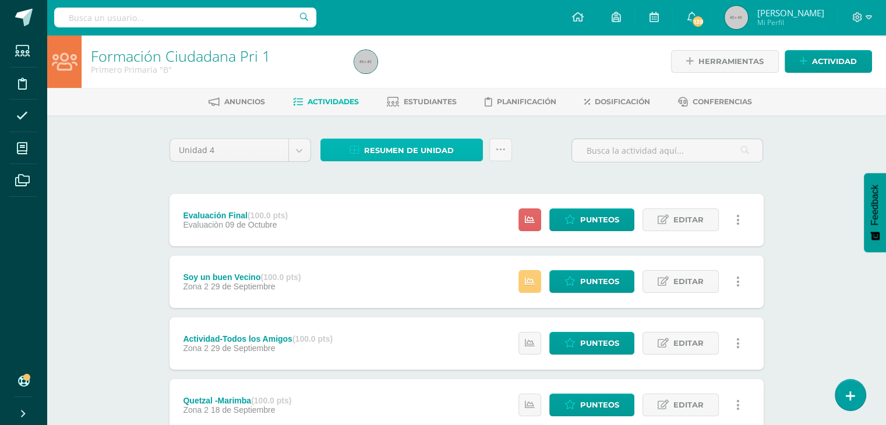
click at [402, 146] on span "Resumen de unidad" at bounding box center [409, 151] width 90 height 22
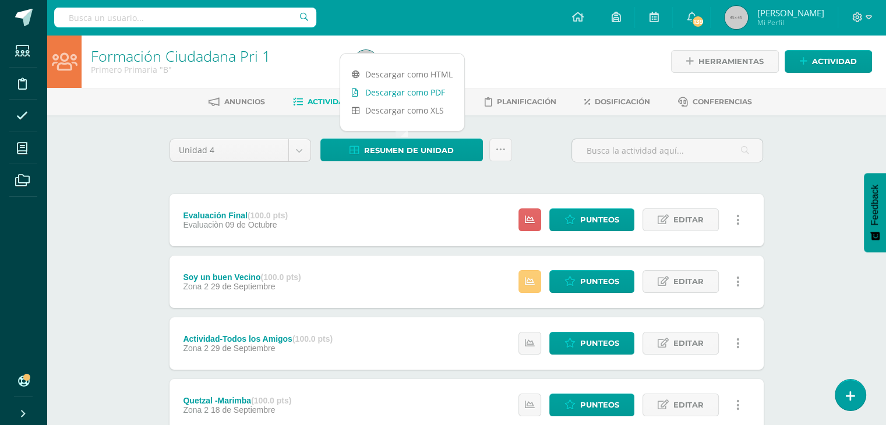
click at [391, 96] on link "Descargar como PDF" at bounding box center [402, 92] width 124 height 18
